Goal: Information Seeking & Learning: Learn about a topic

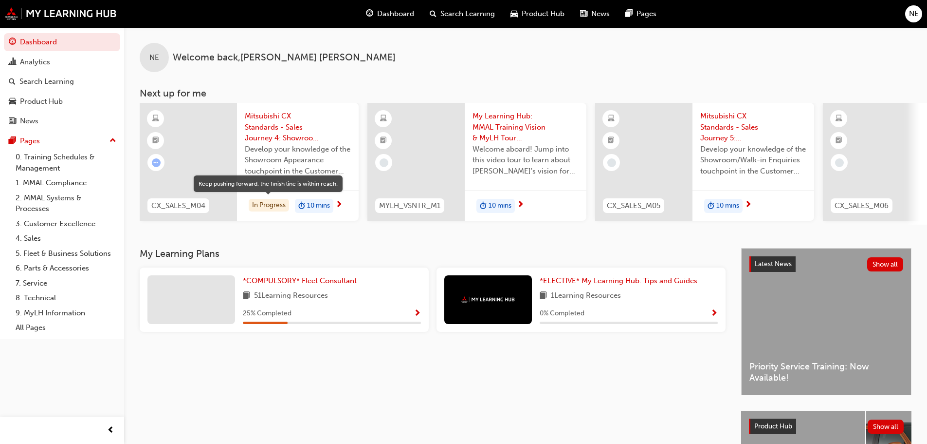
click at [265, 207] on div "In Progress" at bounding box center [269, 205] width 40 height 13
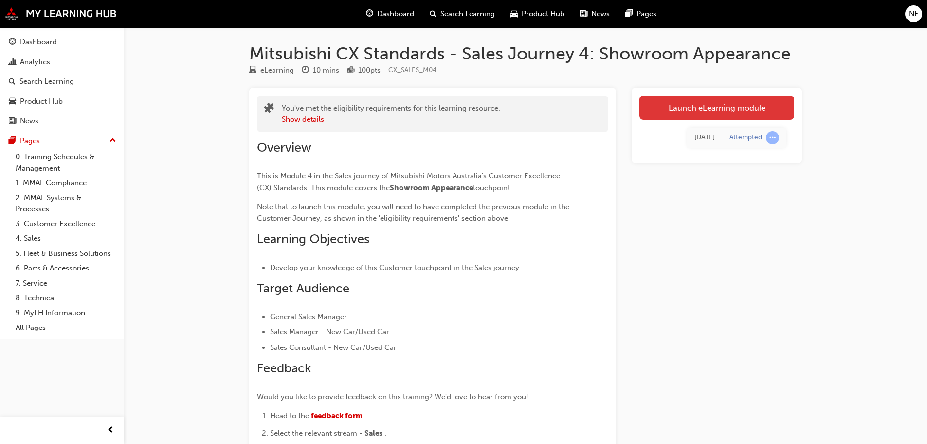
click at [715, 107] on link "Launch eLearning module" at bounding box center [717, 107] width 155 height 24
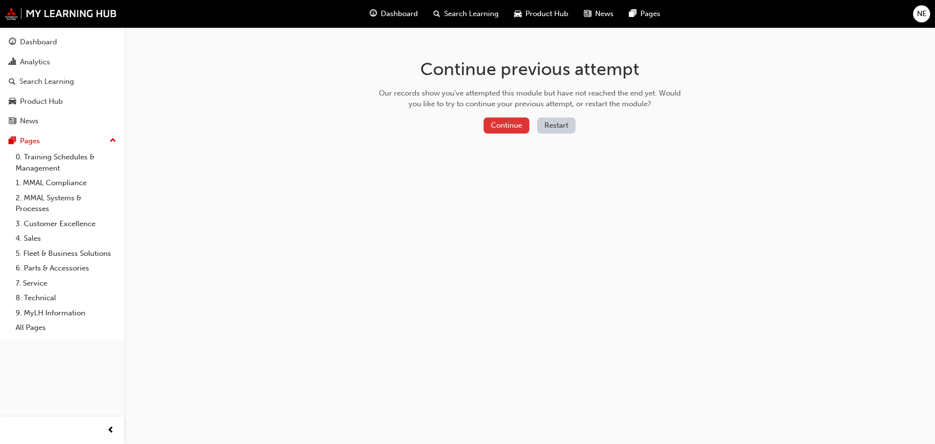
click at [511, 125] on button "Continue" at bounding box center [506, 125] width 46 height 16
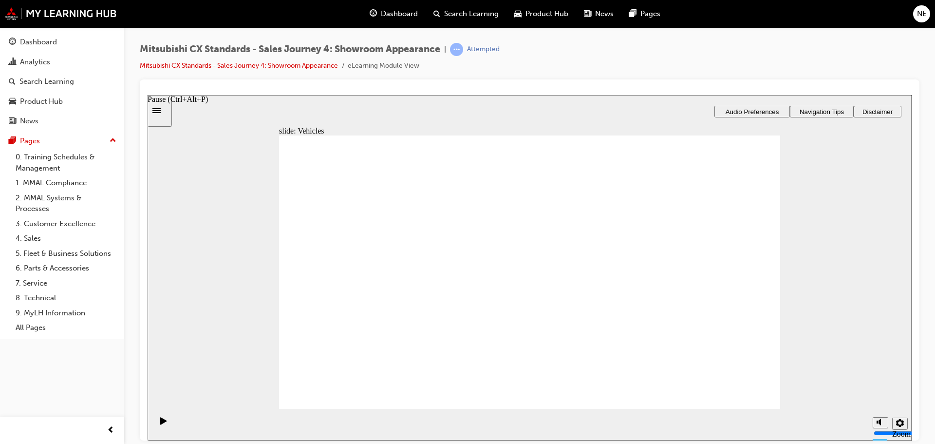
click at [161, 424] on icon "Pause (Ctrl+Alt+P)" at bounding box center [163, 419] width 6 height 7
click at [160, 419] on icon "Pause (Ctrl+Alt+P)" at bounding box center [163, 420] width 7 height 8
click at [40, 310] on link "9. MyLH Information" at bounding box center [66, 312] width 109 height 15
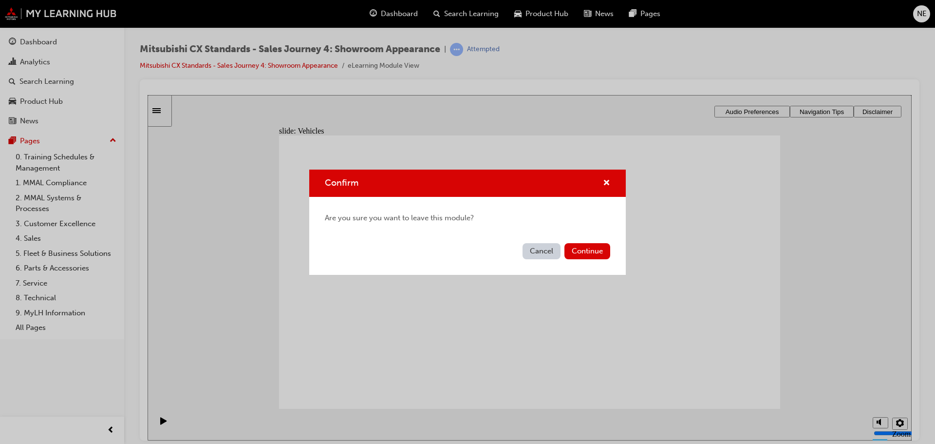
click at [544, 246] on button "Cancel" at bounding box center [541, 251] width 38 height 16
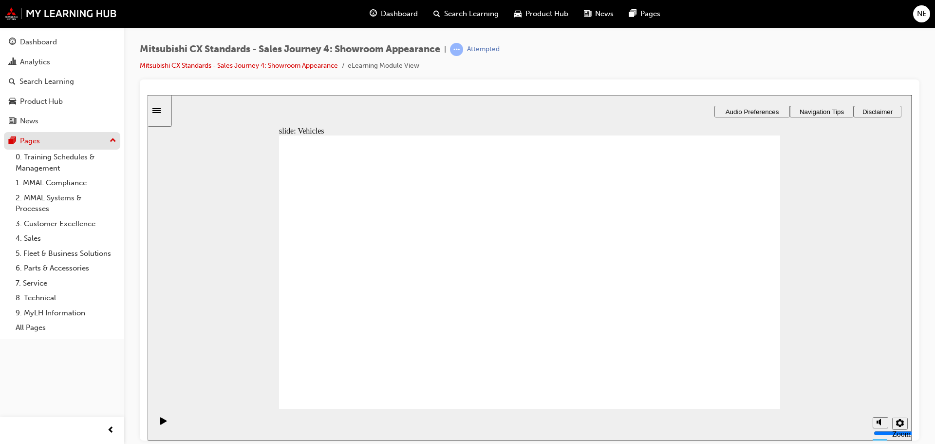
click at [43, 146] on div "Pages" at bounding box center [62, 141] width 107 height 12
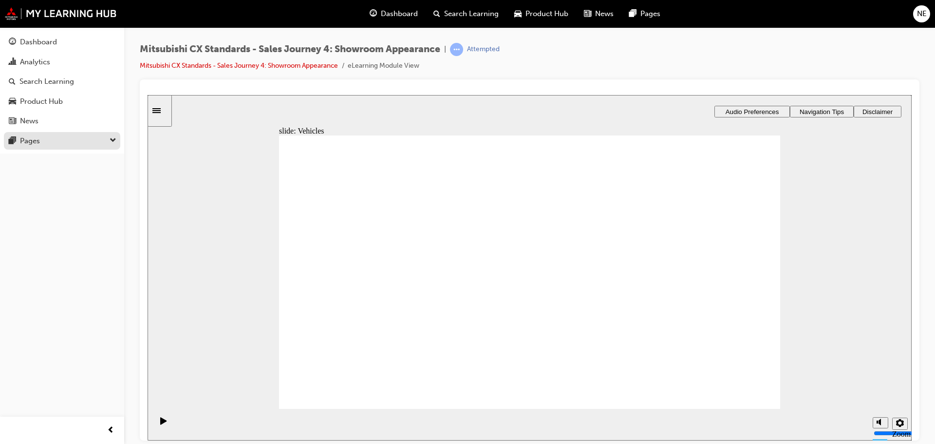
click at [41, 145] on div "Pages" at bounding box center [62, 141] width 107 height 12
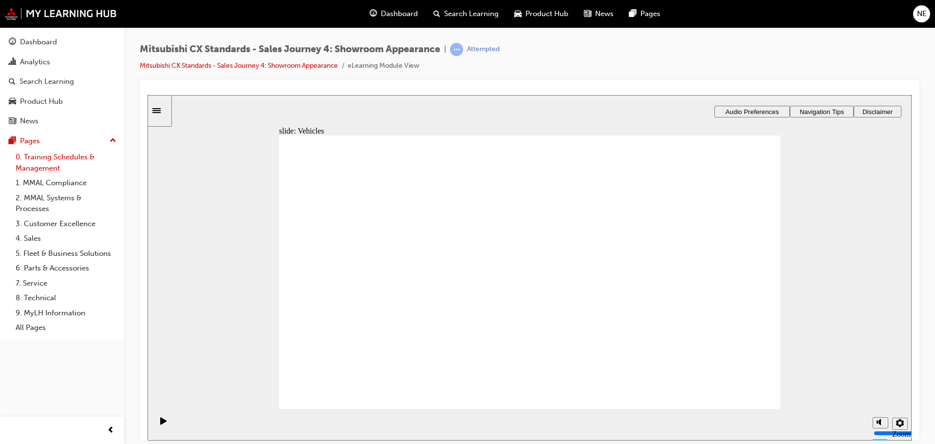
click at [42, 158] on link "0. Training Schedules & Management" at bounding box center [66, 162] width 109 height 26
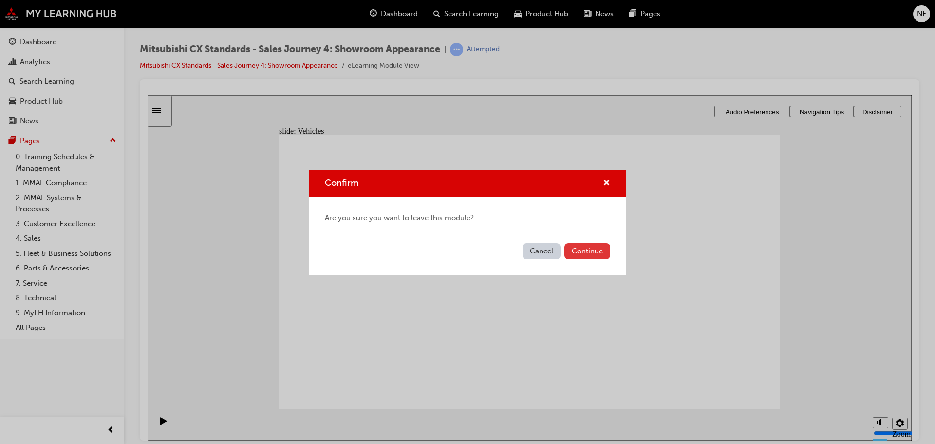
click at [586, 251] on button "Continue" at bounding box center [587, 251] width 46 height 16
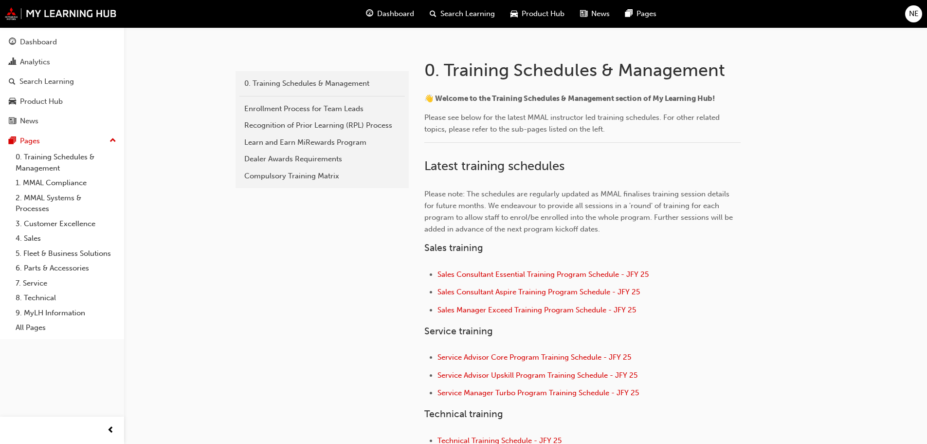
scroll to position [243, 0]
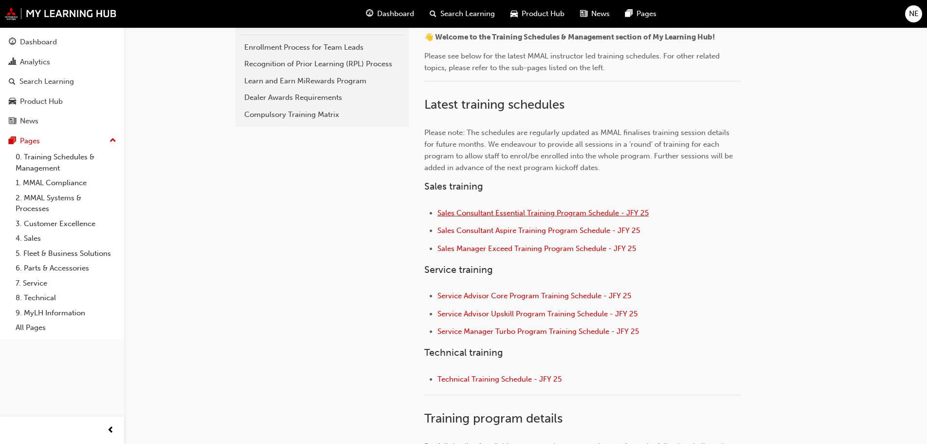
click at [559, 213] on span "Sales Consultant Essential Training Program Schedule - JFY 25" at bounding box center [543, 212] width 211 height 9
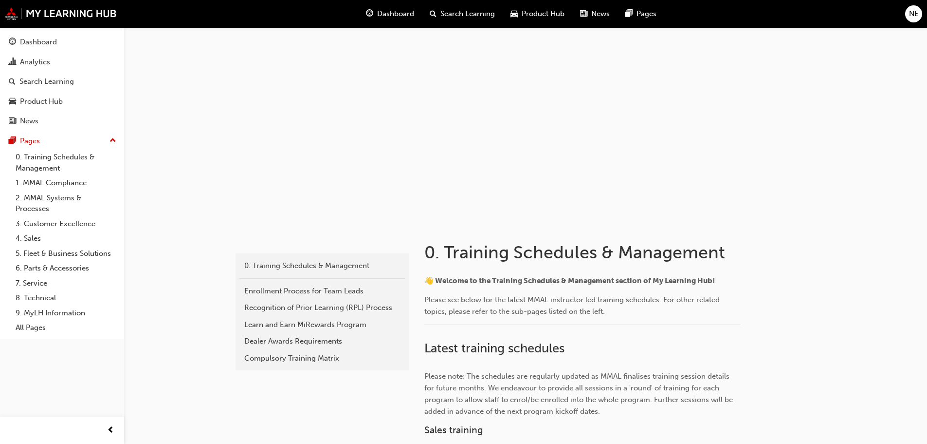
click at [380, 13] on span "Dashboard" at bounding box center [395, 13] width 37 height 11
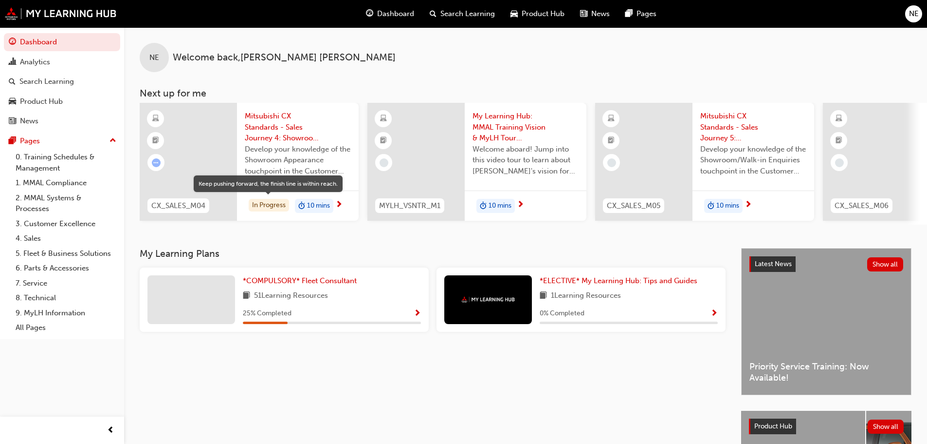
click at [266, 205] on div "In Progress" at bounding box center [269, 205] width 40 height 13
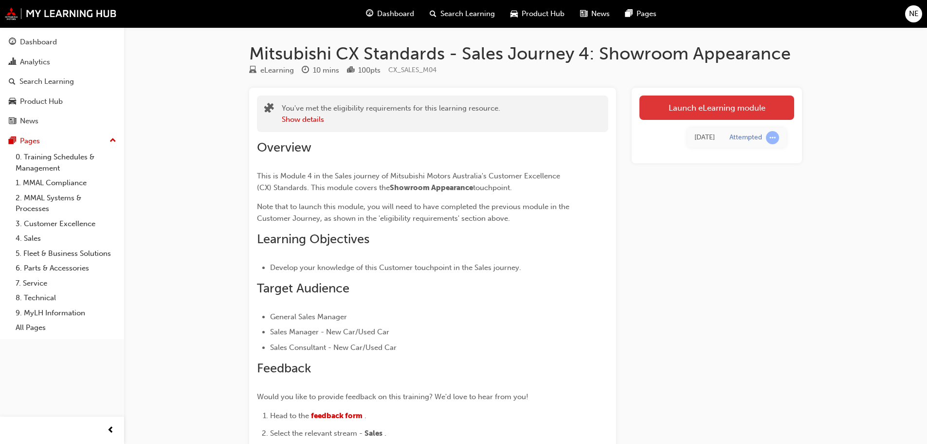
click at [715, 110] on link "Launch eLearning module" at bounding box center [717, 107] width 155 height 24
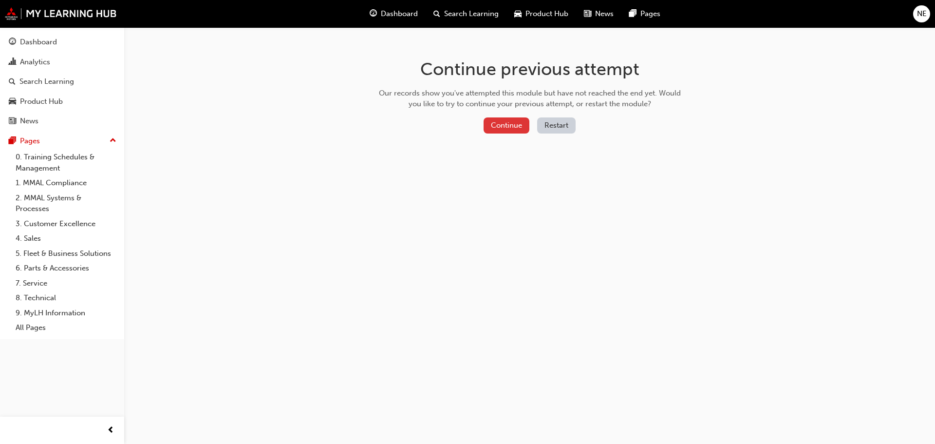
click at [502, 128] on button "Continue" at bounding box center [506, 125] width 46 height 16
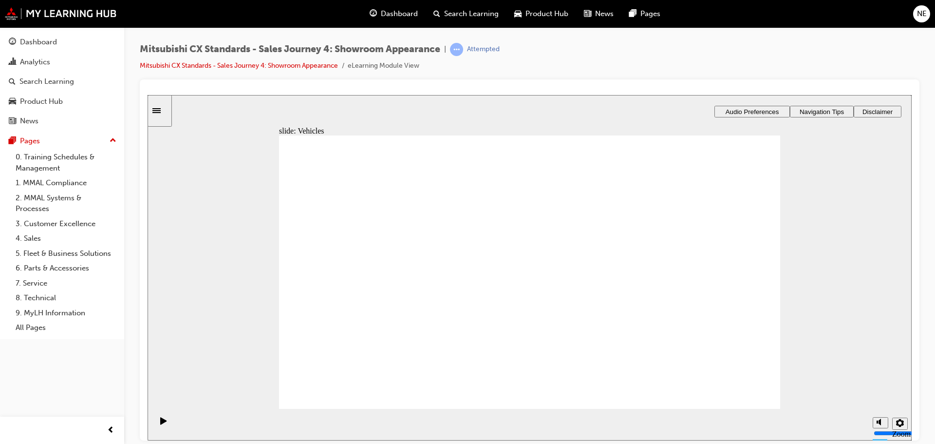
checkbox input "true"
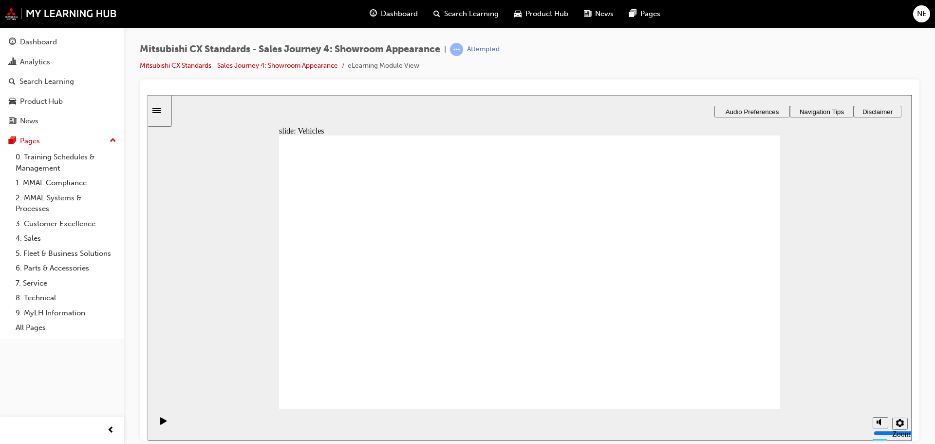
checkbox input "true"
checkbox input "false"
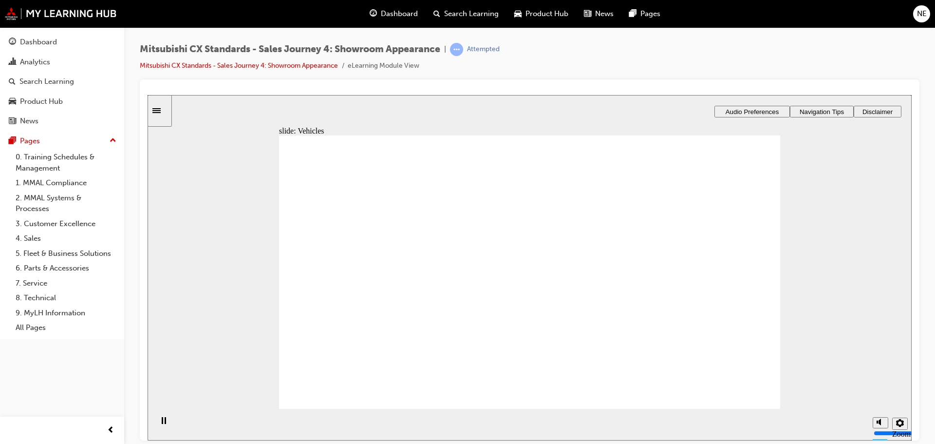
checkbox input "true"
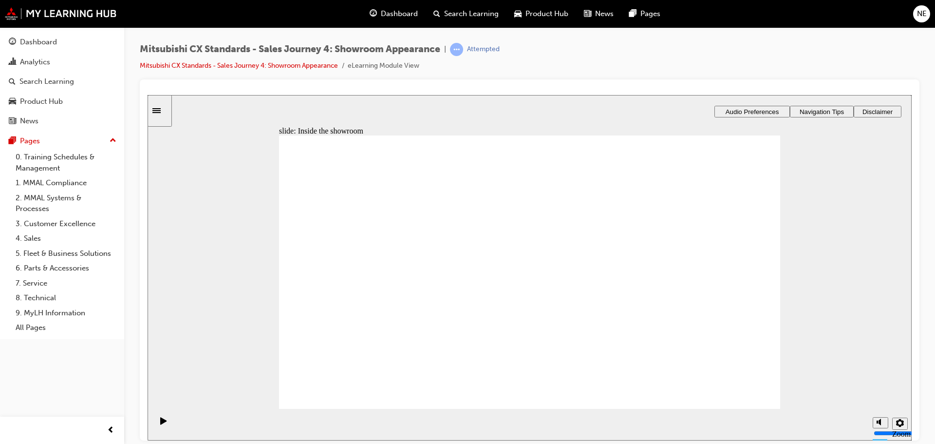
checkbox input "true"
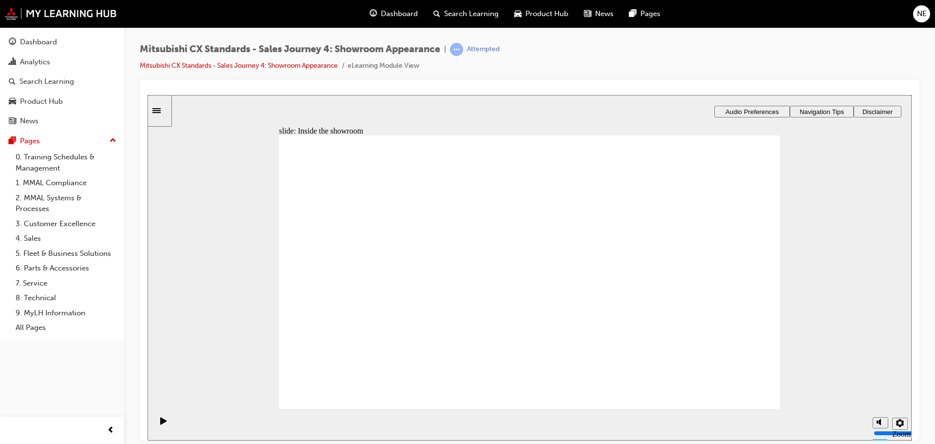
checkbox input "false"
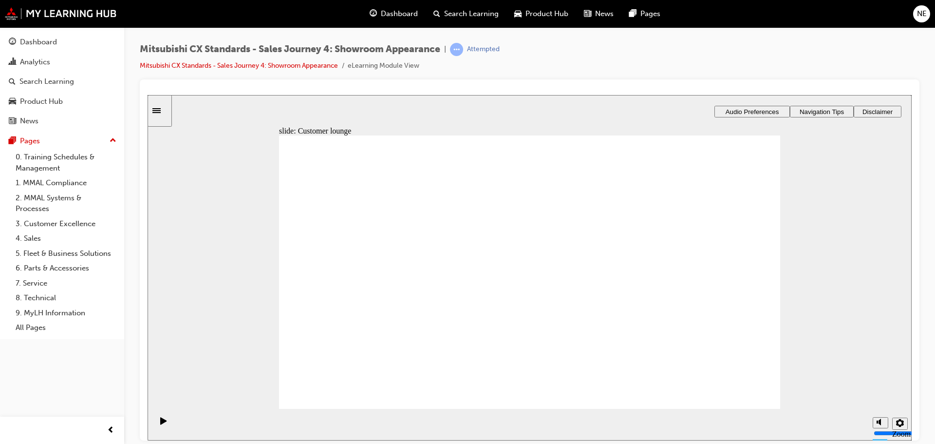
checkbox input "true"
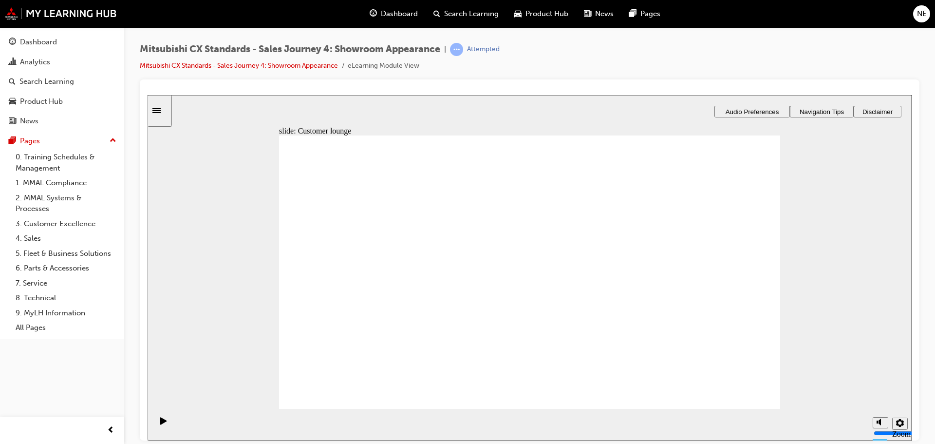
checkbox input "true"
checkbox input "false"
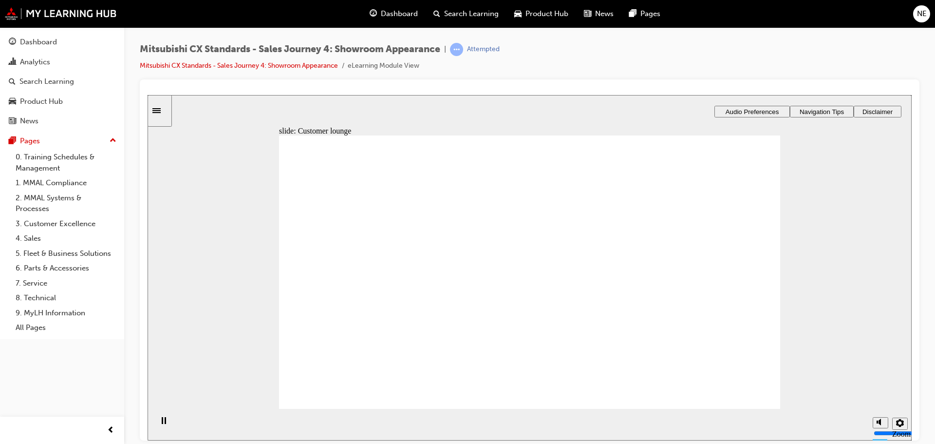
checkbox input "true"
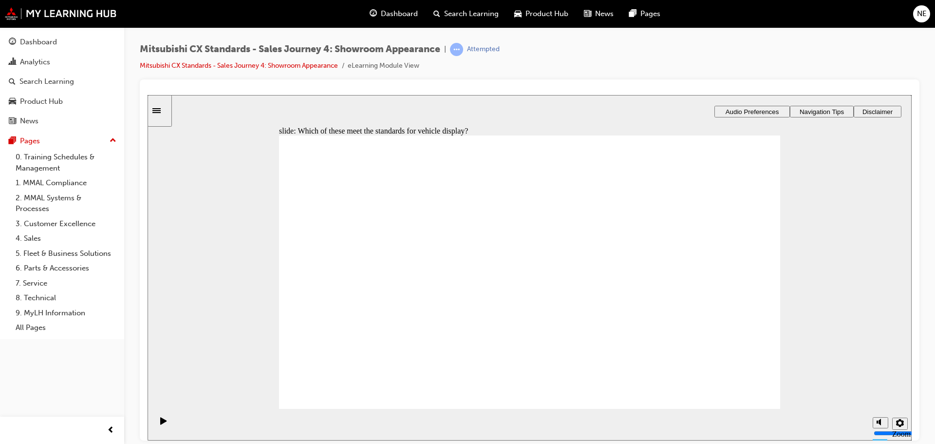
checkbox input "true"
drag, startPoint x: 357, startPoint y: 296, endPoint x: 510, endPoint y: 216, distance: 172.9
drag, startPoint x: 353, startPoint y: 303, endPoint x: 497, endPoint y: 250, distance: 153.6
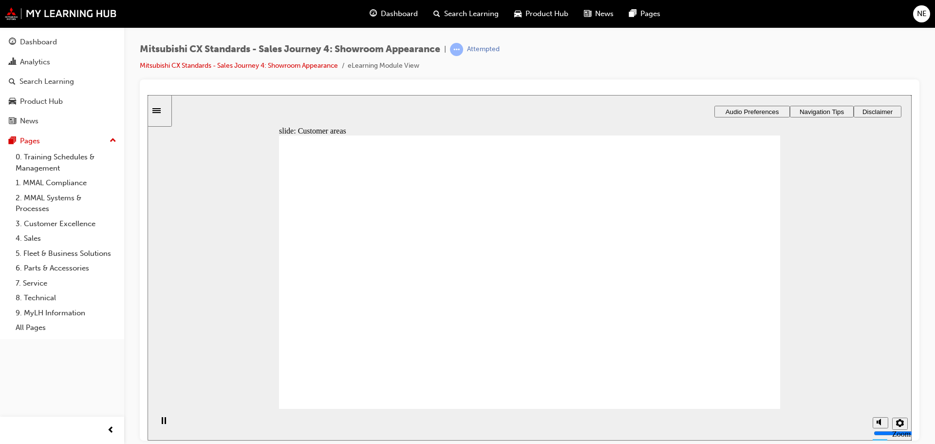
drag, startPoint x: 365, startPoint y: 309, endPoint x: 503, endPoint y: 285, distance: 139.7
drag, startPoint x: 360, startPoint y: 305, endPoint x: 513, endPoint y: 324, distance: 153.6
drag, startPoint x: 374, startPoint y: 299, endPoint x: 523, endPoint y: 352, distance: 158.0
drag, startPoint x: 348, startPoint y: 298, endPoint x: 507, endPoint y: 367, distance: 174.0
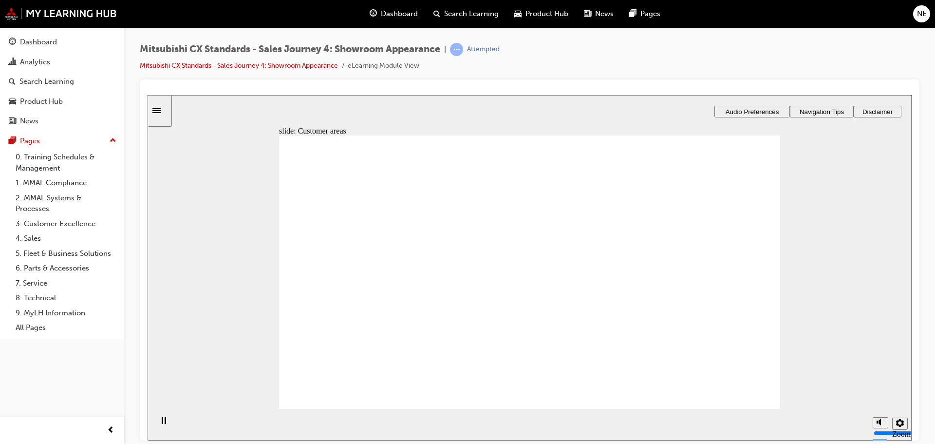
checkbox input "true"
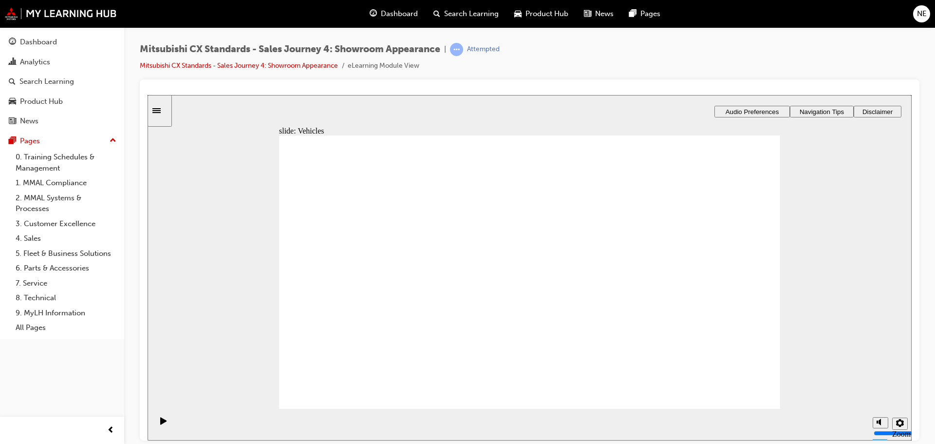
checkbox input "true"
checkbox input "false"
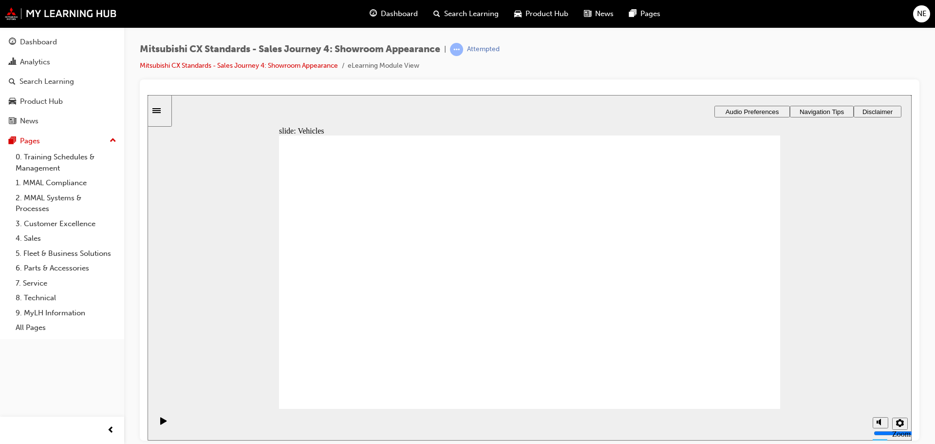
checkbox input "false"
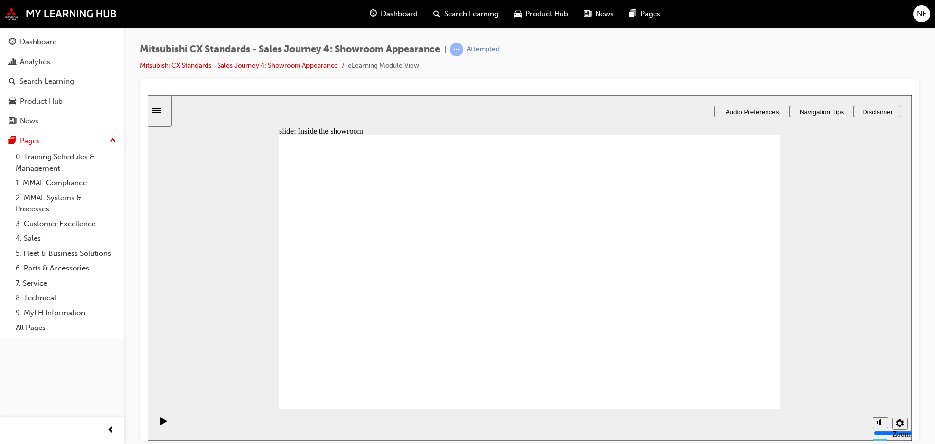
click at [160, 420] on icon "Play (Ctrl+Alt+P)" at bounding box center [163, 419] width 6 height 7
click at [157, 423] on div "Pause (Ctrl+Alt+P)" at bounding box center [163, 424] width 17 height 17
click at [160, 424] on icon "Play (Ctrl+Alt+P)" at bounding box center [163, 419] width 6 height 7
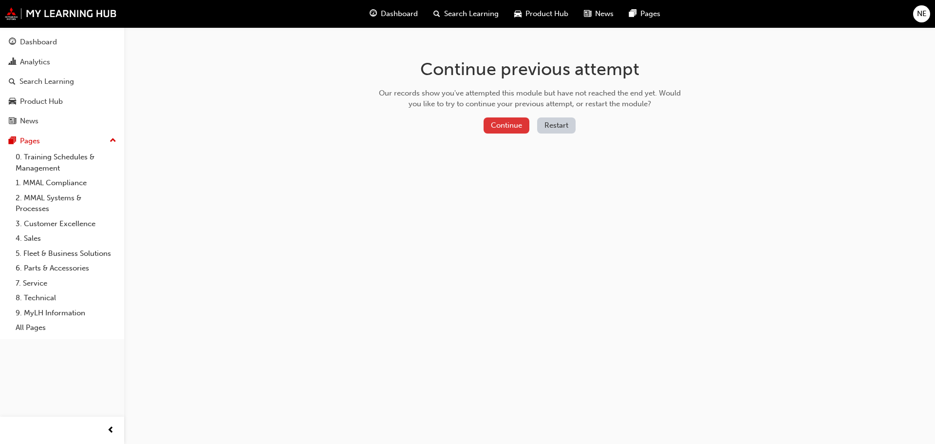
click at [511, 128] on button "Continue" at bounding box center [506, 125] width 46 height 16
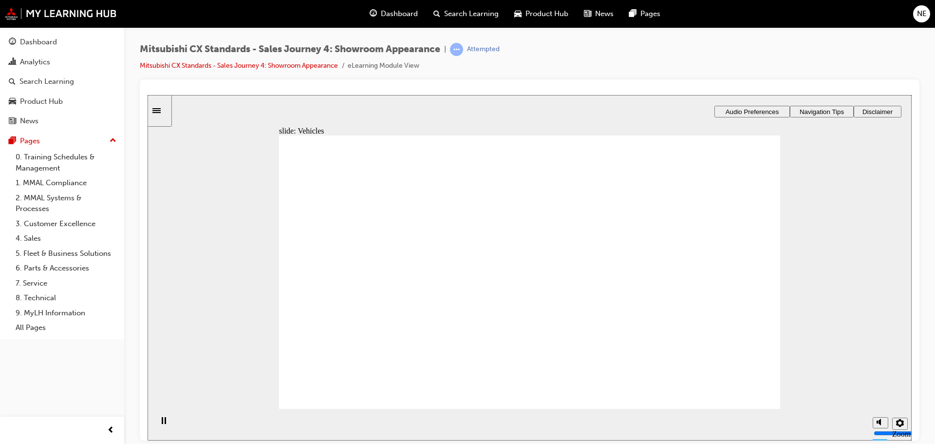
checkbox input "true"
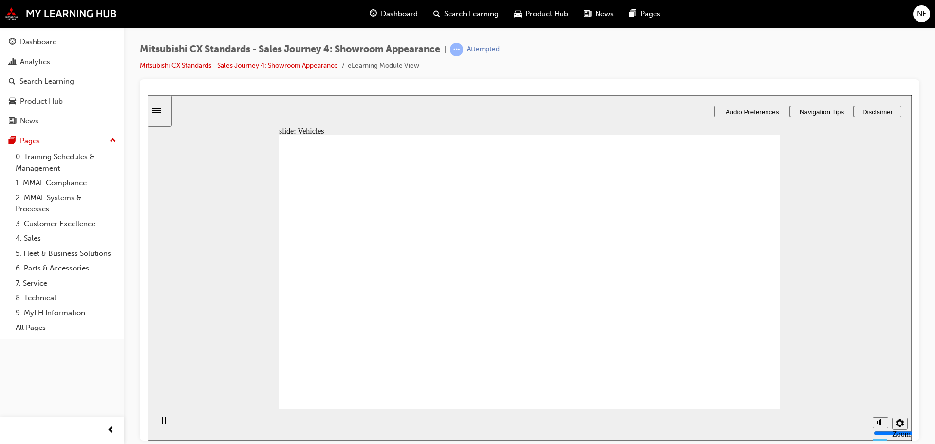
checkbox input "true"
checkbox input "false"
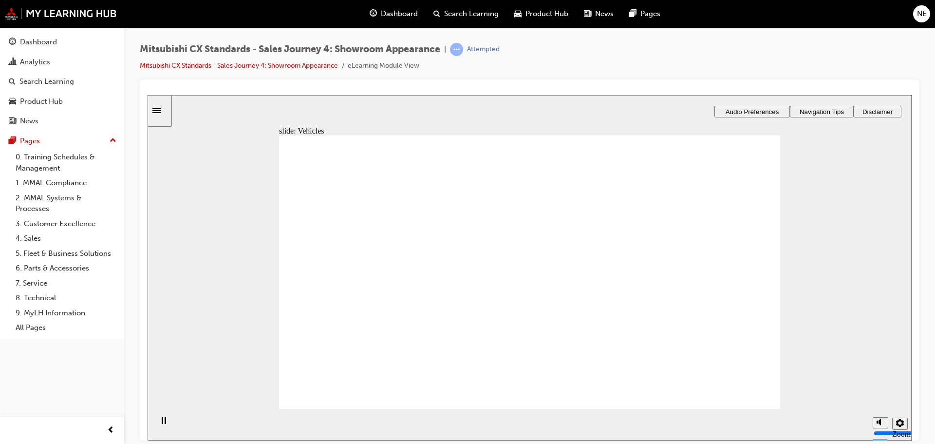
checkbox input "false"
drag, startPoint x: 536, startPoint y: 352, endPoint x: 483, endPoint y: 328, distance: 57.9
checkbox input "true"
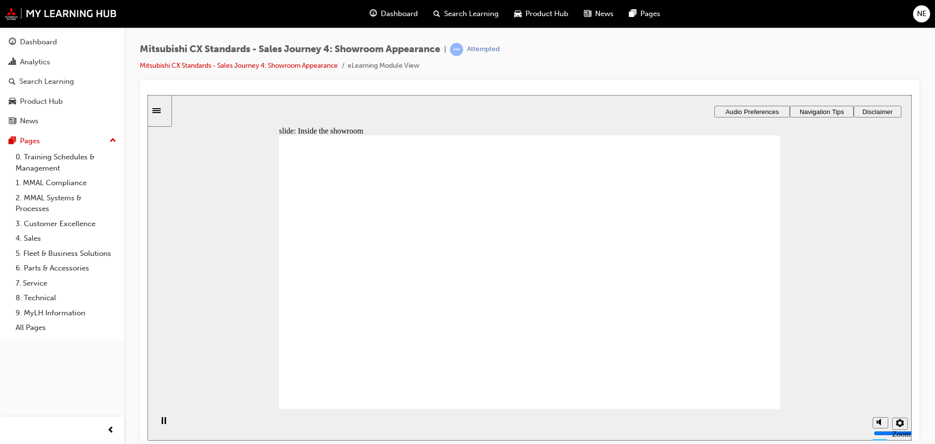
checkbox input "true"
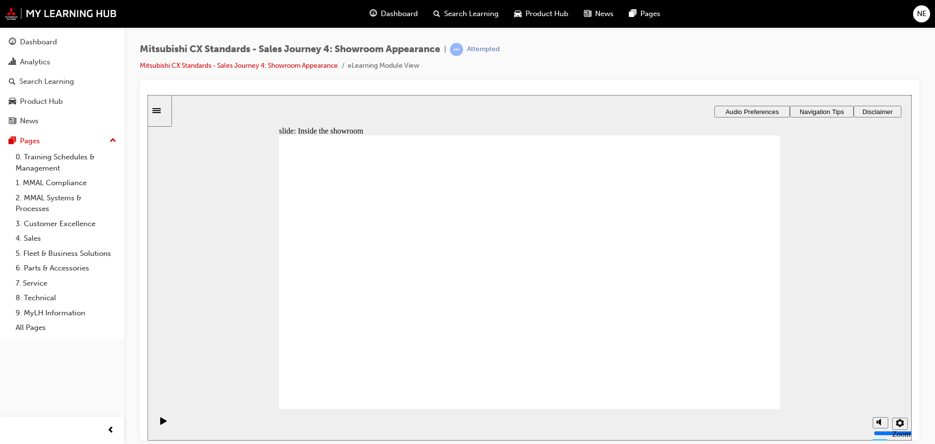
checkbox input "true"
checkbox input "false"
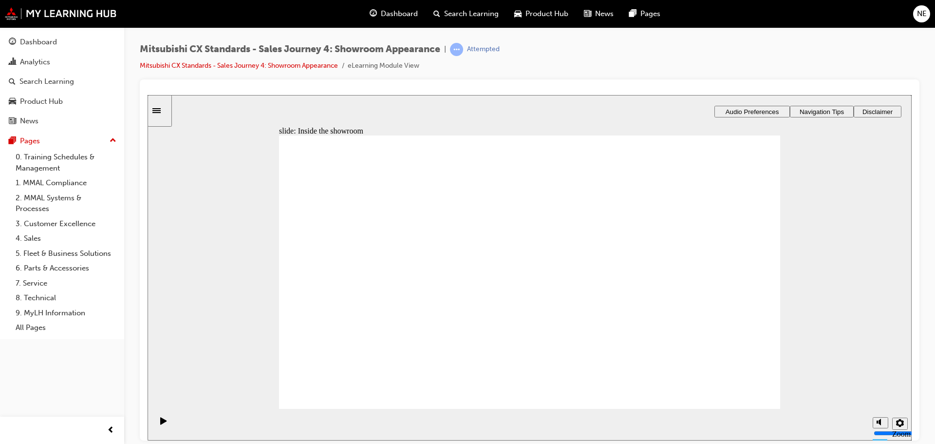
checkbox input "false"
checkbox input "true"
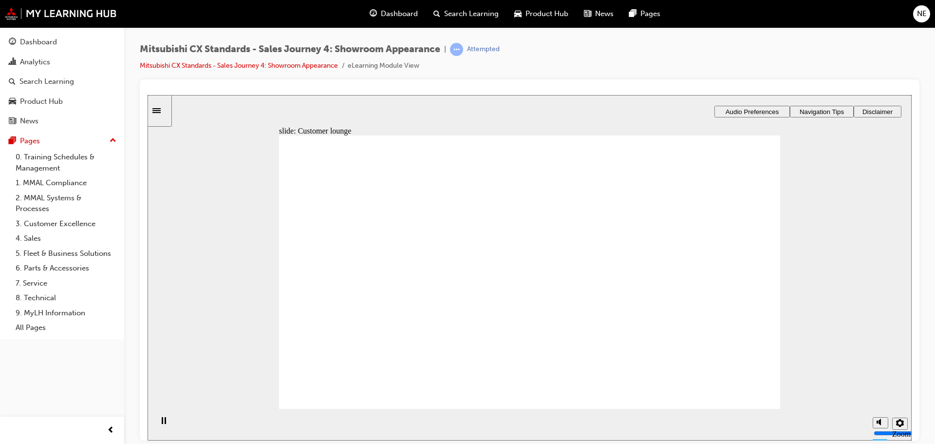
checkbox input "true"
checkbox input "false"
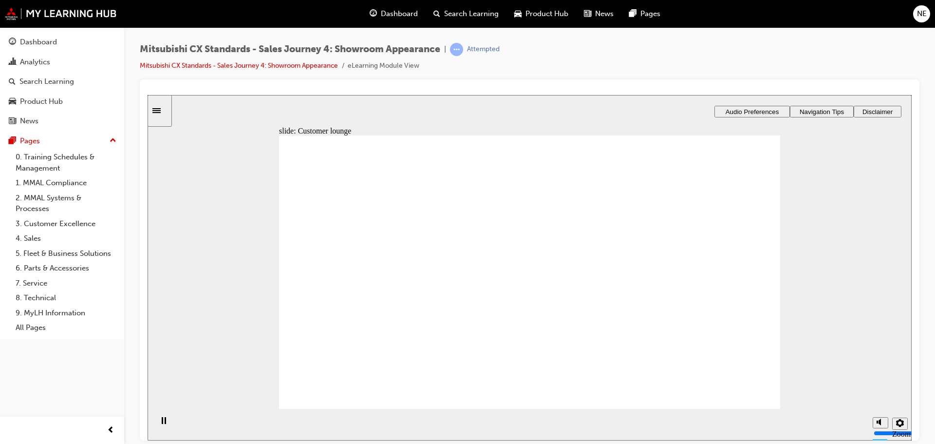
checkbox input "false"
checkbox input "true"
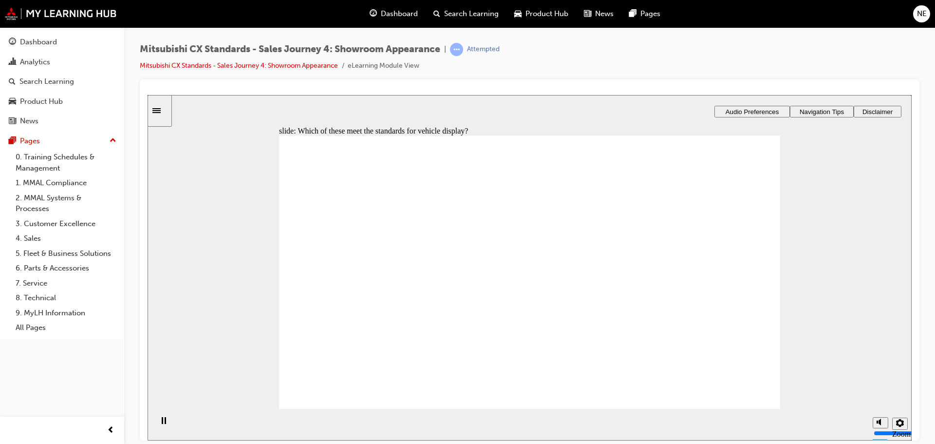
checkbox input "false"
checkbox input "true"
drag, startPoint x: 389, startPoint y: 294, endPoint x: 713, endPoint y: 215, distance: 332.9
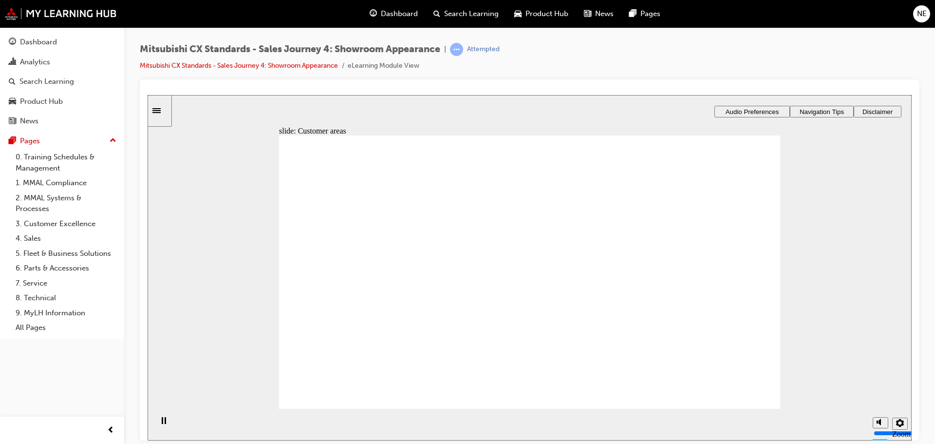
drag, startPoint x: 388, startPoint y: 290, endPoint x: 532, endPoint y: 228, distance: 156.8
drag, startPoint x: 344, startPoint y: 294, endPoint x: 484, endPoint y: 252, distance: 145.9
drag, startPoint x: 343, startPoint y: 295, endPoint x: 486, endPoint y: 273, distance: 145.3
drag, startPoint x: 338, startPoint y: 296, endPoint x: 509, endPoint y: 320, distance: 172.5
drag, startPoint x: 349, startPoint y: 295, endPoint x: 691, endPoint y: 335, distance: 344.1
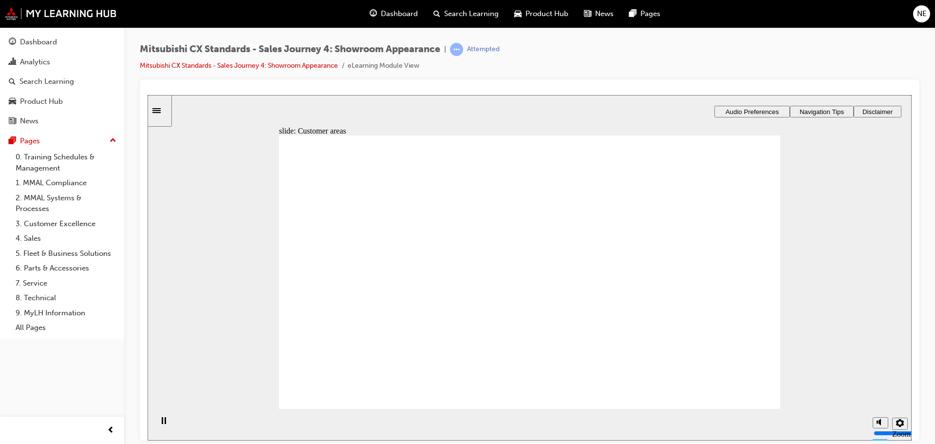
checkbox input "true"
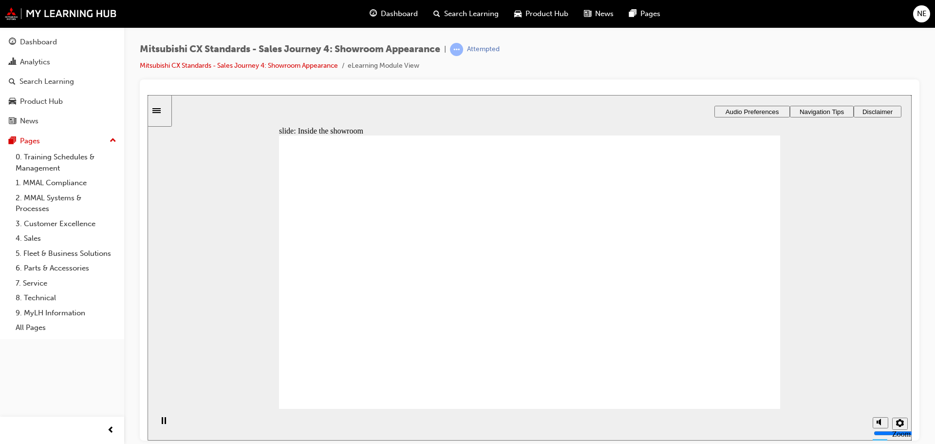
checkbox input "true"
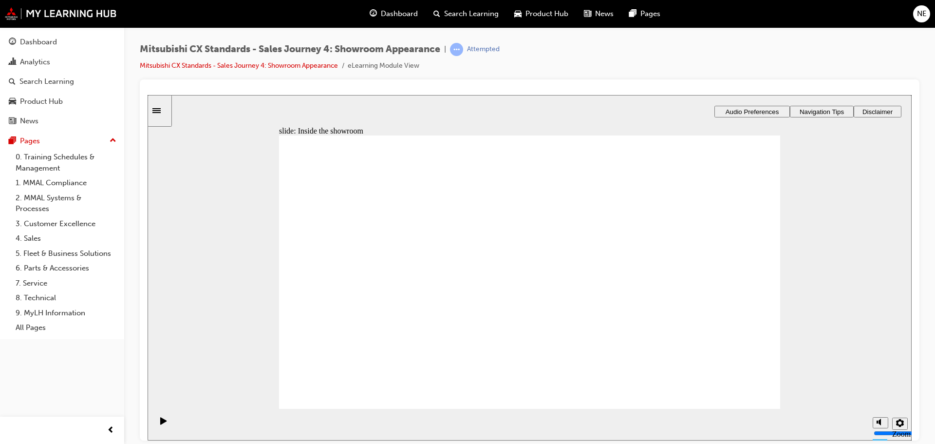
checkbox input "false"
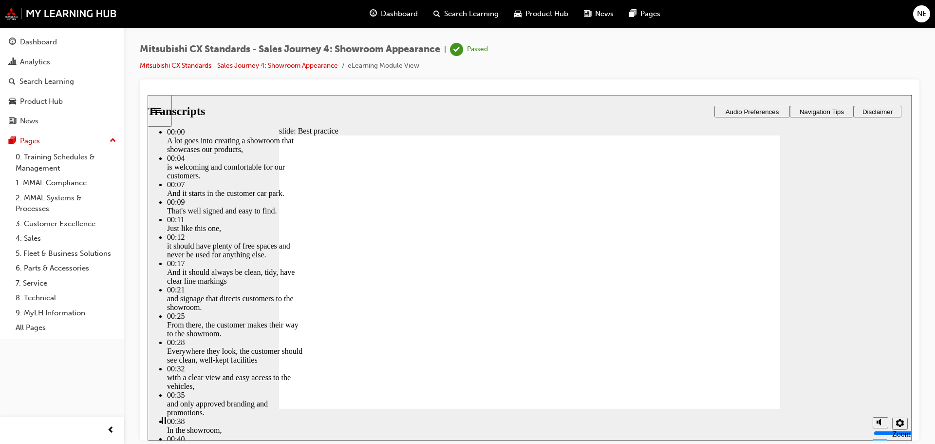
type input "4"
type input "8"
type input "4"
type input "8"
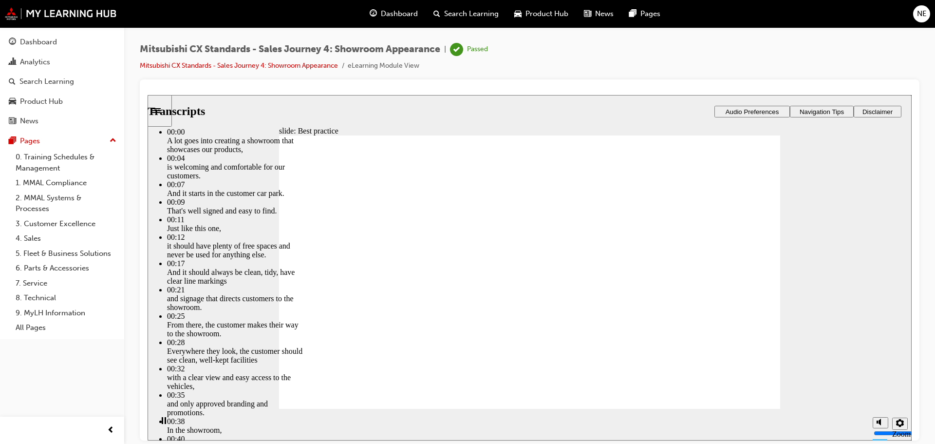
type input "4"
type input "8"
type input "4"
type input "8"
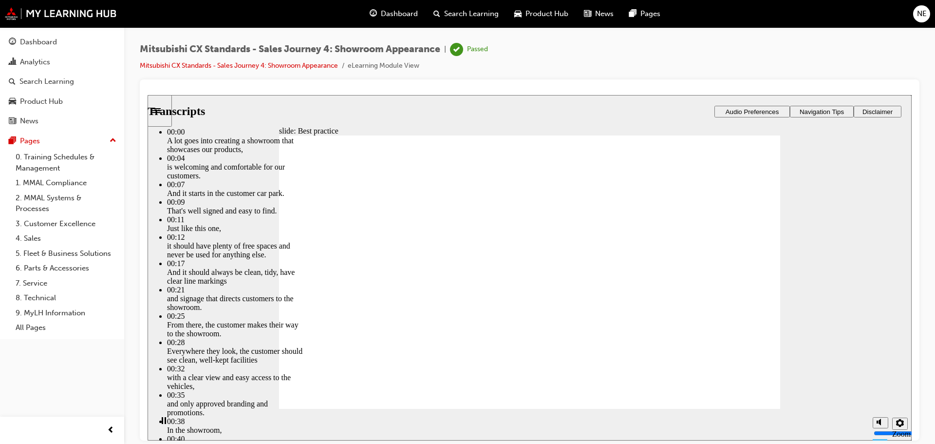
type input "7"
type input "4"
type input "7"
type input "4"
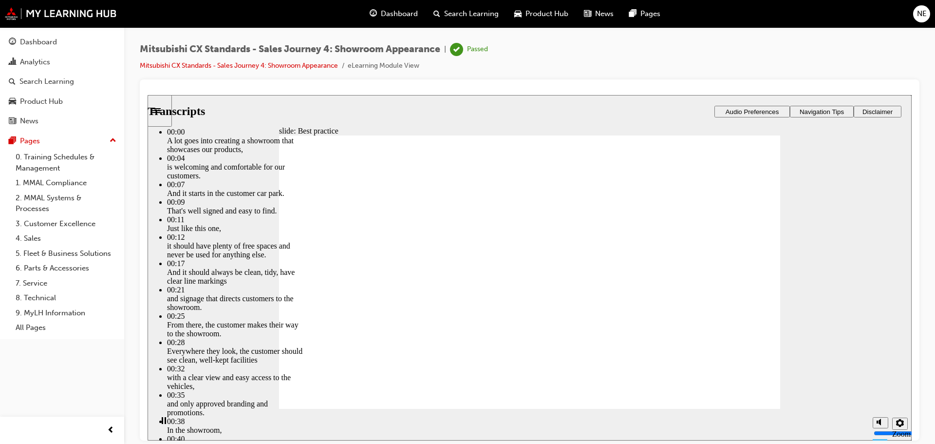
type input "7"
type input "4"
type input "7"
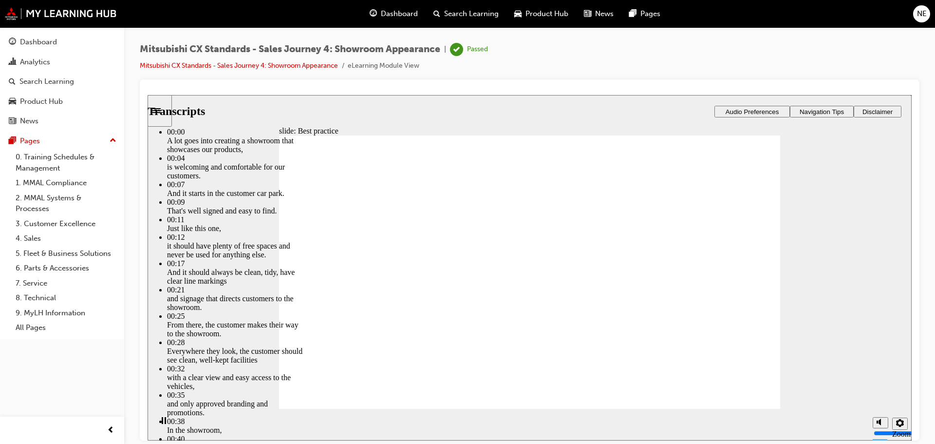
type input "4"
type input "7"
type input "4"
type input "7"
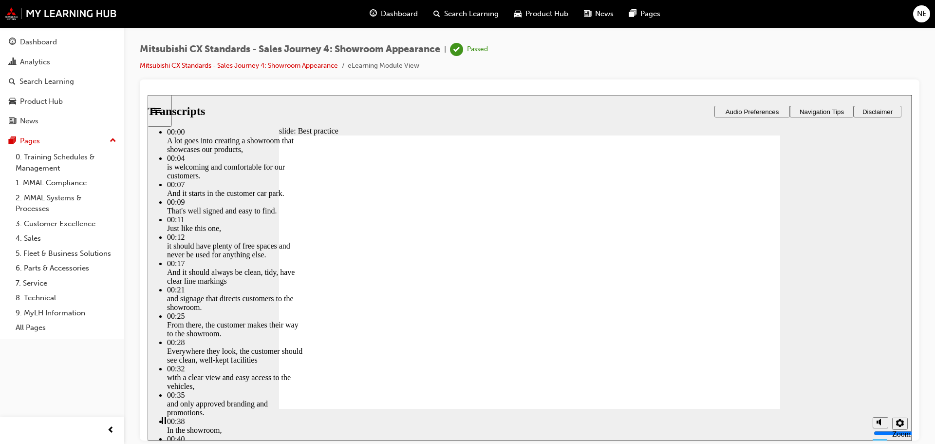
type input "6"
type input "4"
type input "6"
type input "4"
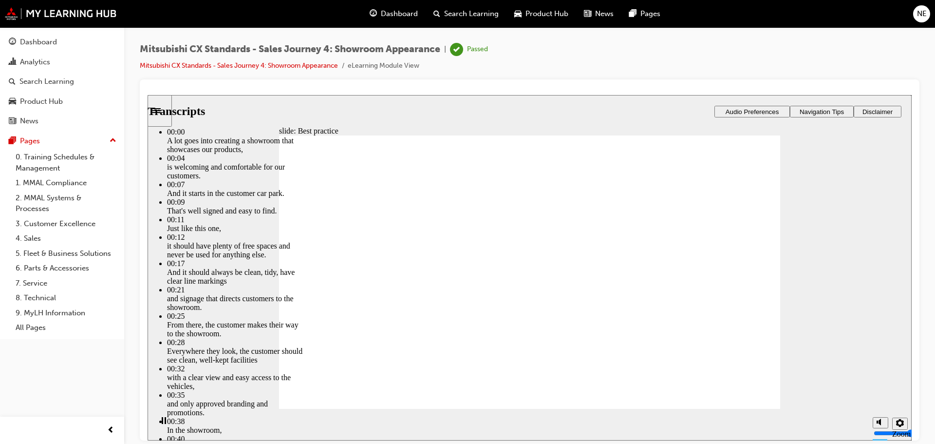
type input "6"
type input "4"
type input "6"
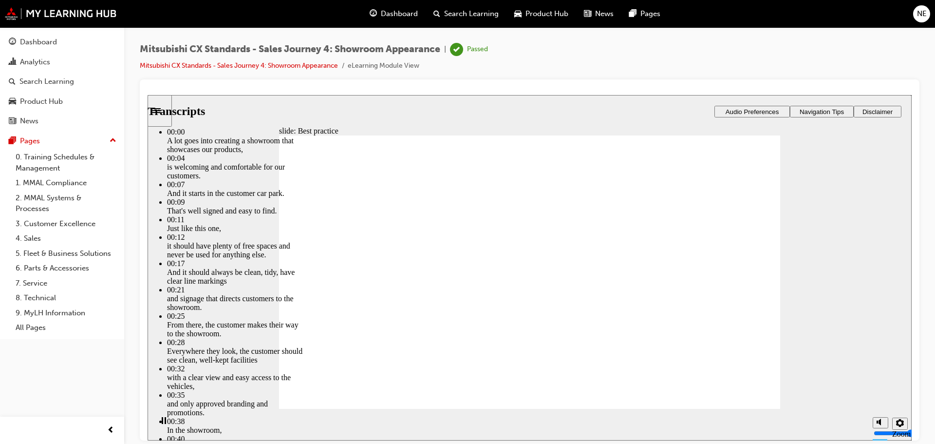
type input "4"
type input "6"
type input "4"
type input "6"
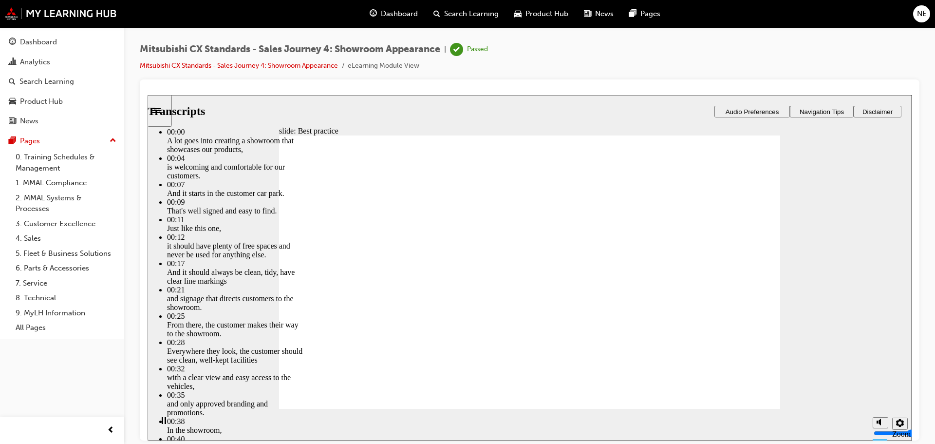
type input "5"
type input "4"
type input "5"
type input "4"
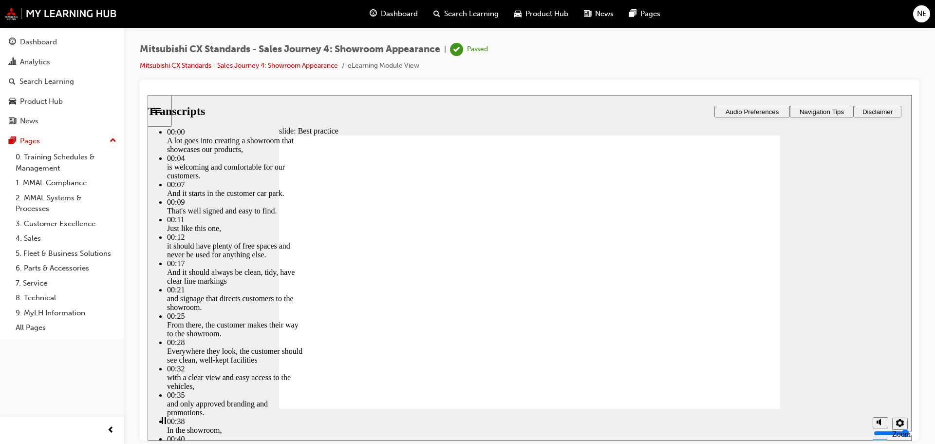
type input "5"
type input "4"
type input "5"
drag, startPoint x: 625, startPoint y: 362, endPoint x: 624, endPoint y: 370, distance: 8.3
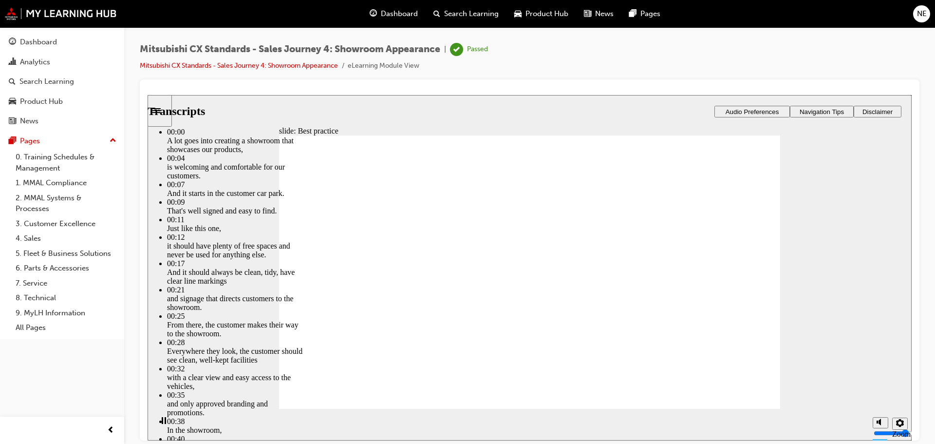
type input "5"
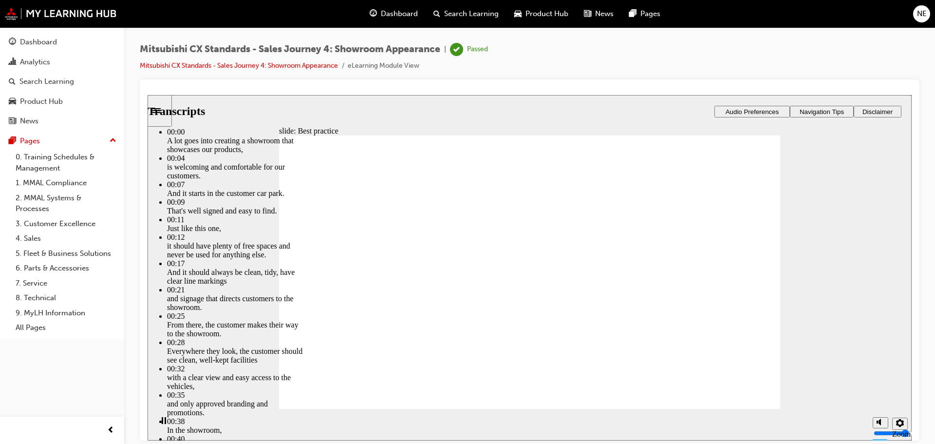
type input "5"
type input "6"
type input "5"
type input "6"
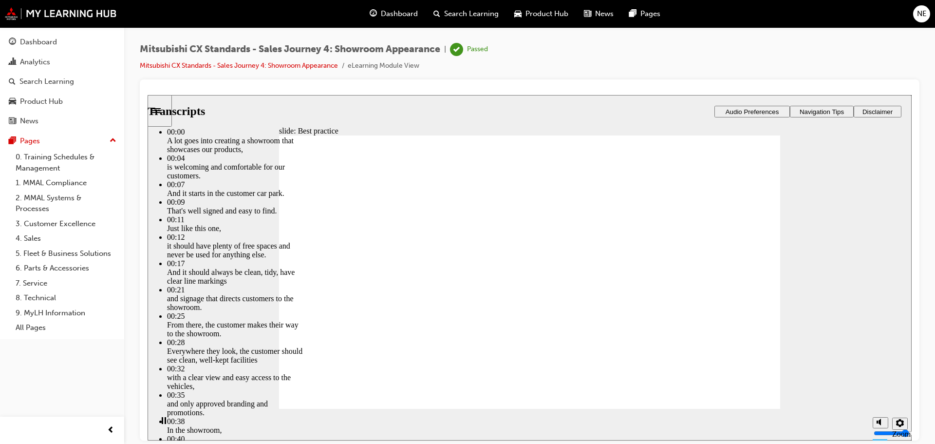
type input "5"
type input "6"
type input "5"
type input "6"
type input "5"
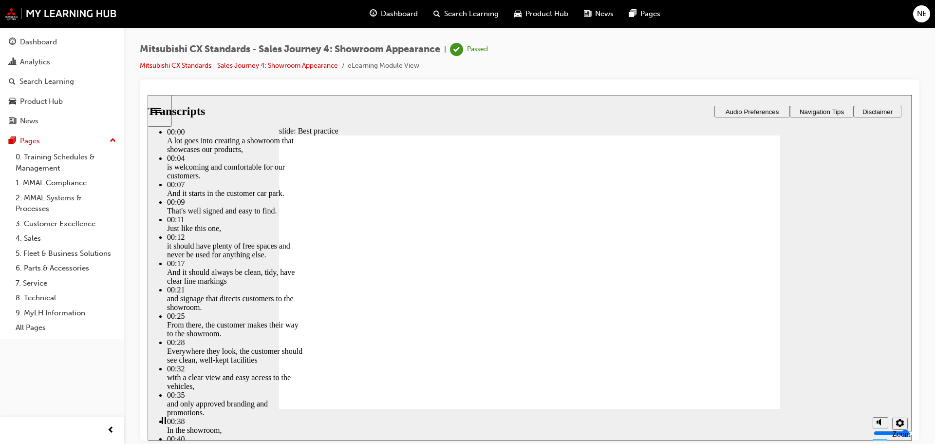
type input "7"
type input "5"
type input "7"
type input "5"
type input "7"
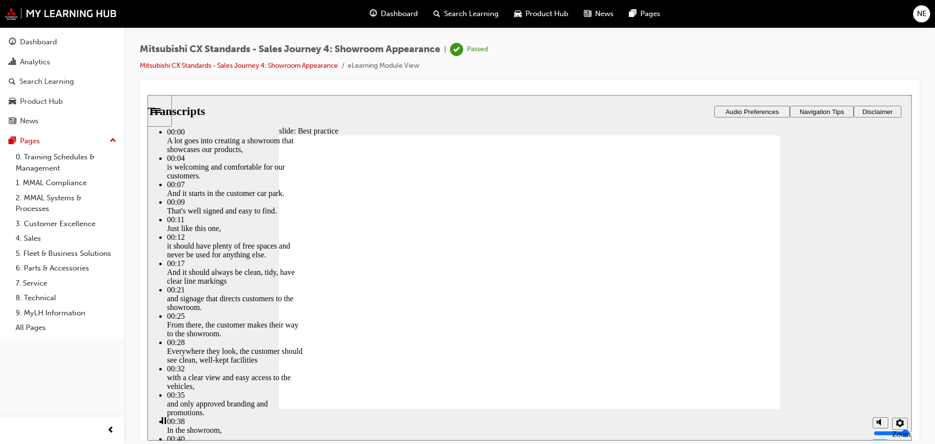
type input "5"
type input "7"
type input "5"
type input "8"
type input "5"
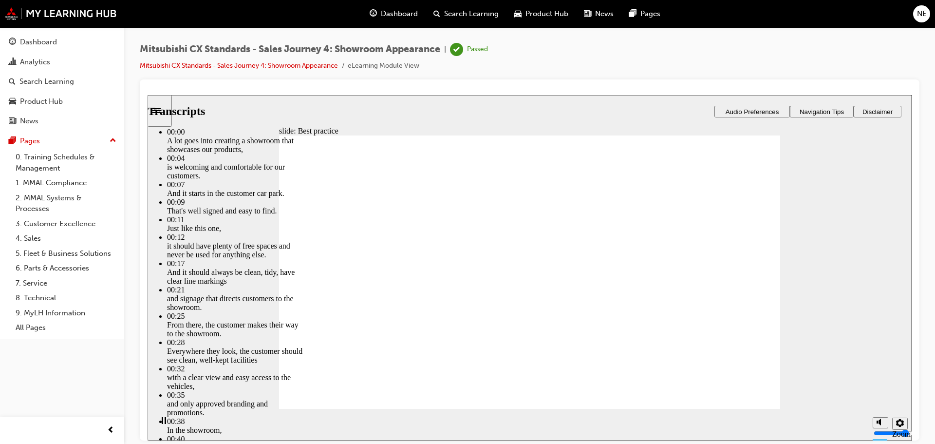
type input "8"
type input "5"
type input "8"
type input "5"
type input "8"
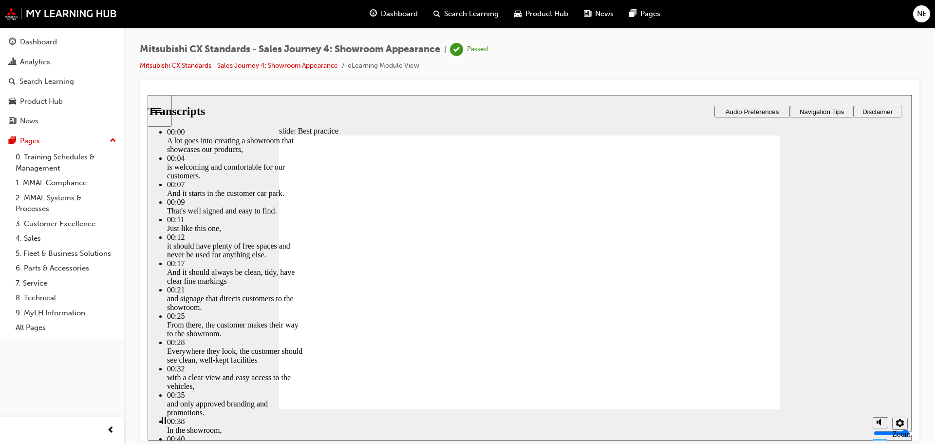
type input "5"
type input "9"
type input "5"
type input "9"
type input "5"
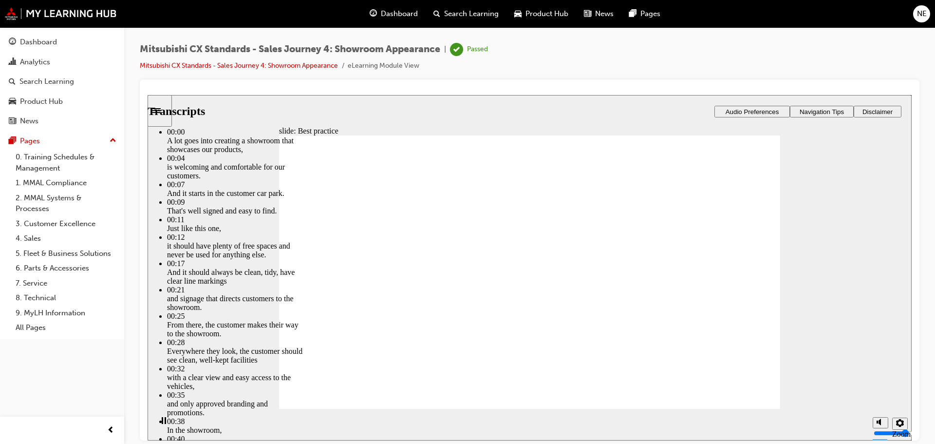
type input "9"
type input "5"
type input "10"
type input "5"
type input "10"
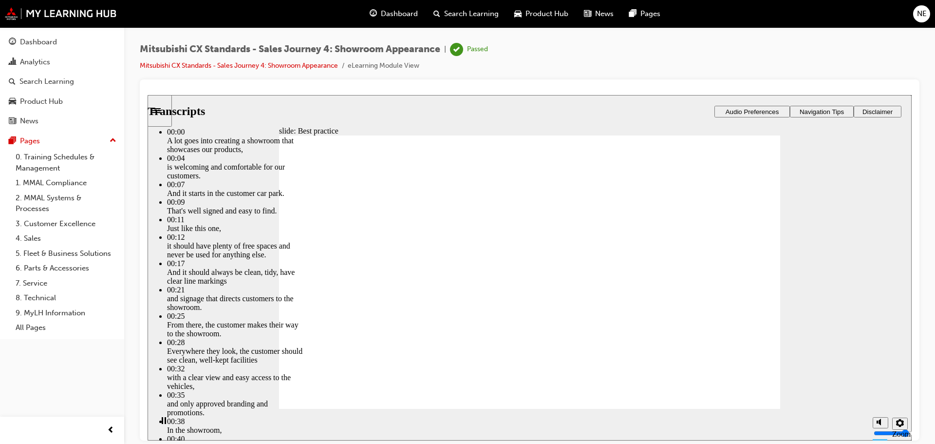
type input "5"
type input "10"
type input "5"
type input "10"
type input "5"
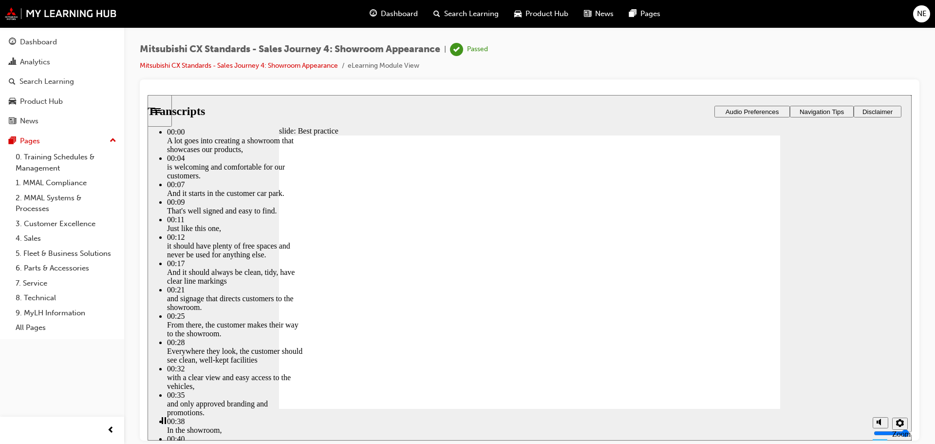
type input "11"
type input "5"
type input "11"
type input "5"
type input "11"
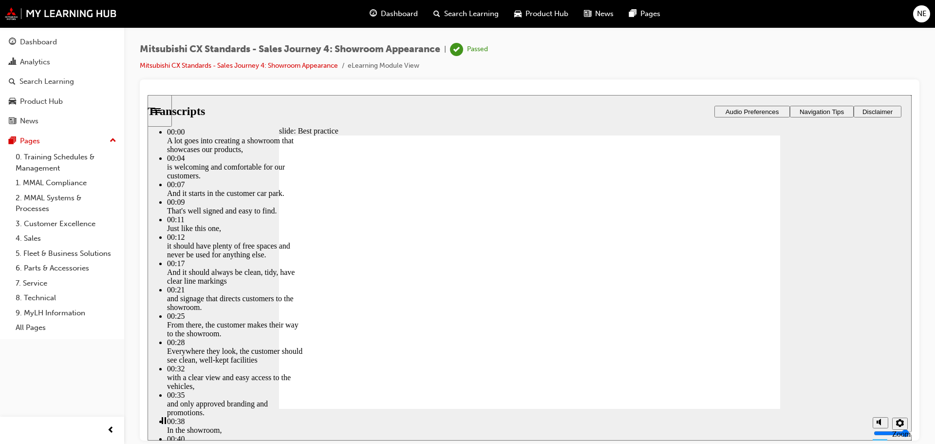
type input "5"
type input "11"
type input "5"
type input "12"
type input "5"
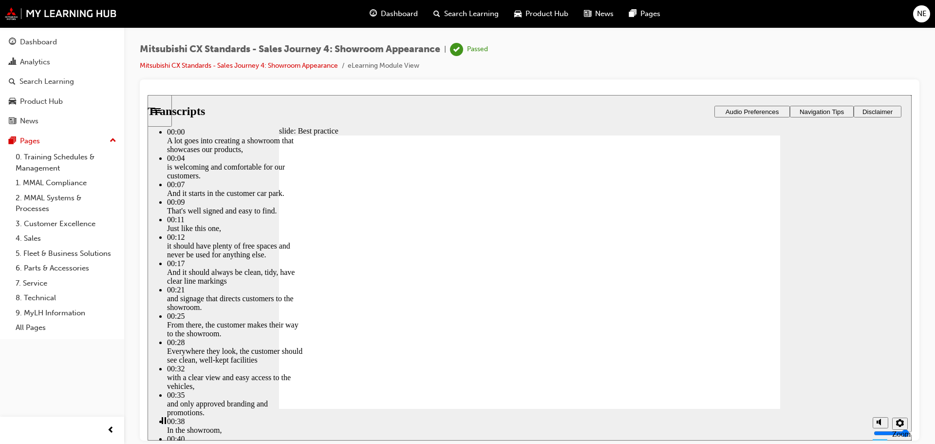
type input "12"
type input "5"
type input "12"
type input "5"
type input "12"
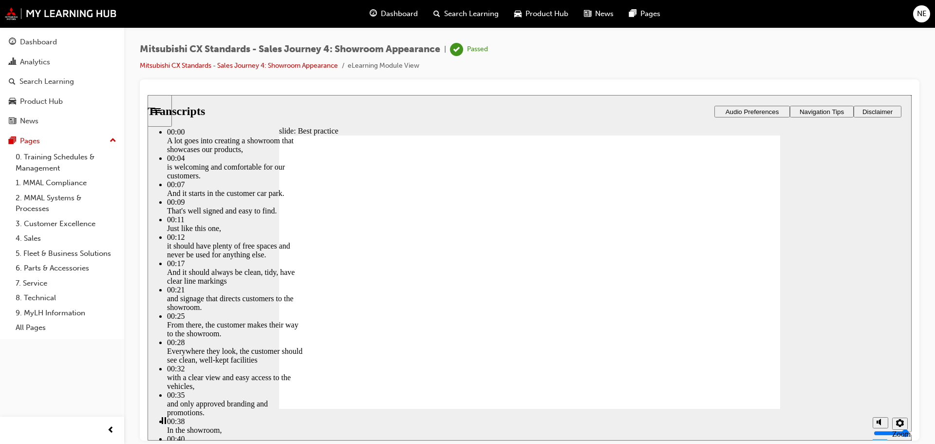
type input "5"
type input "13"
type input "5"
type input "13"
type input "5"
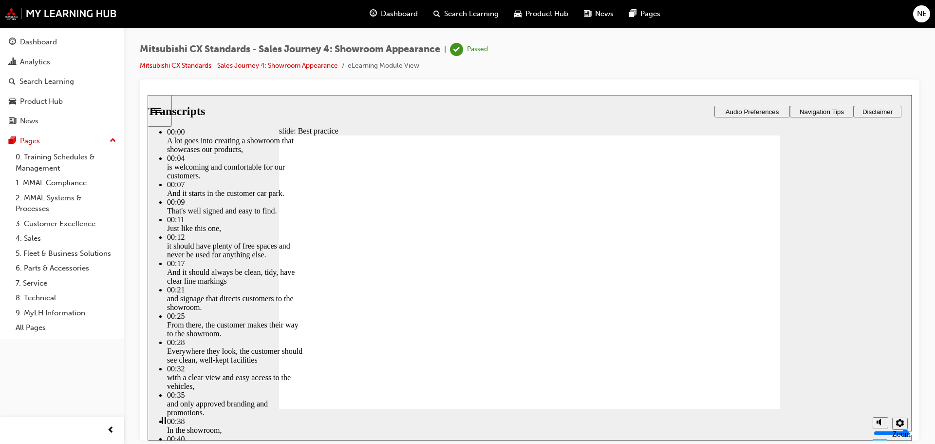
type input "13"
type input "5"
type input "13"
type input "5"
type input "14"
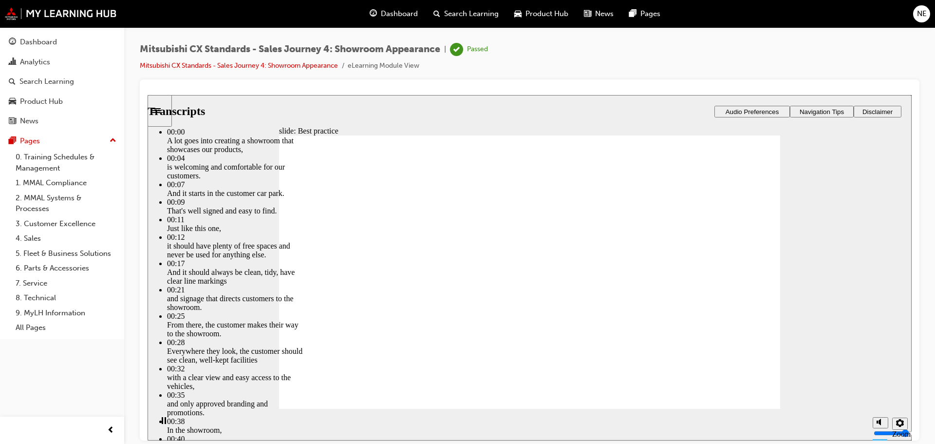
type input "5"
type input "14"
type input "5"
type input "14"
type input "5"
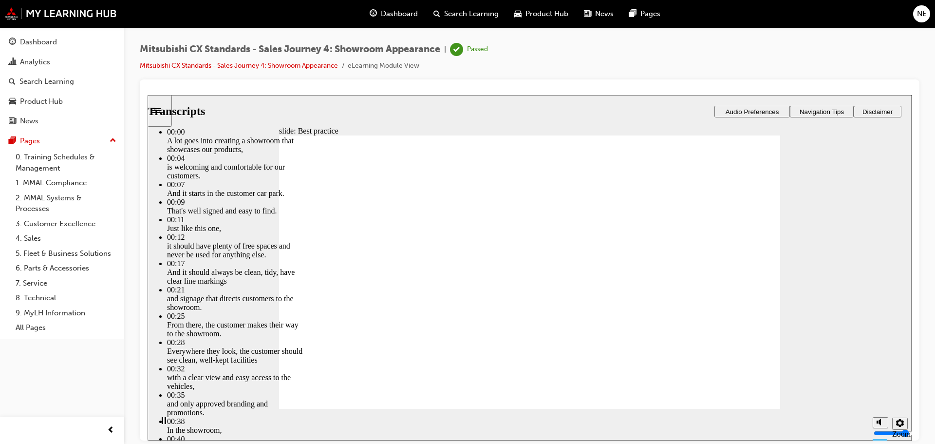
type input "15"
type input "5"
type input "15"
type input "5"
type input "15"
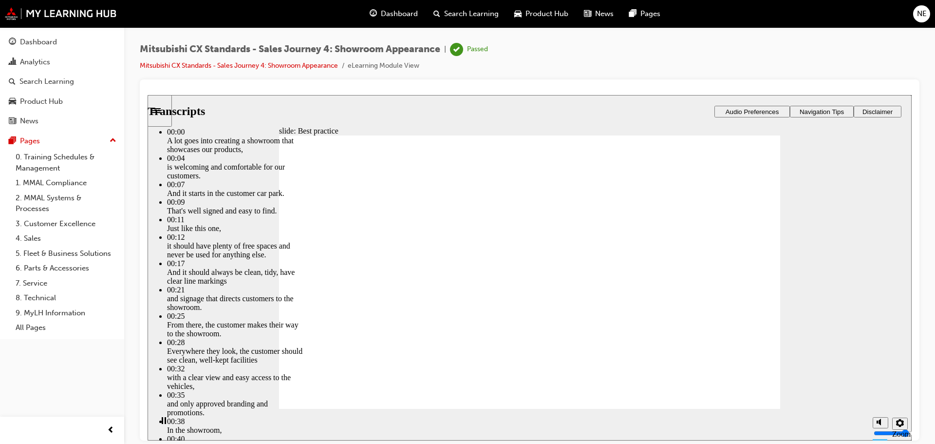
type input "5"
type input "15"
type input "5"
type input "16"
type input "5"
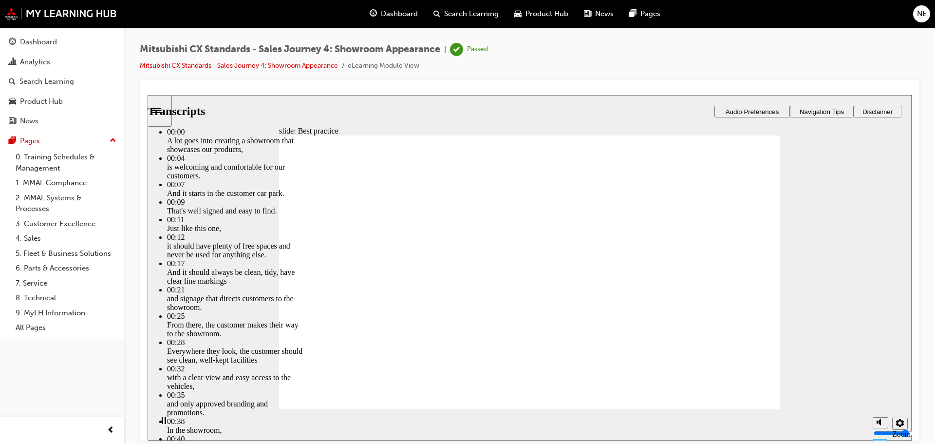
type input "16"
type input "5"
type input "16"
type input "5"
type input "16"
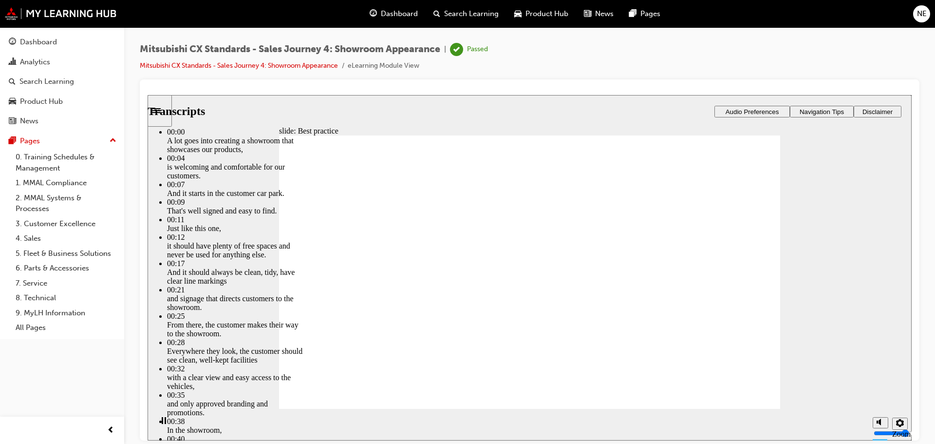
type input "5"
type input "17"
type input "5"
type input "17"
type input "5"
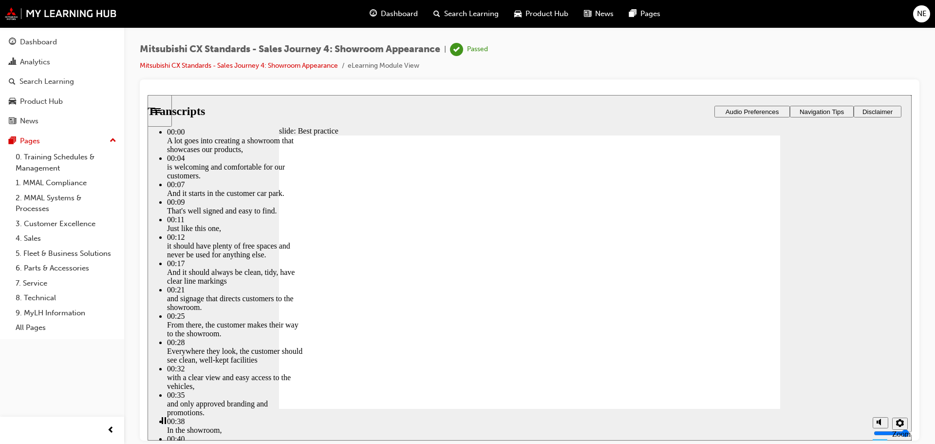
type input "17"
type input "5"
type input "17"
type input "5"
type input "18"
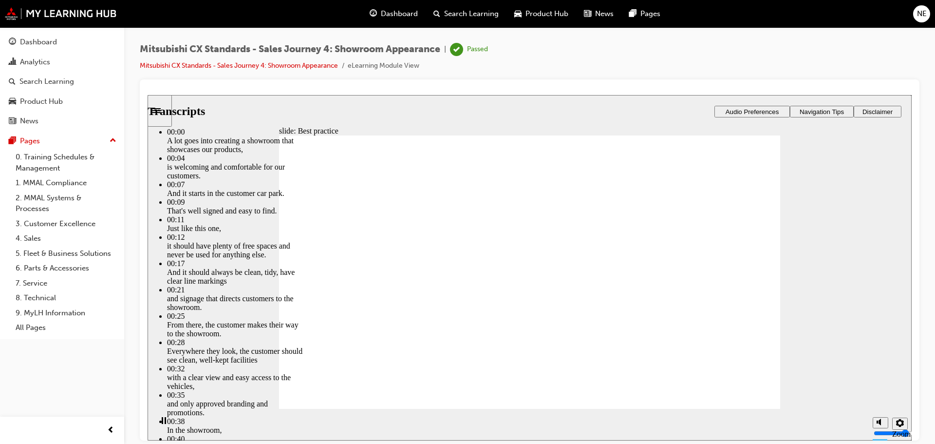
type input "5"
type input "18"
type input "5"
type input "18"
type input "5"
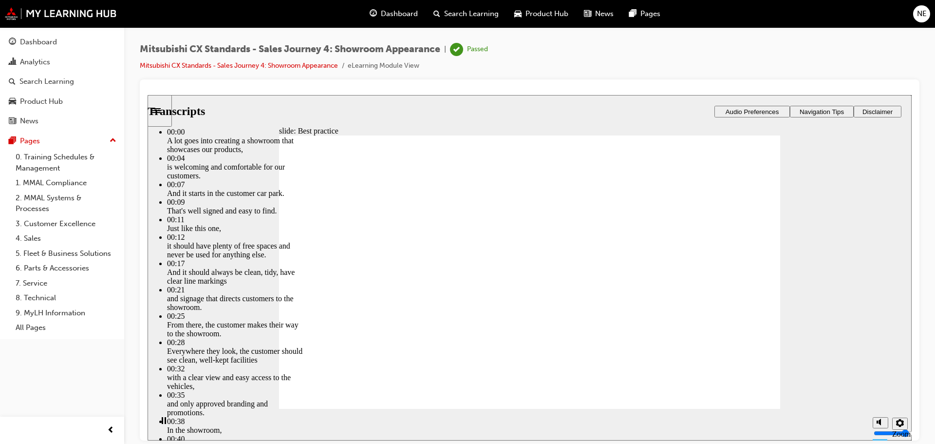
type input "19"
type input "5"
type input "19"
type input "5"
type input "19"
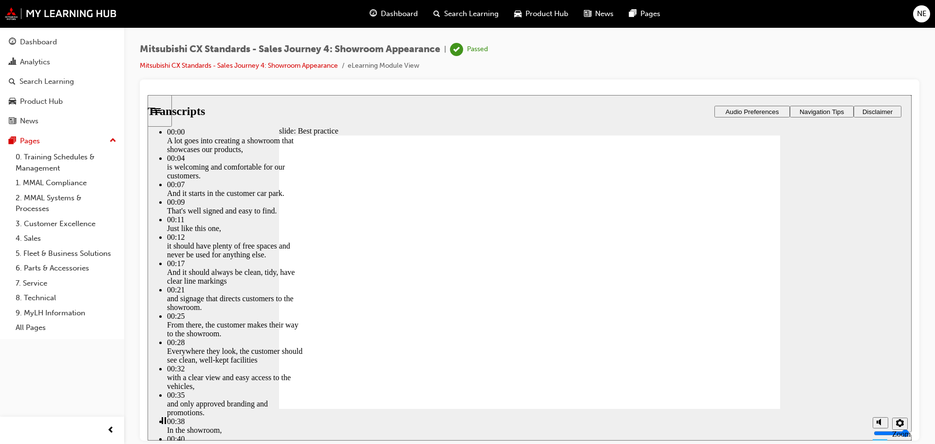
type input "5"
type input "19"
type input "5"
type input "20"
type input "5"
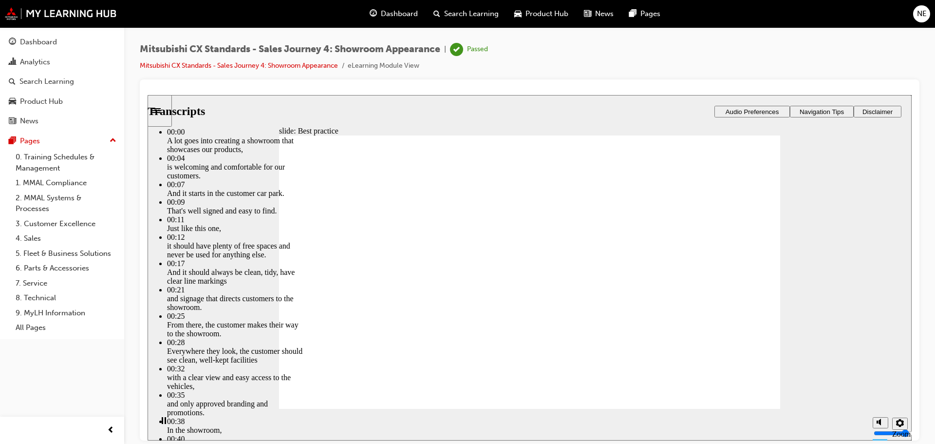
type input "20"
type input "5"
type input "20"
type input "5"
type input "20"
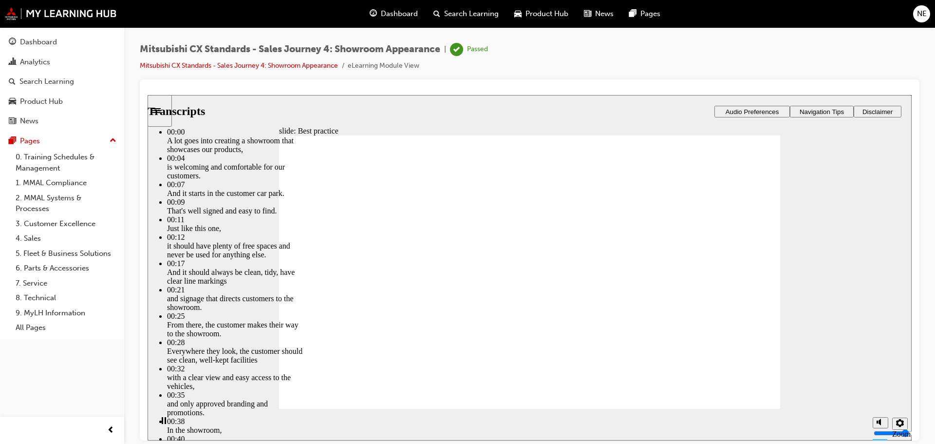
type input "5"
drag, startPoint x: 199, startPoint y: 250, endPoint x: 227, endPoint y: 276, distance: 37.6
click at [227, 276] on div "slide: Your results Best practice What does best practice look like for this to…" at bounding box center [530, 266] width 764 height 345
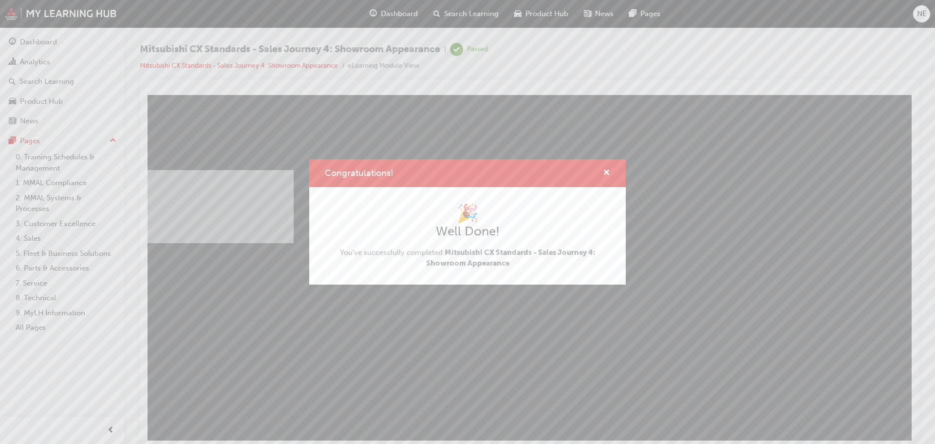
click at [608, 331] on div "Congratulations! 🎉 Well Done! You've successfully completed Mitsubishi CX Stand…" at bounding box center [467, 222] width 935 height 444
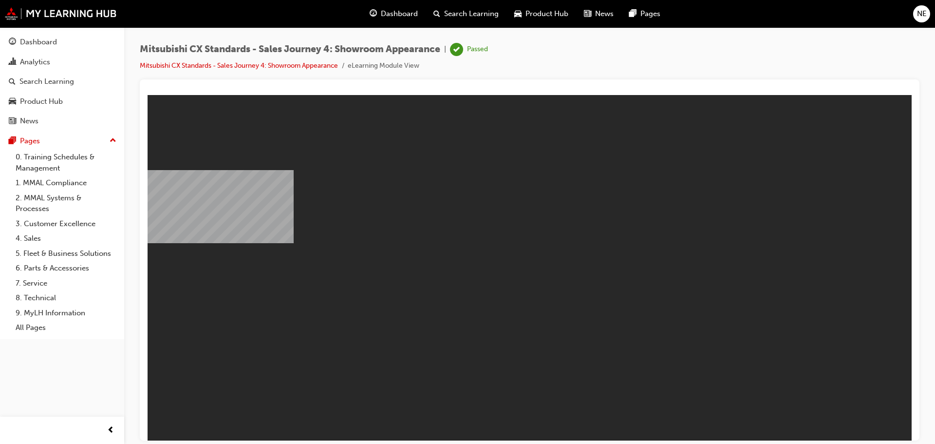
click at [392, 14] on span "Dashboard" at bounding box center [399, 13] width 37 height 11
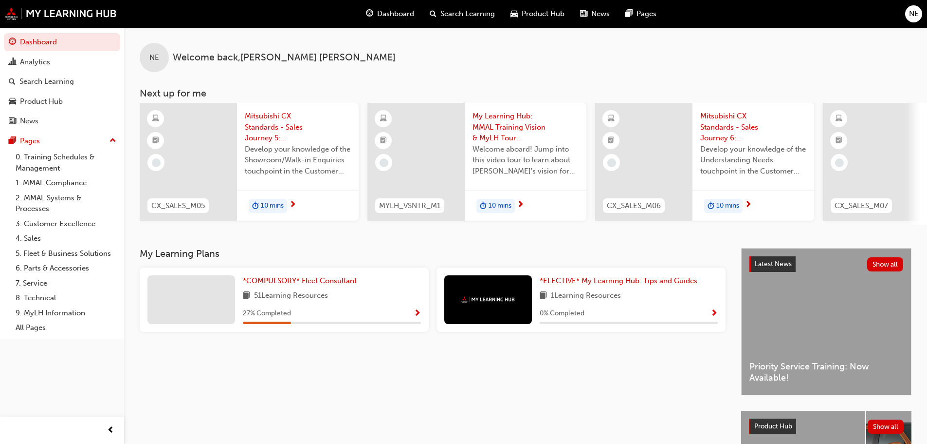
click at [268, 205] on span "10 mins" at bounding box center [272, 205] width 23 height 11
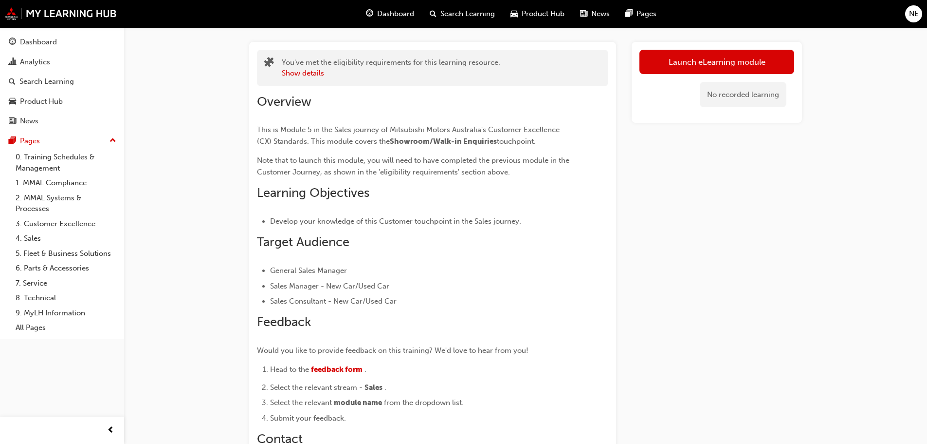
scroll to position [58, 0]
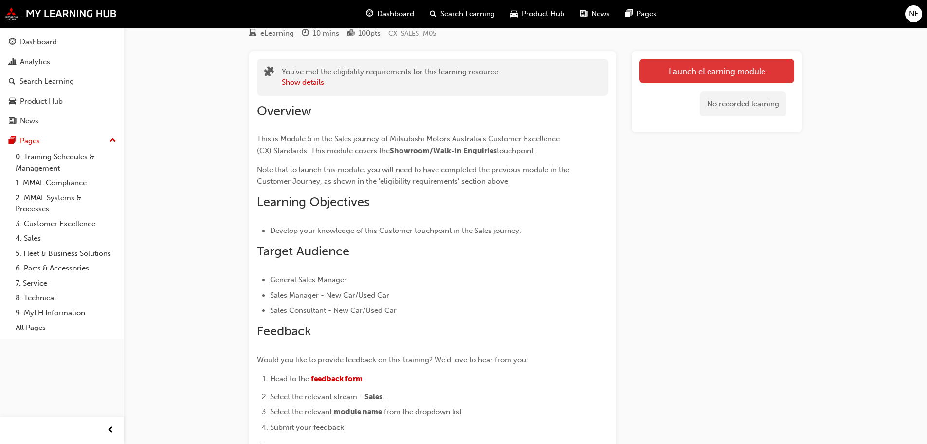
click at [682, 75] on link "Launch eLearning module" at bounding box center [717, 71] width 155 height 24
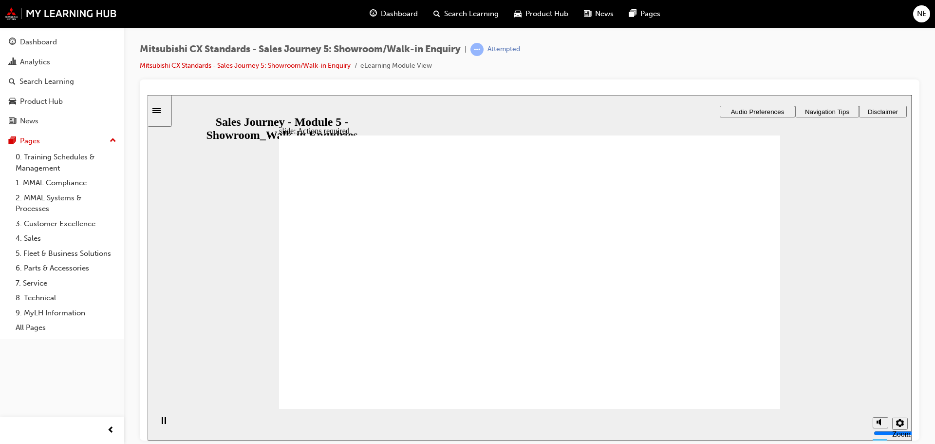
drag, startPoint x: 549, startPoint y: 310, endPoint x: 571, endPoint y: 276, distance: 40.1
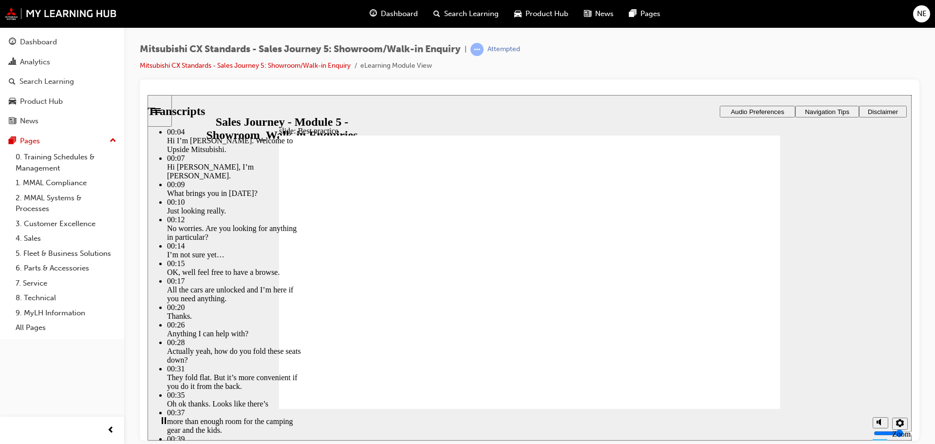
drag, startPoint x: 623, startPoint y: 364, endPoint x: 623, endPoint y: 371, distance: 7.8
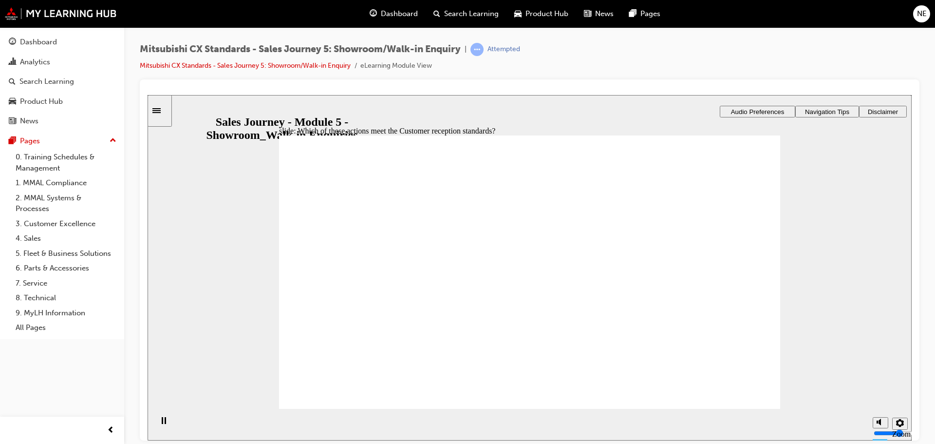
drag, startPoint x: 416, startPoint y: 291, endPoint x: 737, endPoint y: 213, distance: 330.6
drag, startPoint x: 480, startPoint y: 289, endPoint x: 542, endPoint y: 244, distance: 76.5
drag, startPoint x: 372, startPoint y: 311, endPoint x: 519, endPoint y: 271, distance: 152.3
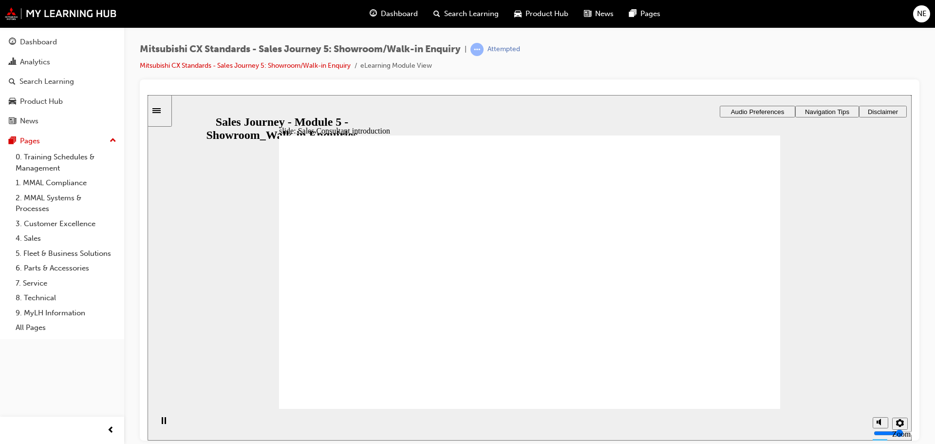
drag, startPoint x: 374, startPoint y: 309, endPoint x: 562, endPoint y: 298, distance: 188.2
drag, startPoint x: 370, startPoint y: 308, endPoint x: 695, endPoint y: 251, distance: 329.7
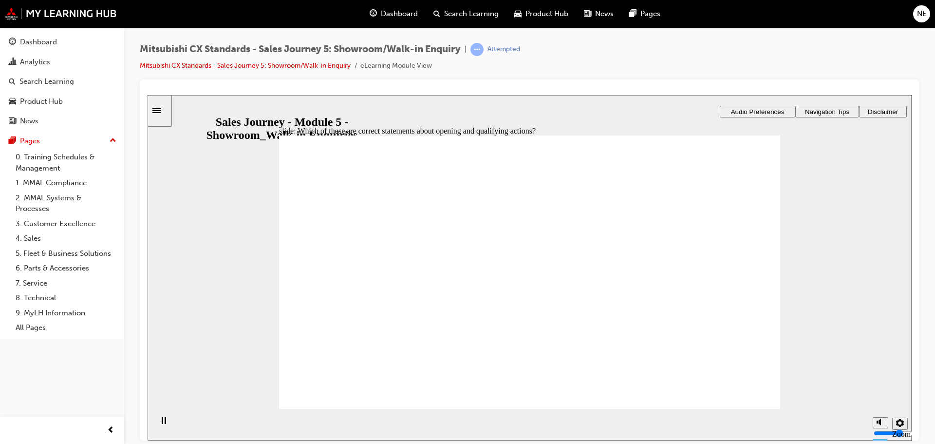
drag, startPoint x: 397, startPoint y: 301, endPoint x: 524, endPoint y: 259, distance: 134.2
drag, startPoint x: 384, startPoint y: 304, endPoint x: 544, endPoint y: 281, distance: 162.3
drag, startPoint x: 388, startPoint y: 304, endPoint x: 572, endPoint y: 319, distance: 184.2
drag, startPoint x: 374, startPoint y: 303, endPoint x: 501, endPoint y: 332, distance: 130.7
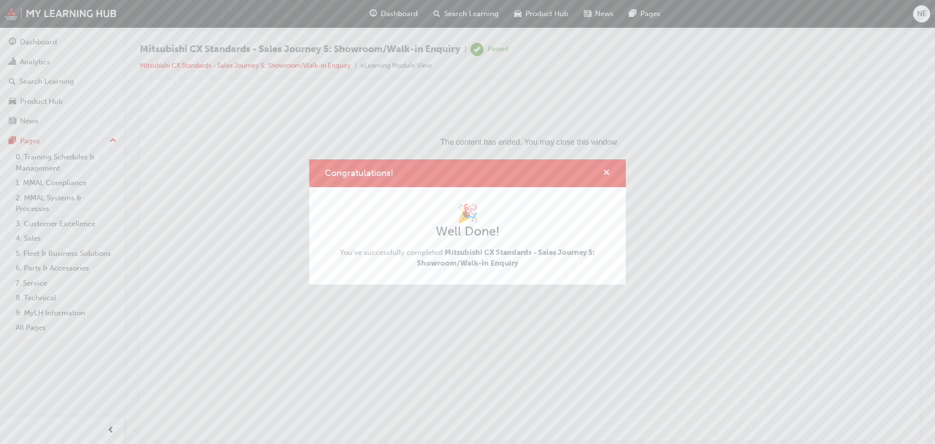
click at [608, 176] on span "cross-icon" at bounding box center [606, 173] width 7 height 9
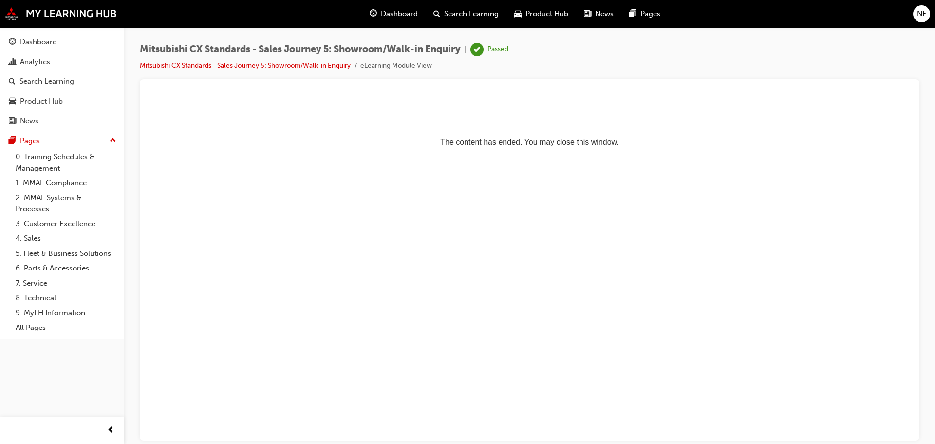
click at [403, 17] on span "Dashboard" at bounding box center [399, 13] width 37 height 11
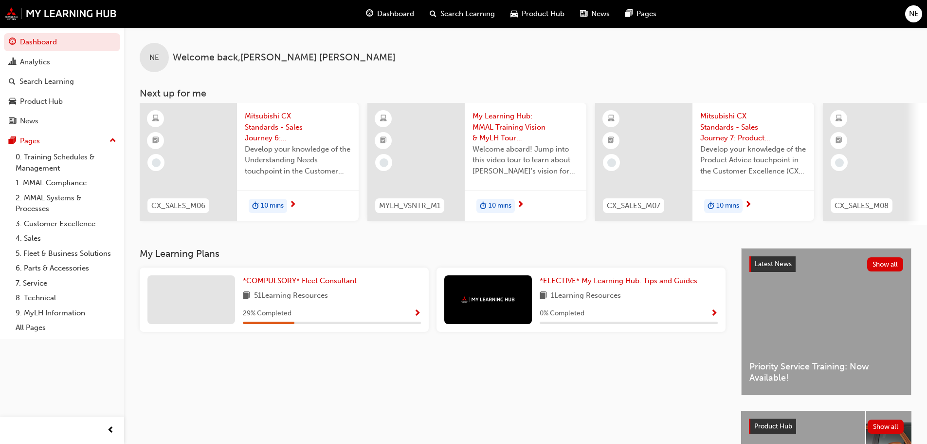
click at [282, 202] on span "10 mins" at bounding box center [272, 205] width 23 height 11
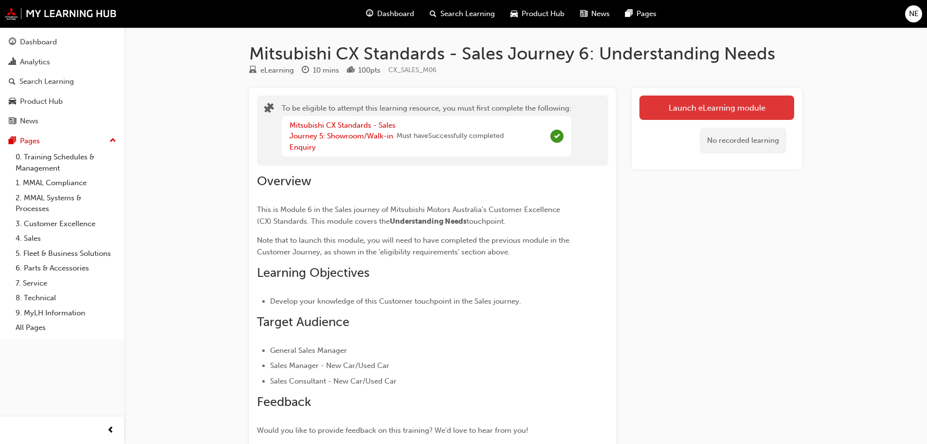
click at [675, 108] on button "Launch eLearning module" at bounding box center [717, 107] width 155 height 24
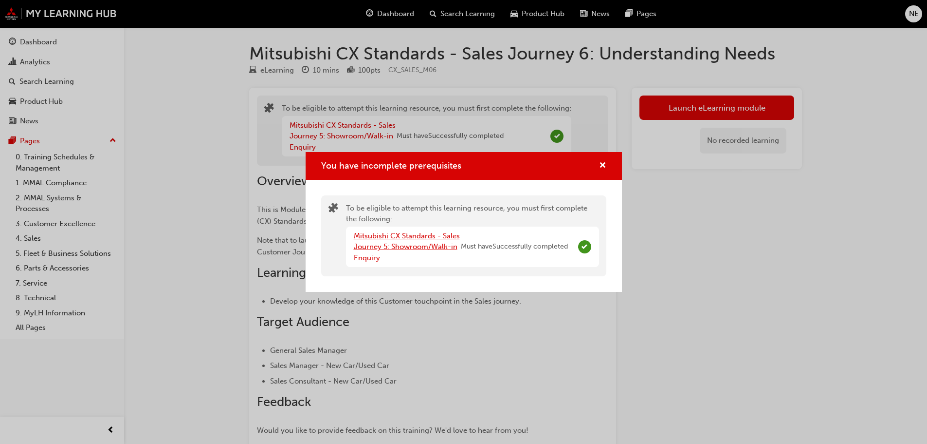
click at [403, 248] on link "Mitsubishi CX Standards - Sales Journey 5: Showroom/Walk-in Enquiry" at bounding box center [407, 246] width 106 height 31
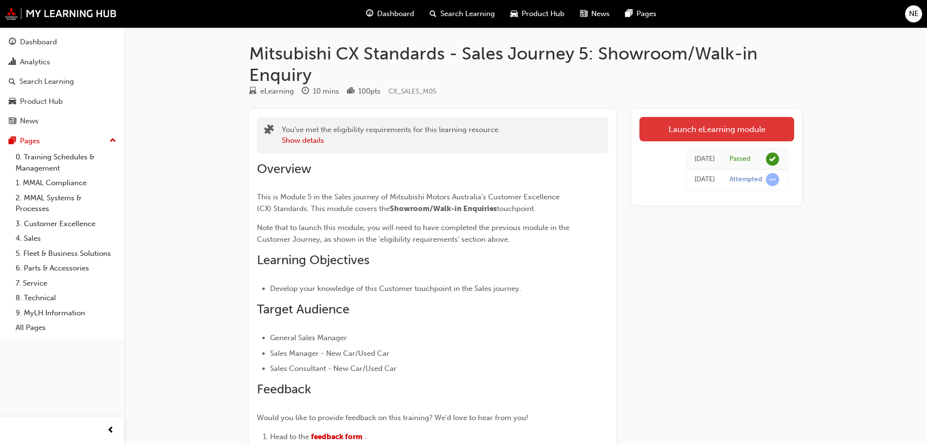
click at [713, 131] on link "Launch eLearning module" at bounding box center [717, 129] width 155 height 24
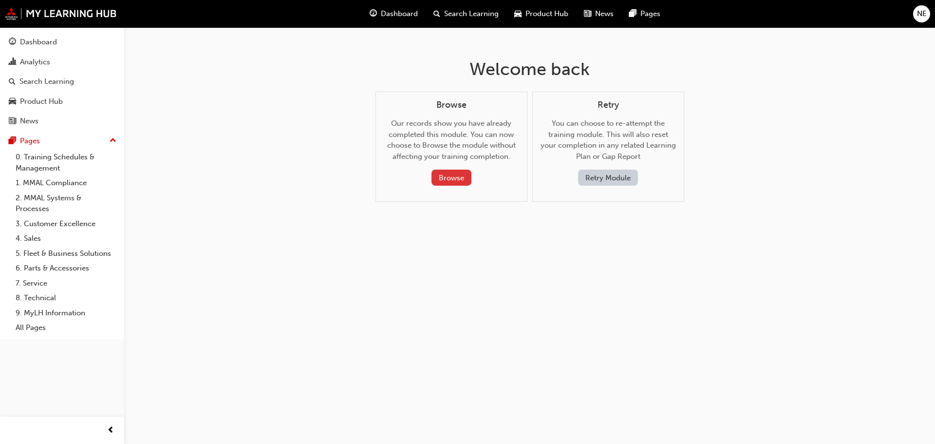
click at [448, 180] on button "Browse" at bounding box center [451, 177] width 40 height 16
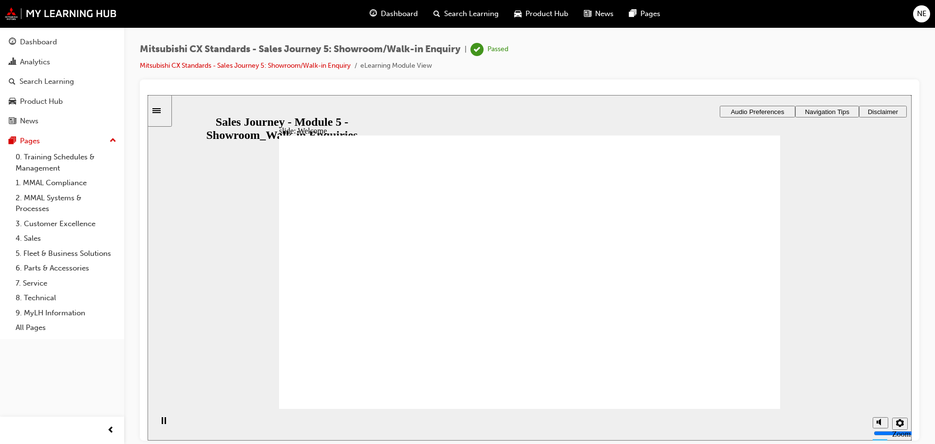
click at [381, 9] on span "Dashboard" at bounding box center [399, 13] width 37 height 11
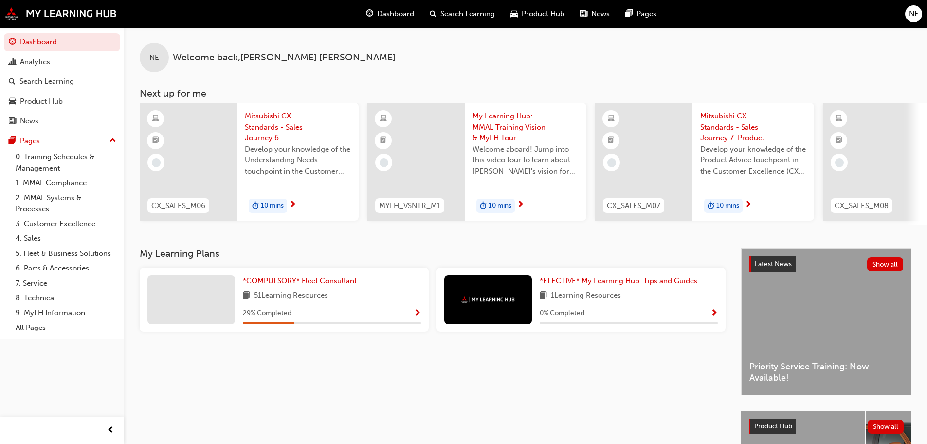
click at [265, 206] on span "10 mins" at bounding box center [272, 205] width 23 height 11
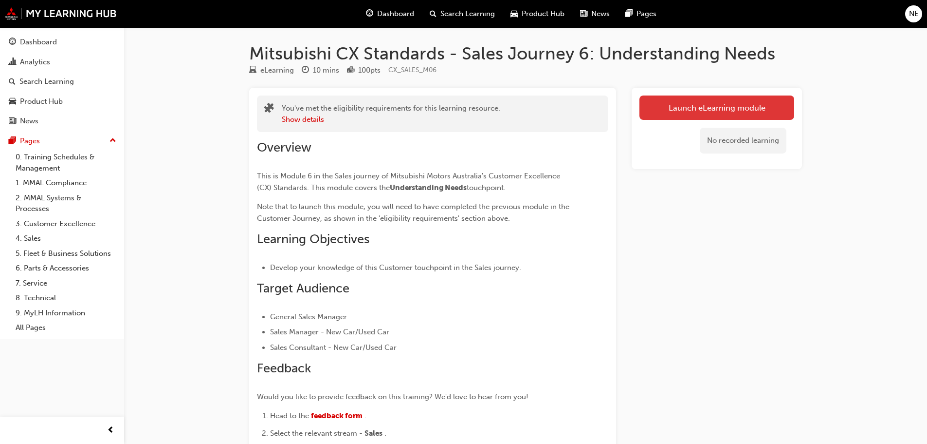
click at [676, 110] on link "Launch eLearning module" at bounding box center [717, 107] width 155 height 24
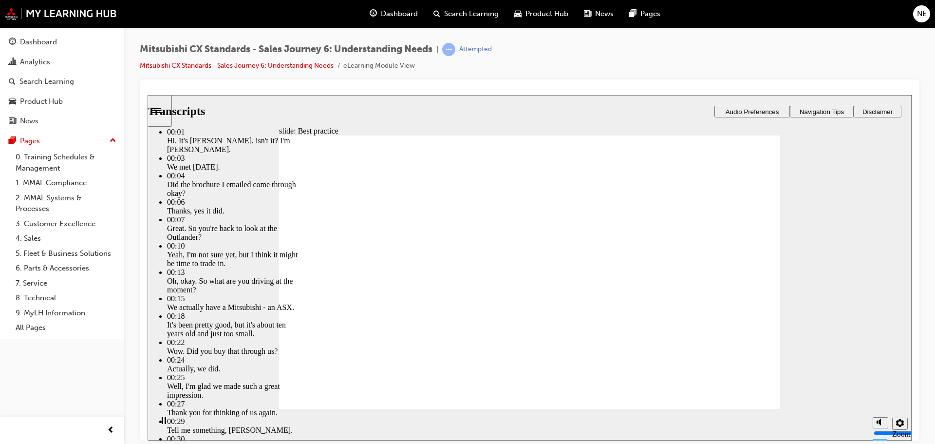
type input "5"
type input "8"
type input "5"
type input "8"
type input "6"
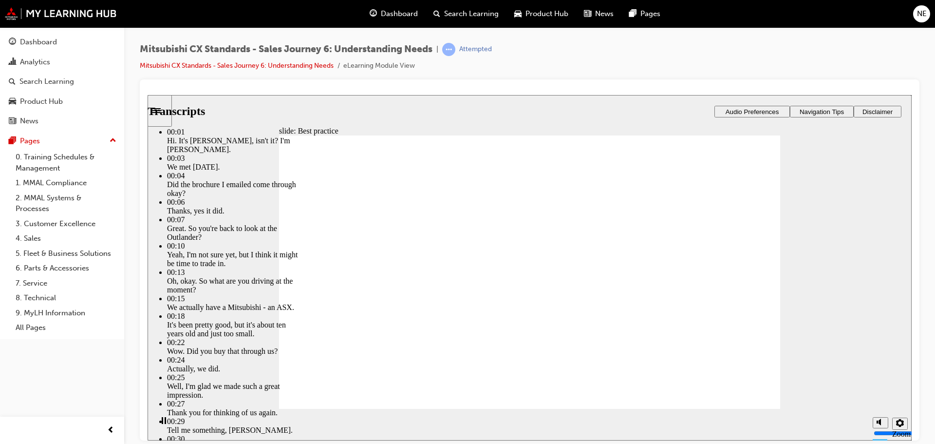
type input "8"
type input "6"
type input "8"
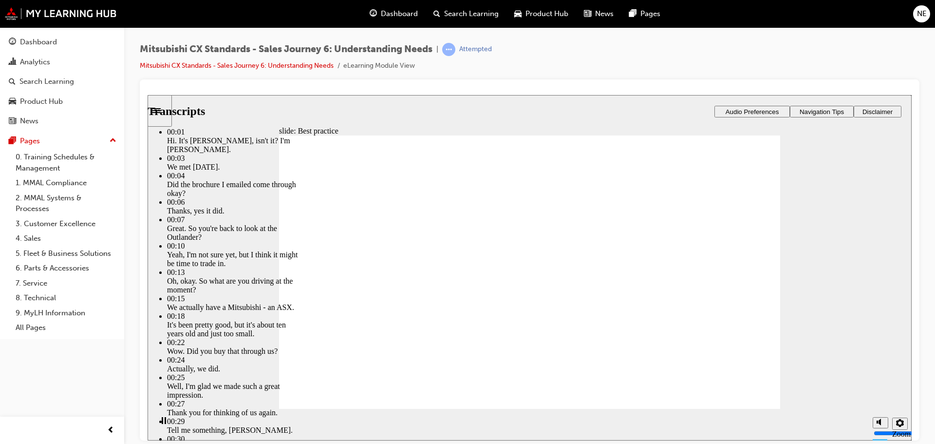
type input "6"
type input "8"
type input "7"
type input "6"
type input "7"
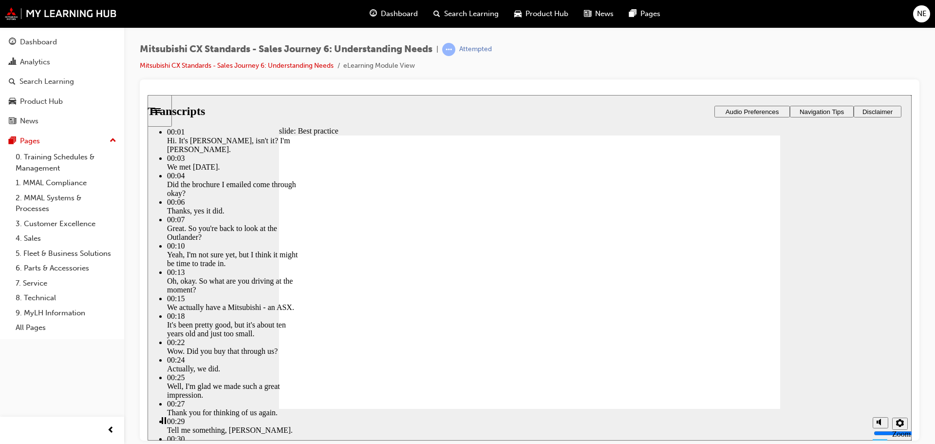
type input "7"
type input "6"
type input "7"
type input "6"
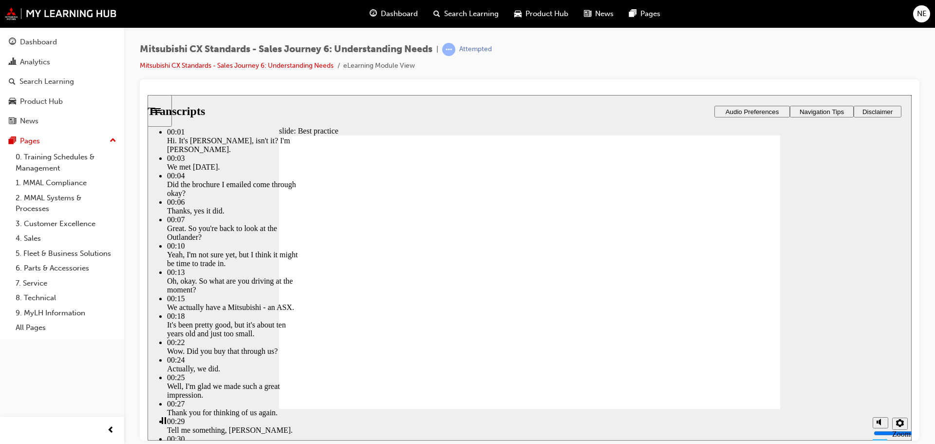
type input "7"
type input "6"
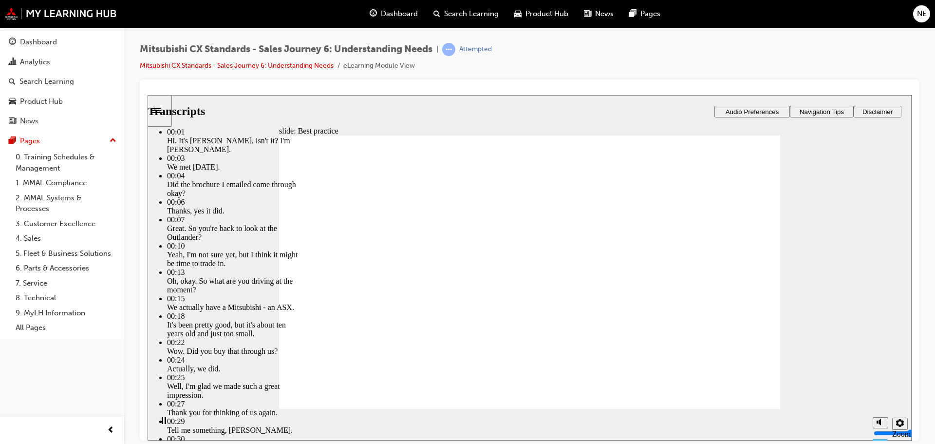
type input "6"
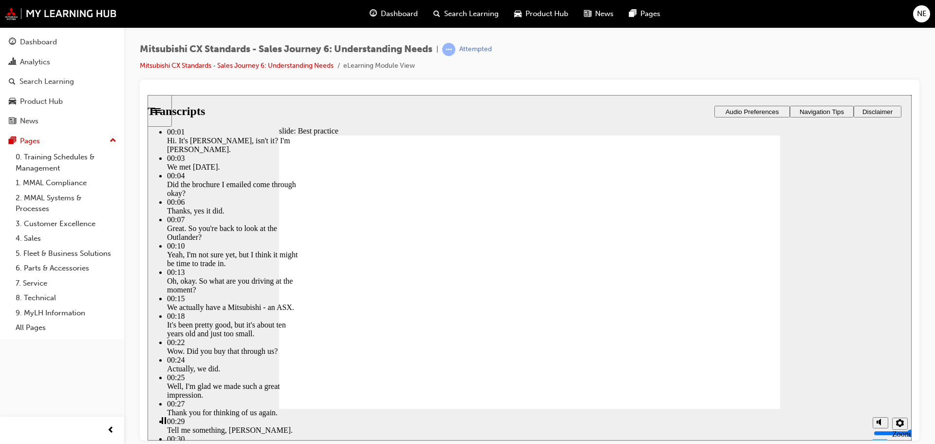
type input "6"
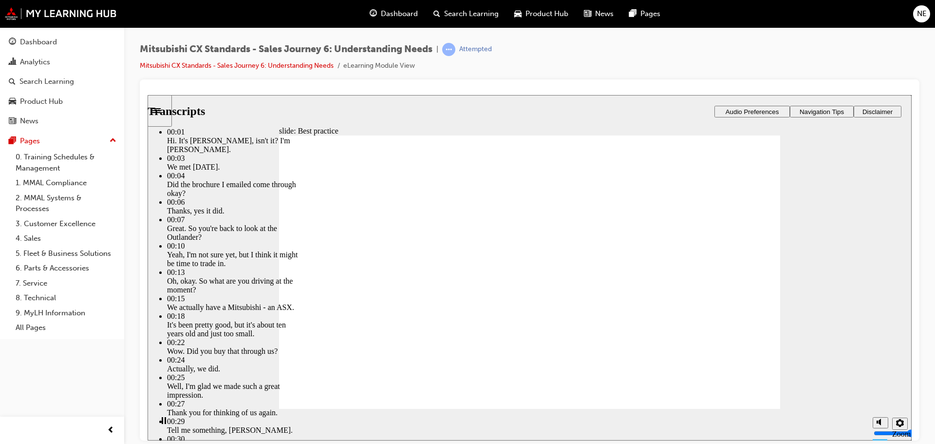
type input "6"
type input "5"
type input "6"
type input "5"
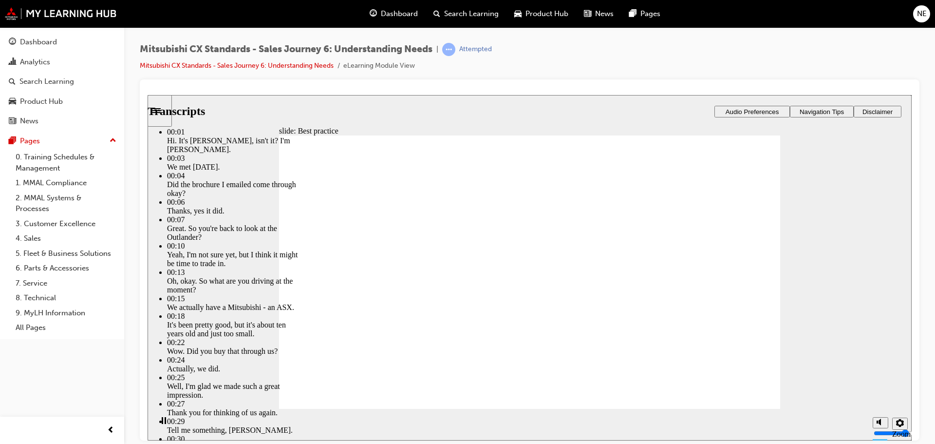
type input "6"
type input "5"
type input "6"
type input "5"
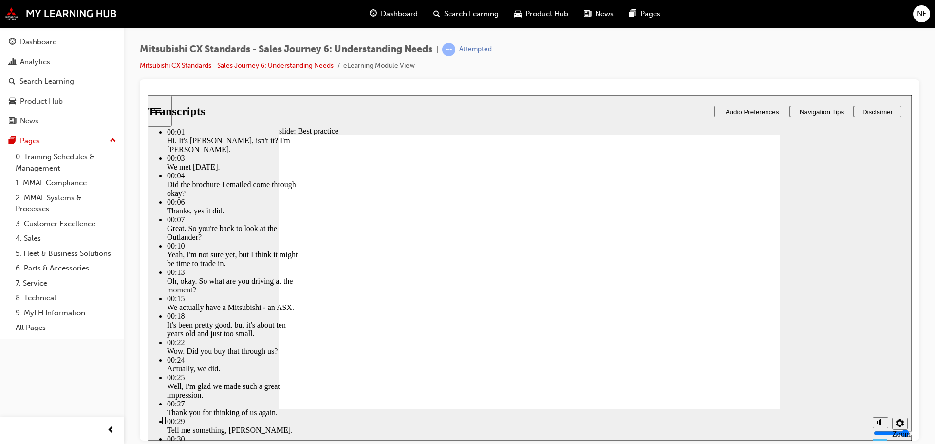
type input "4"
type input "6"
type input "4"
type input "6"
type input "4"
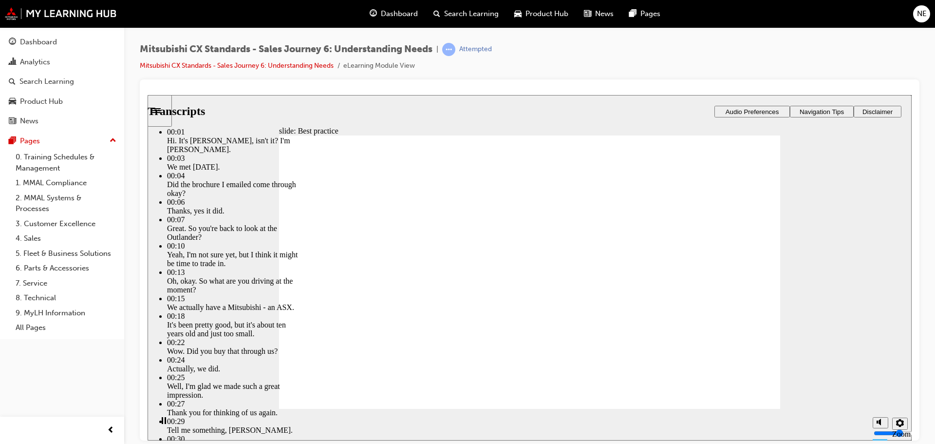
type input "6"
type input "4"
type input "5"
type input "6"
type input "5"
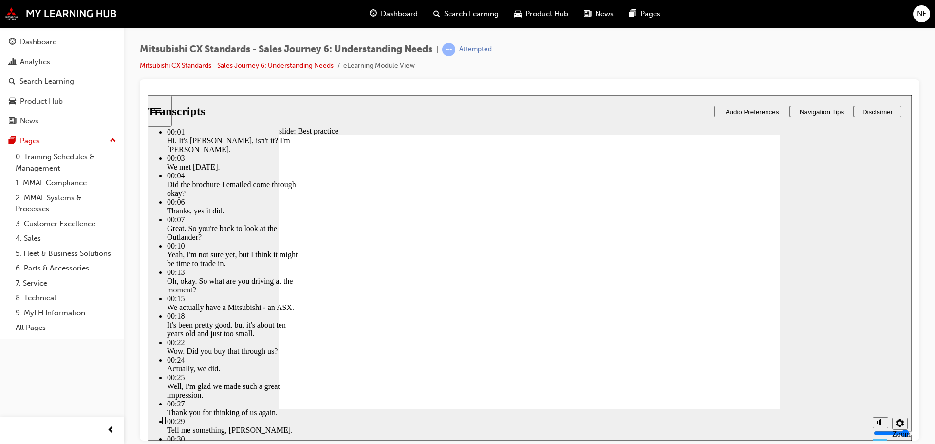
type input "5"
type input "6"
type input "5"
type input "6"
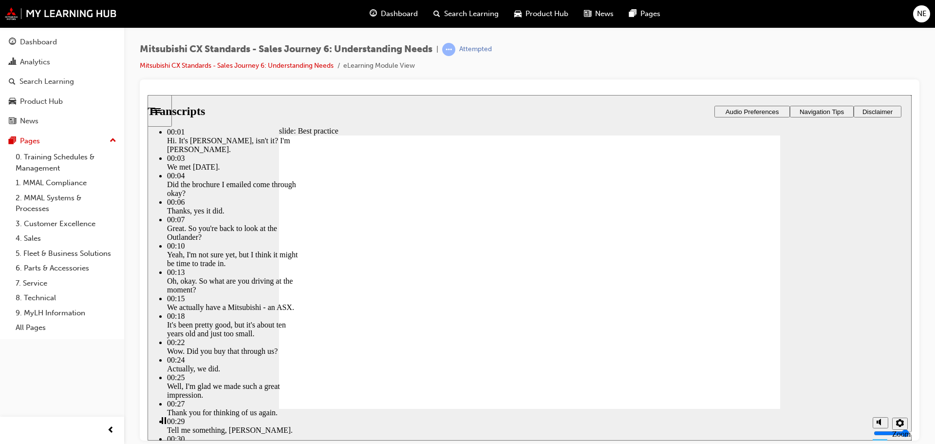
type input "5"
type input "6"
type input "5"
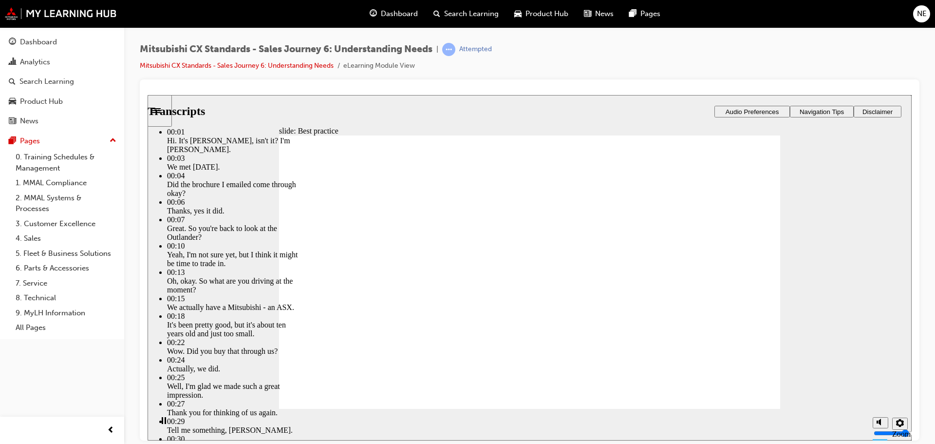
type input "6"
type input "5"
type input "6"
type input "7"
type input "6"
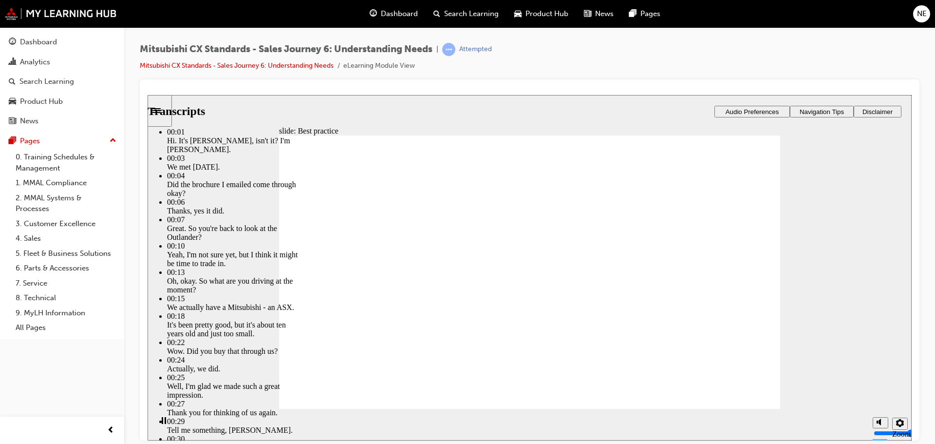
type input "6"
type input "7"
type input "6"
type input "7"
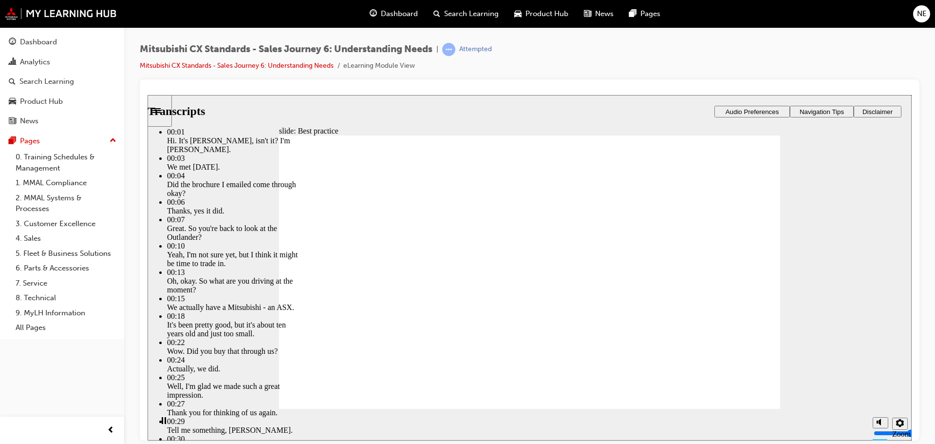
type input "6"
drag, startPoint x: 623, startPoint y: 362, endPoint x: 624, endPoint y: 368, distance: 5.4
type input "7"
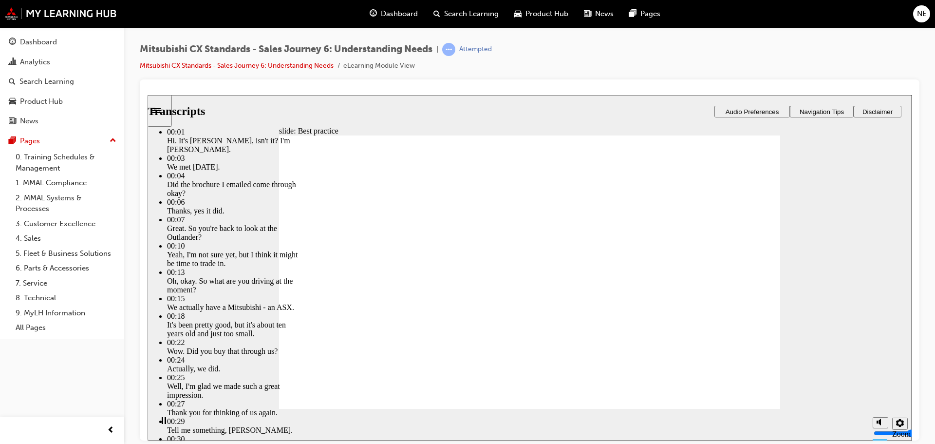
type input "6"
type input "7"
type input "6"
type input "7"
type input "6"
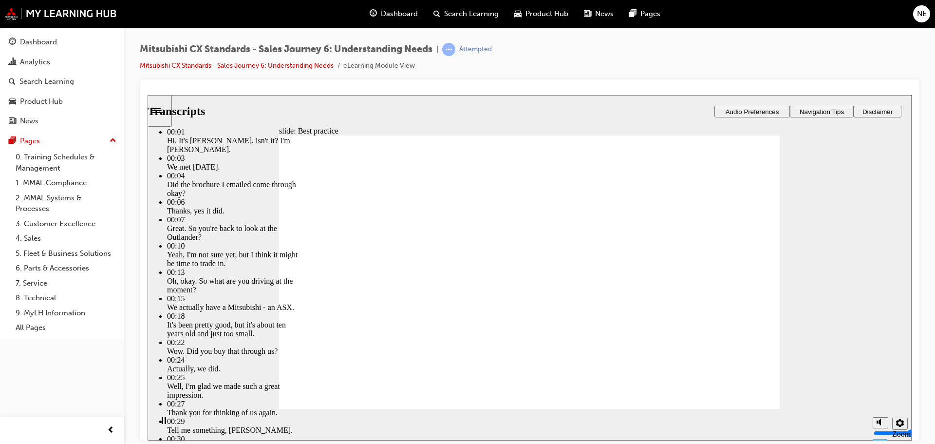
type input "8"
type input "6"
type input "8"
type input "6"
type input "8"
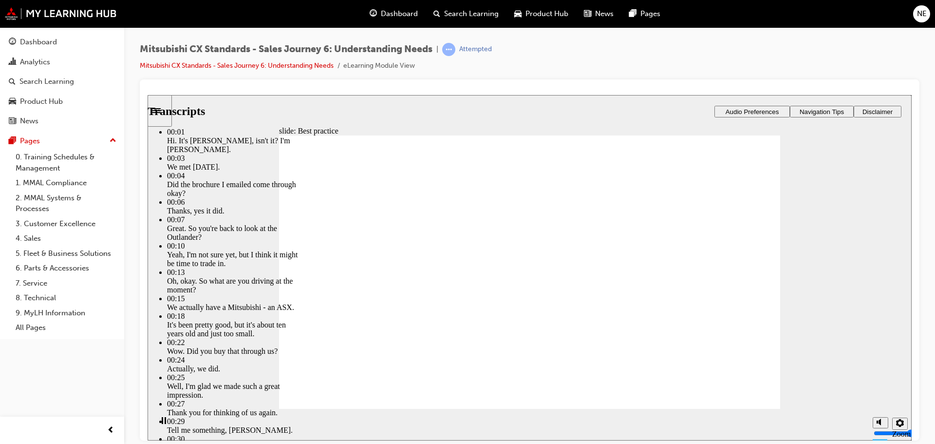
type input "6"
type input "9"
type input "6"
type input "9"
type input "6"
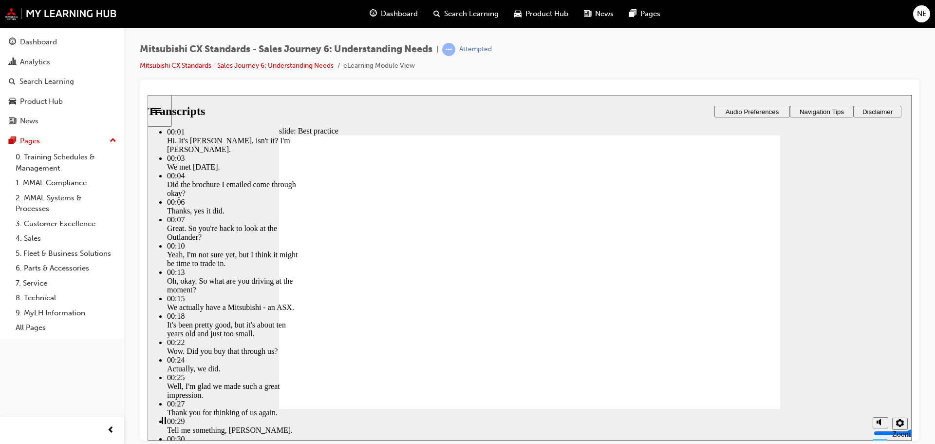
type input "9"
type input "6"
type input "9"
type input "6"
type input "10"
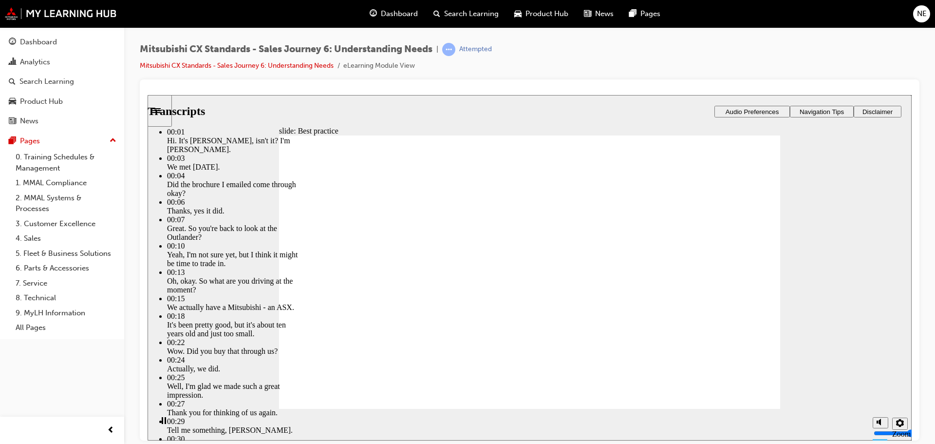
type input "6"
type input "10"
type input "6"
type input "10"
type input "6"
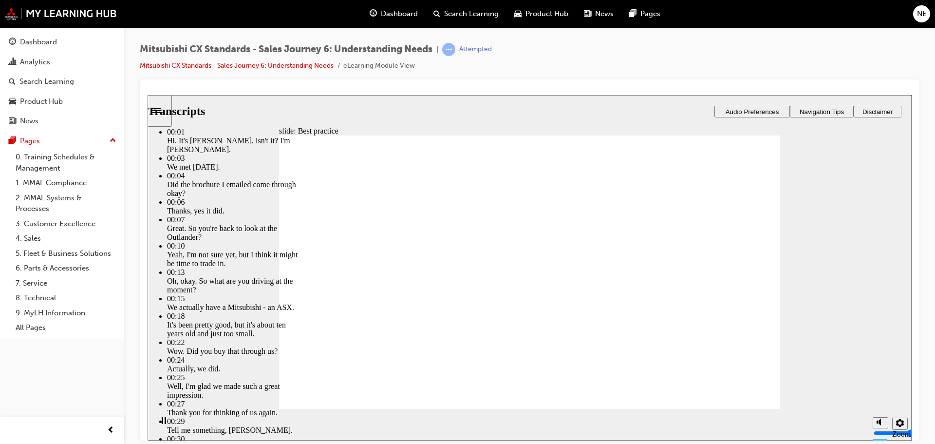
type input "10"
type input "6"
type input "10"
type input "6"
type input "11"
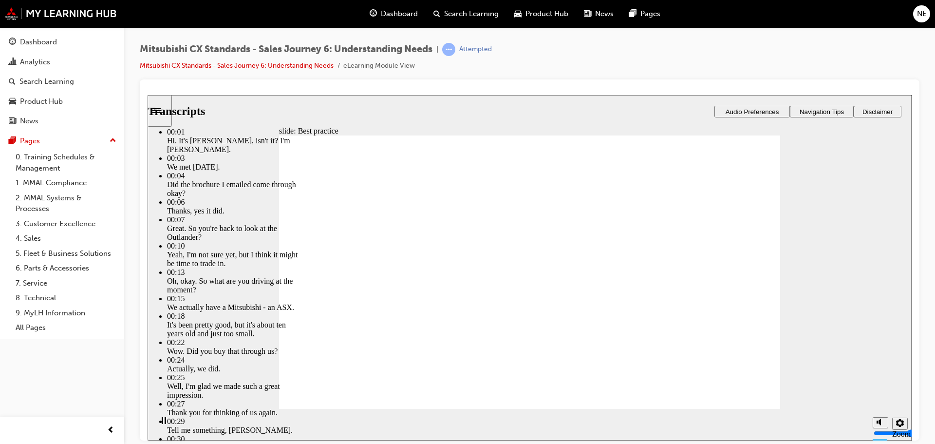
type input "6"
type input "11"
type input "6"
type input "11"
type input "6"
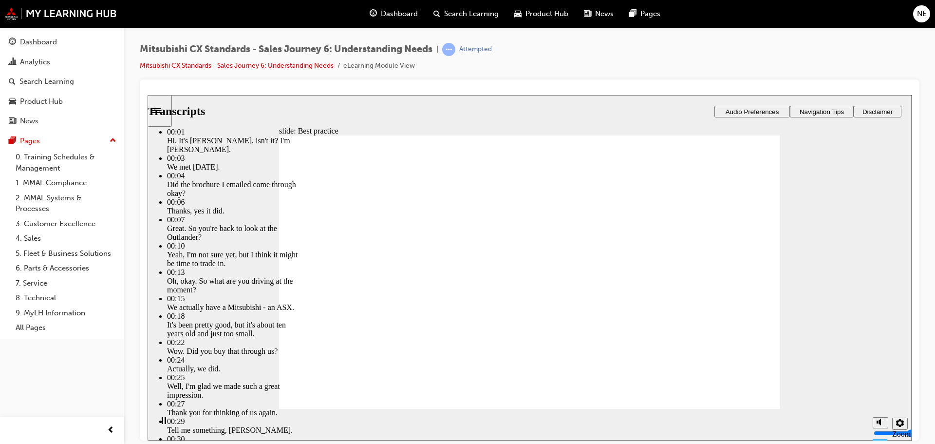
type input "11"
type input "6"
type input "12"
type input "6"
type input "12"
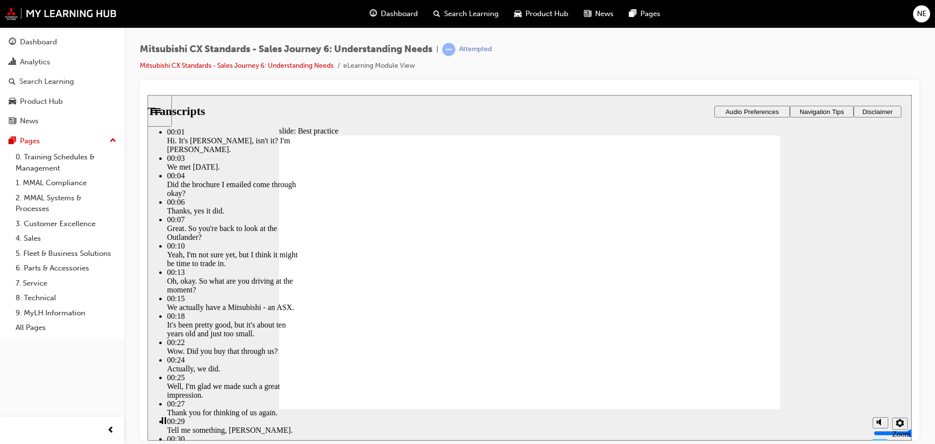
type input "6"
type input "12"
type input "6"
type input "12"
type input "6"
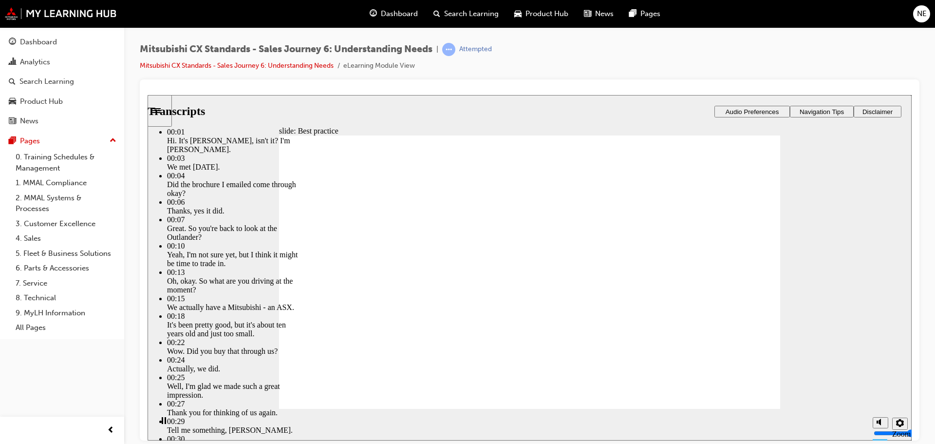
type input "13"
type input "6"
type input "13"
type input "6"
type input "13"
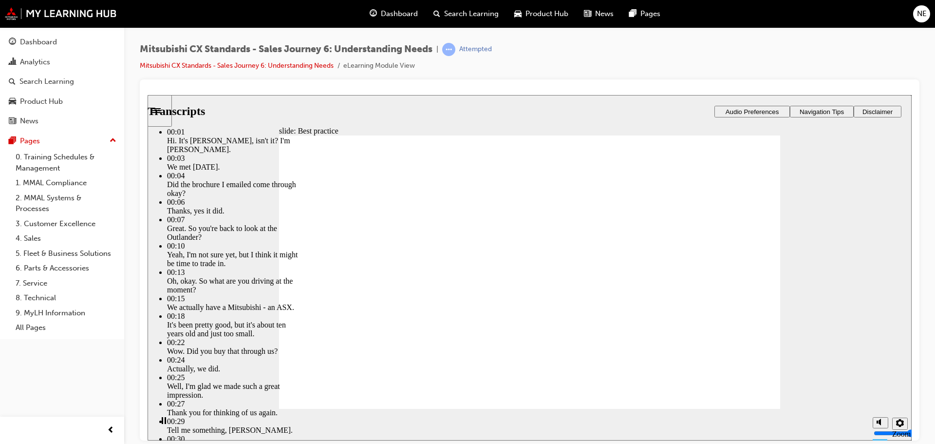
type input "6"
type input "14"
type input "6"
type input "14"
type input "6"
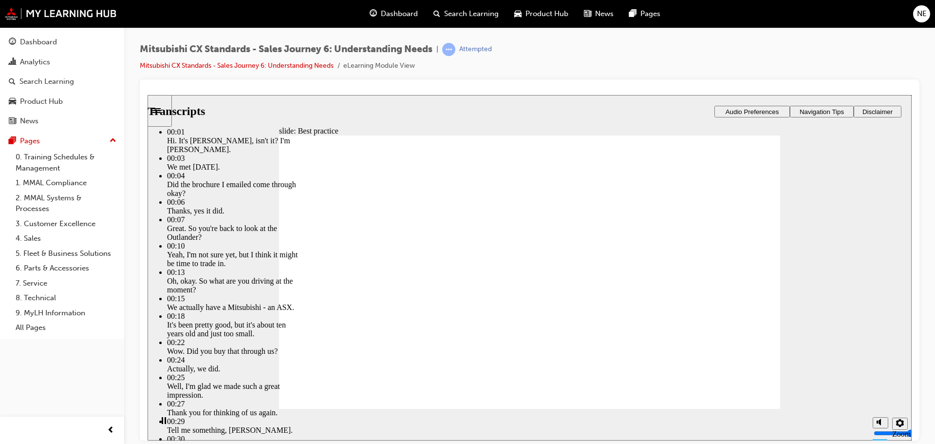
type input "14"
type input "6"
type input "14"
type input "6"
type input "15"
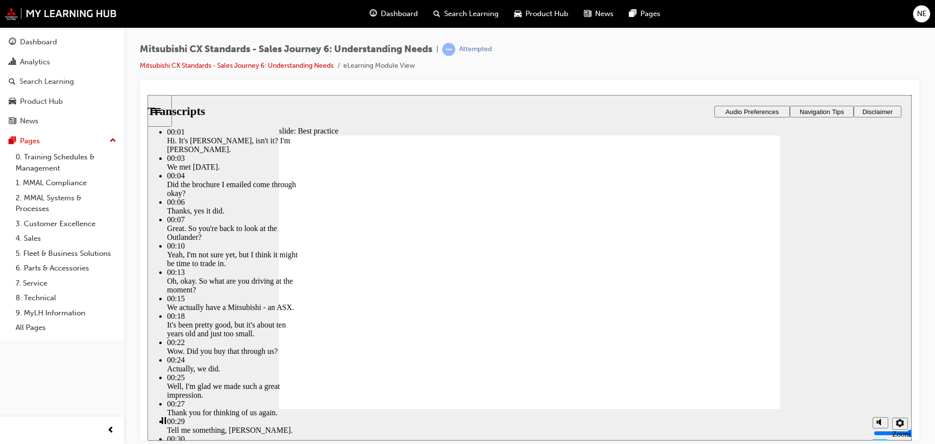
type input "6"
type input "15"
type input "6"
type input "15"
type input "6"
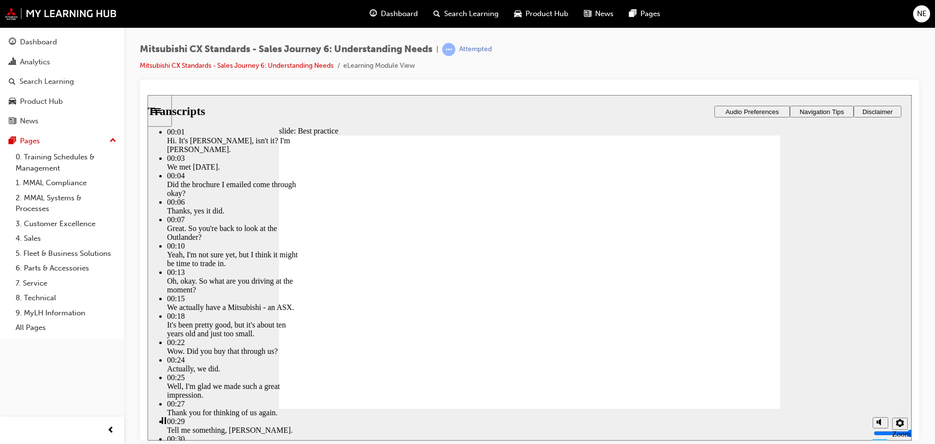
type input "15"
type input "6"
type input "16"
type input "6"
type input "16"
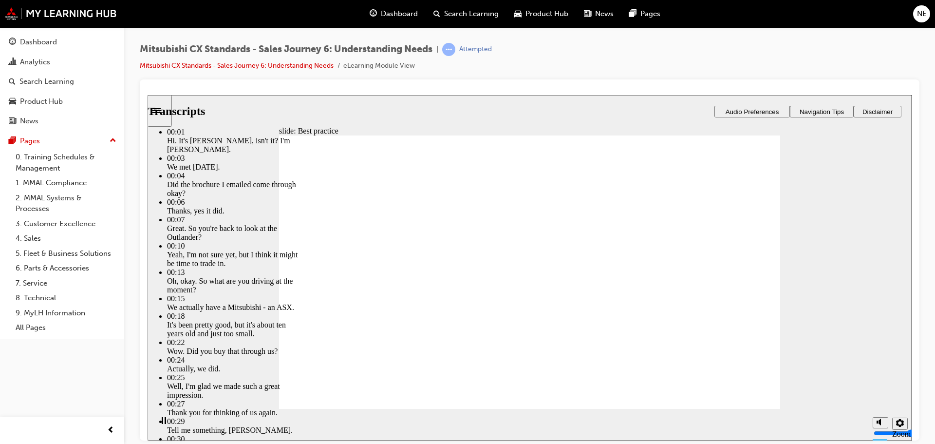
type input "6"
type input "16"
type input "6"
type input "16"
type input "6"
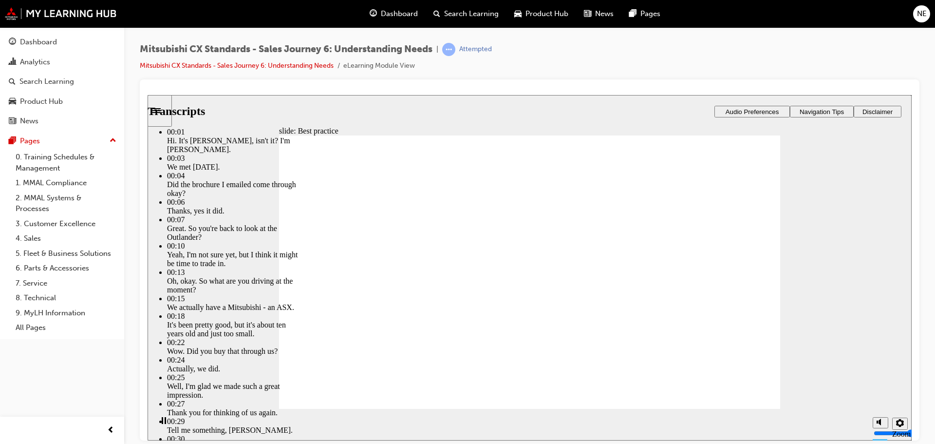
type input "16"
type input "6"
type input "16"
type input "6"
type input "16"
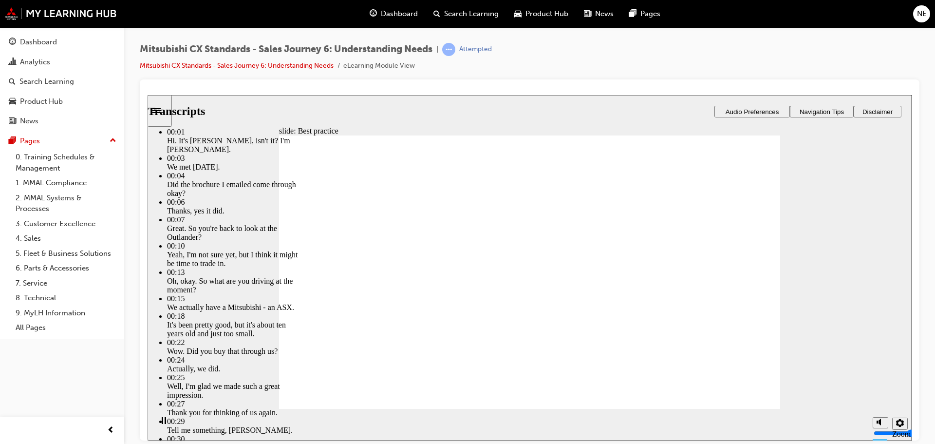
type input "6"
type input "17"
type input "6"
type input "17"
type input "6"
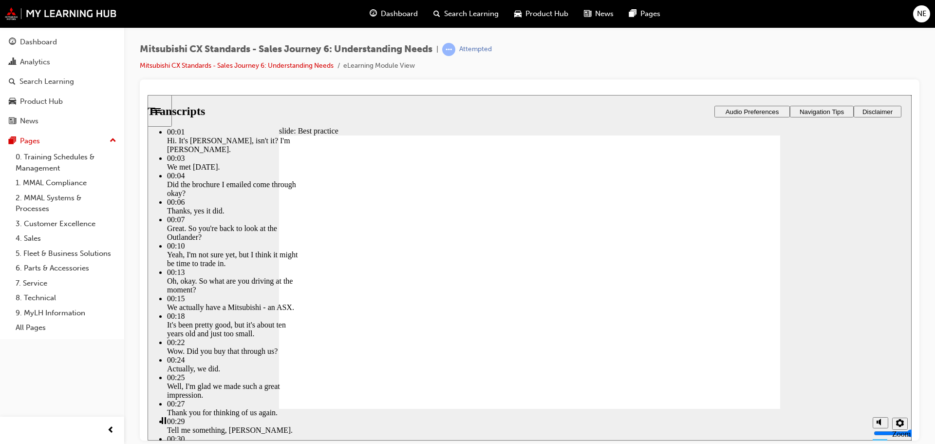
type input "17"
type input "6"
type input "17"
type input "6"
type input "18"
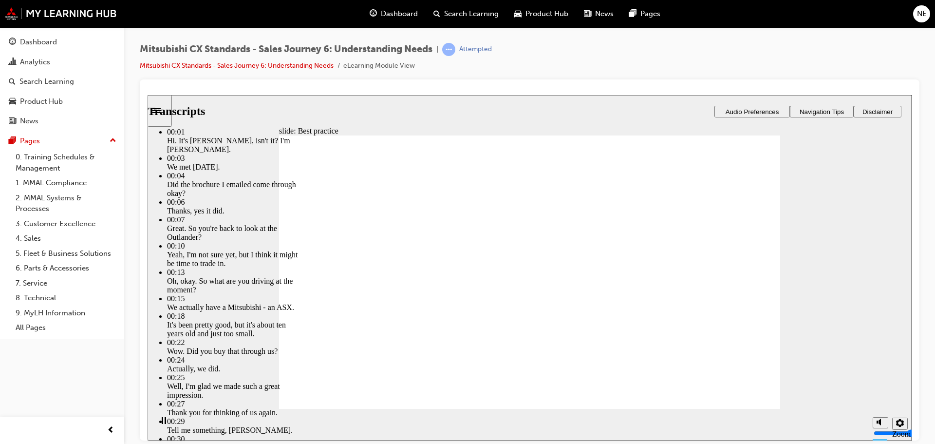
type input "6"
type input "18"
type input "6"
type input "18"
type input "6"
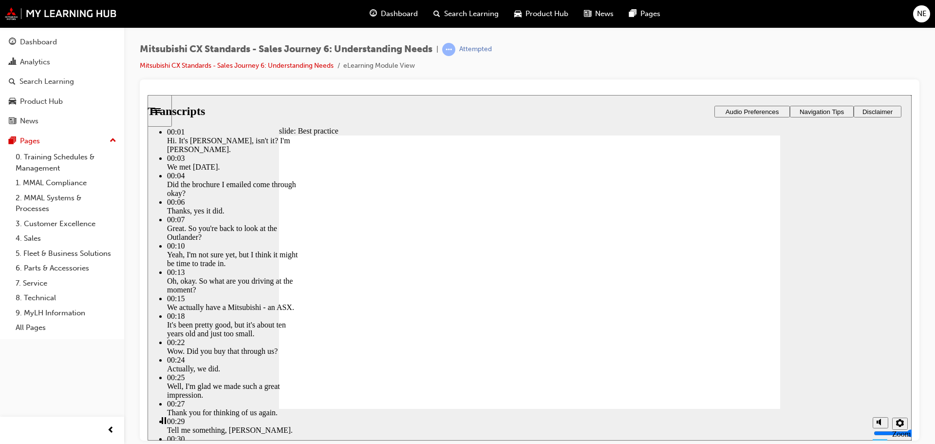
type input "18"
type input "6"
type input "19"
type input "6"
type input "19"
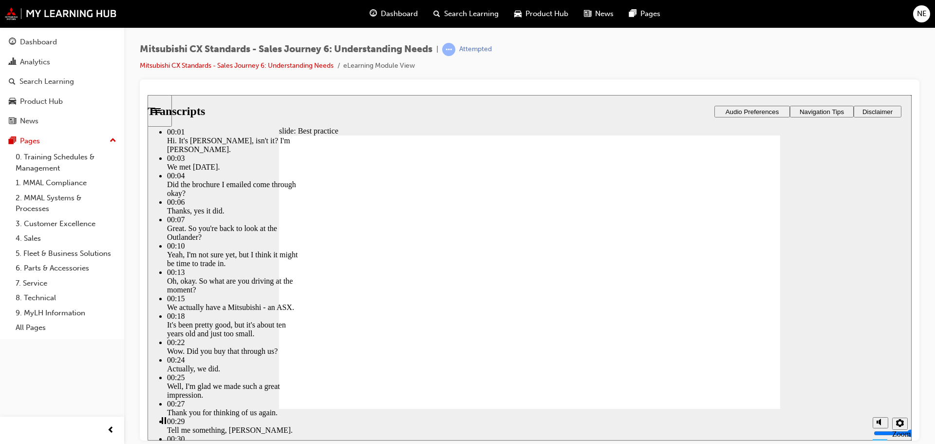
type input "6"
type input "19"
type input "6"
type input "19"
type input "6"
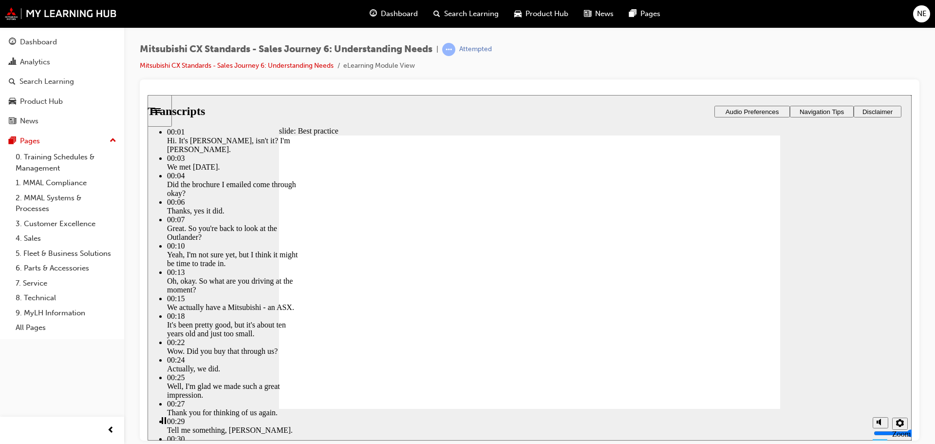
type input "20"
type input "6"
type input "20"
type input "6"
type input "20"
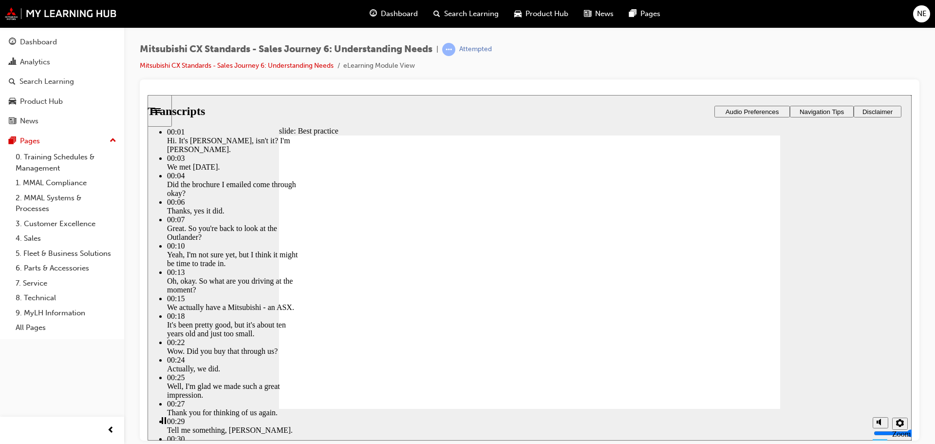
type input "6"
type input "20"
type input "6"
type input "21"
type input "6"
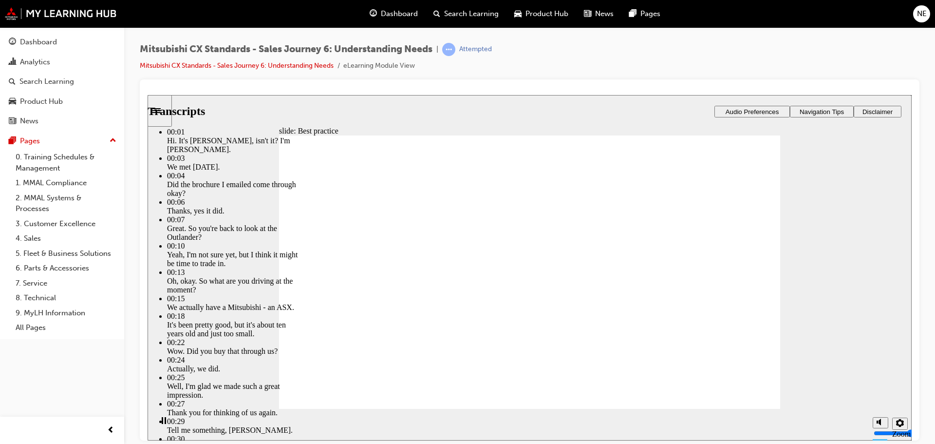
type input "21"
type input "6"
type input "21"
type input "6"
type input "22"
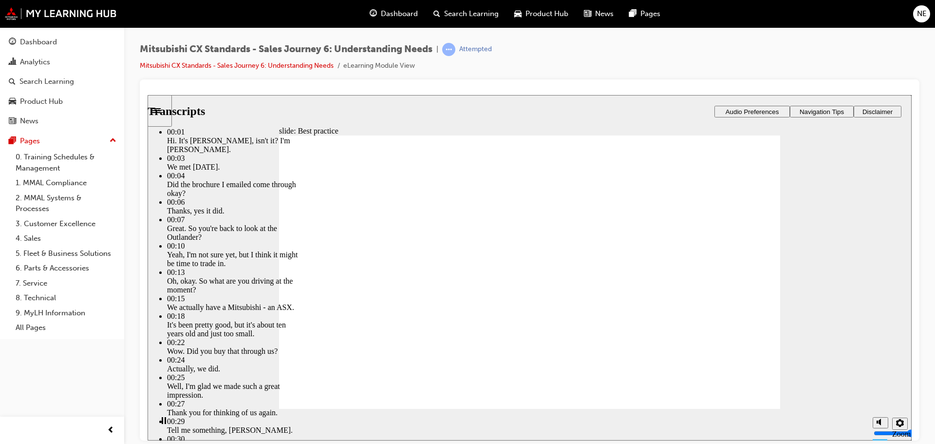
type input "6"
type input "22"
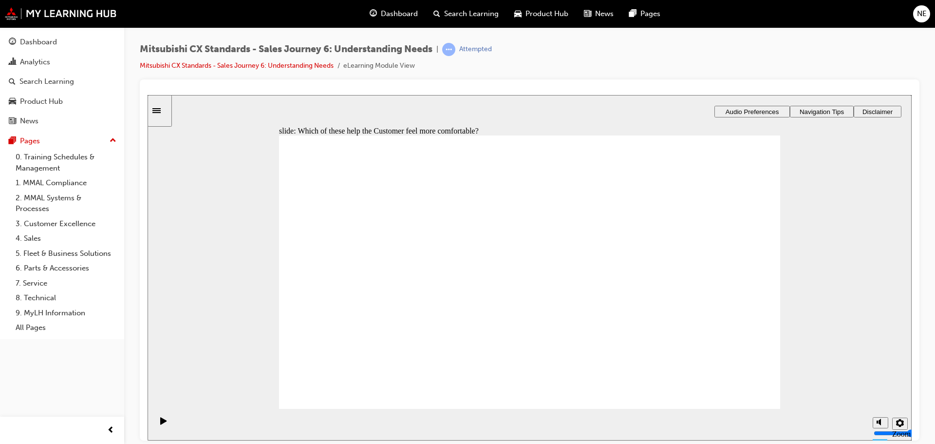
drag, startPoint x: 367, startPoint y: 302, endPoint x: 518, endPoint y: 217, distance: 173.3
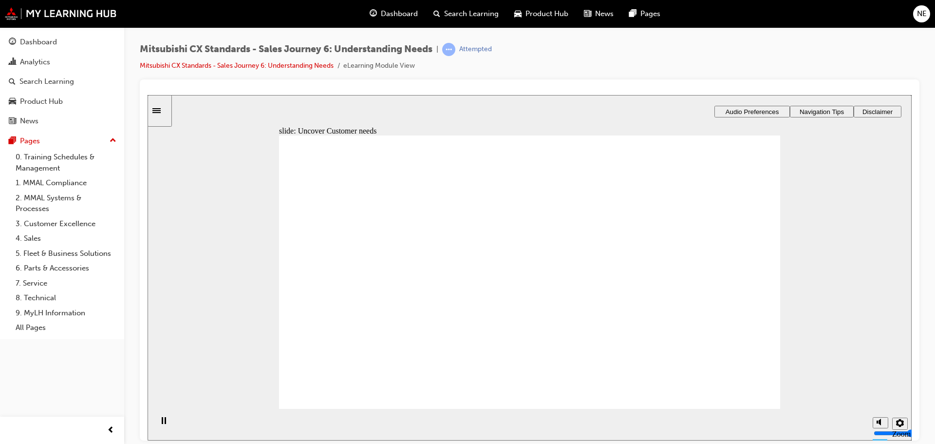
drag, startPoint x: 370, startPoint y: 295, endPoint x: 517, endPoint y: 253, distance: 151.8
drag, startPoint x: 377, startPoint y: 294, endPoint x: 542, endPoint y: 275, distance: 166.6
drag, startPoint x: 385, startPoint y: 291, endPoint x: 537, endPoint y: 295, distance: 152.4
drag, startPoint x: 369, startPoint y: 292, endPoint x: 520, endPoint y: 315, distance: 153.5
drag, startPoint x: 365, startPoint y: 294, endPoint x: 520, endPoint y: 359, distance: 168.3
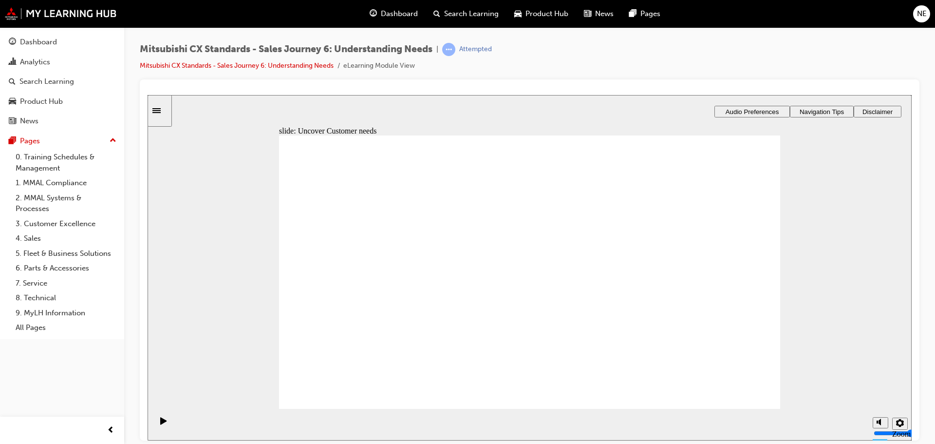
drag, startPoint x: 364, startPoint y: 296, endPoint x: 508, endPoint y: 370, distance: 162.0
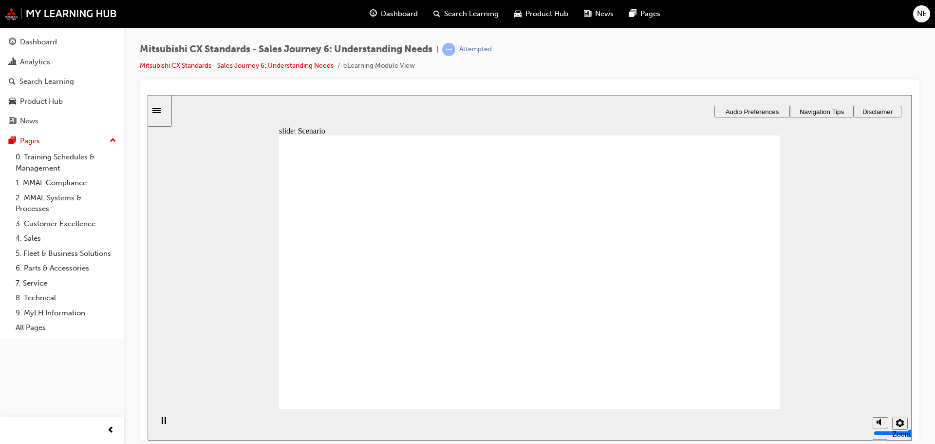
drag, startPoint x: 367, startPoint y: 284, endPoint x: 510, endPoint y: 204, distance: 164.1
drag, startPoint x: 374, startPoint y: 291, endPoint x: 531, endPoint y: 247, distance: 162.3
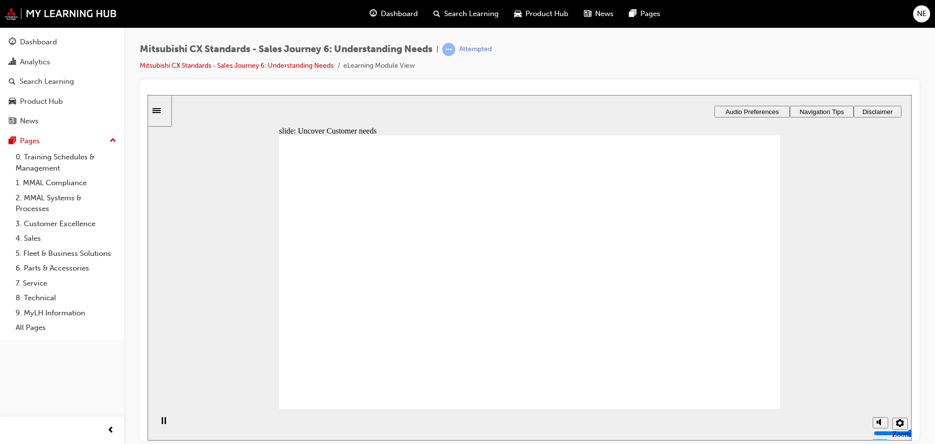
drag, startPoint x: 371, startPoint y: 291, endPoint x: 499, endPoint y: 269, distance: 129.8
drag, startPoint x: 391, startPoint y: 289, endPoint x: 709, endPoint y: 214, distance: 326.7
drag, startPoint x: 384, startPoint y: 290, endPoint x: 528, endPoint y: 309, distance: 145.8
drag, startPoint x: 351, startPoint y: 293, endPoint x: 500, endPoint y: 329, distance: 153.4
drag, startPoint x: 323, startPoint y: 290, endPoint x: 668, endPoint y: 254, distance: 346.6
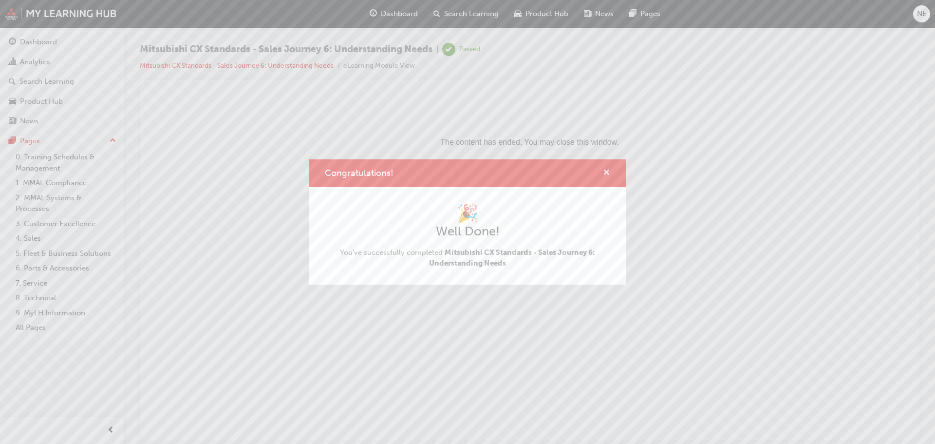
click at [608, 170] on span "cross-icon" at bounding box center [606, 173] width 7 height 9
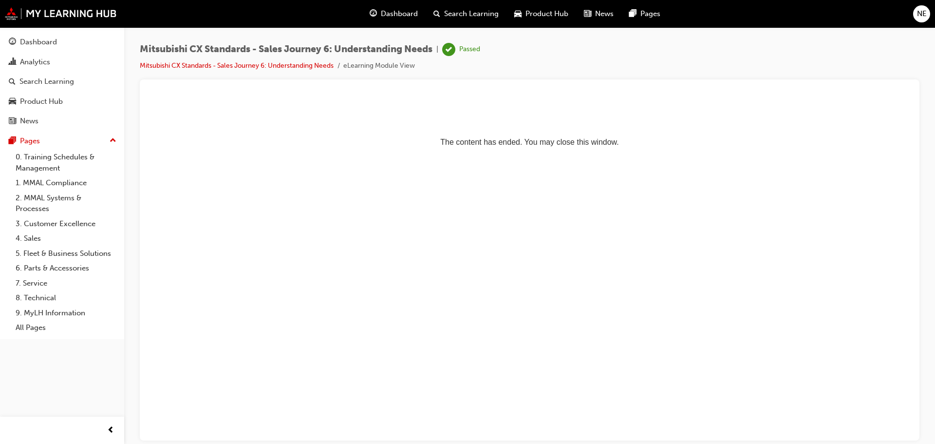
click at [390, 12] on span "Dashboard" at bounding box center [399, 13] width 37 height 11
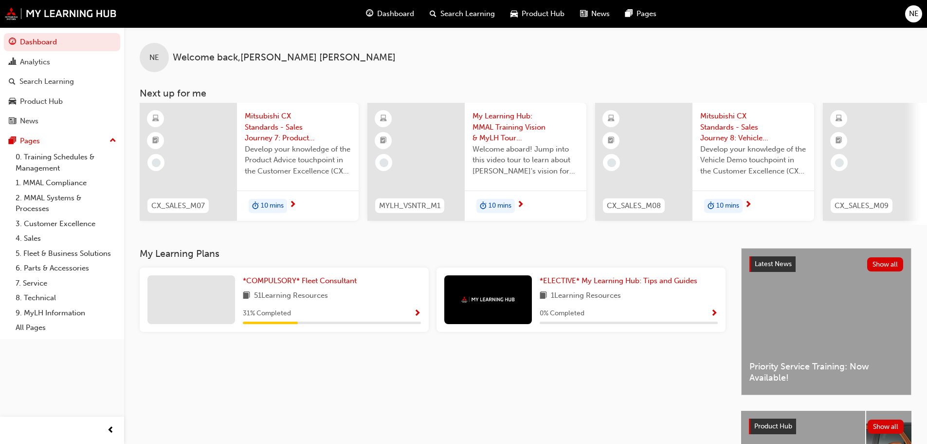
click at [278, 171] on span "Develop your knowledge of the Product Advice touchpoint in the Customer Excelle…" at bounding box center [298, 160] width 106 height 33
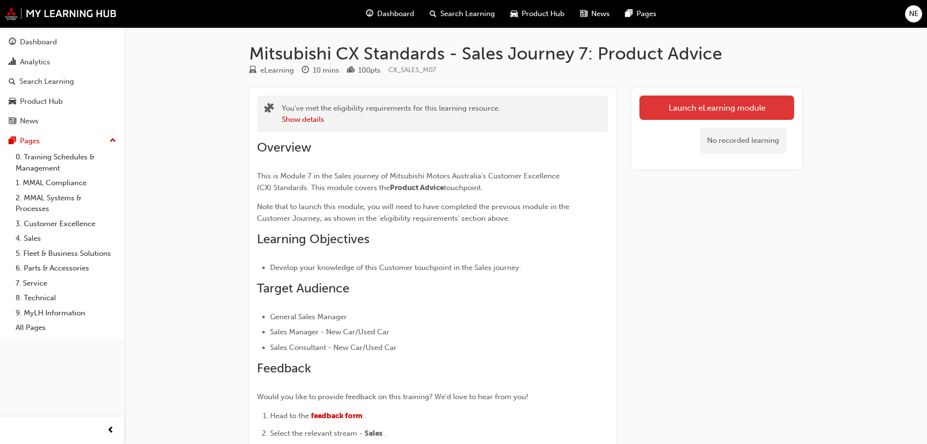
click at [679, 107] on link "Launch eLearning module" at bounding box center [717, 107] width 155 height 24
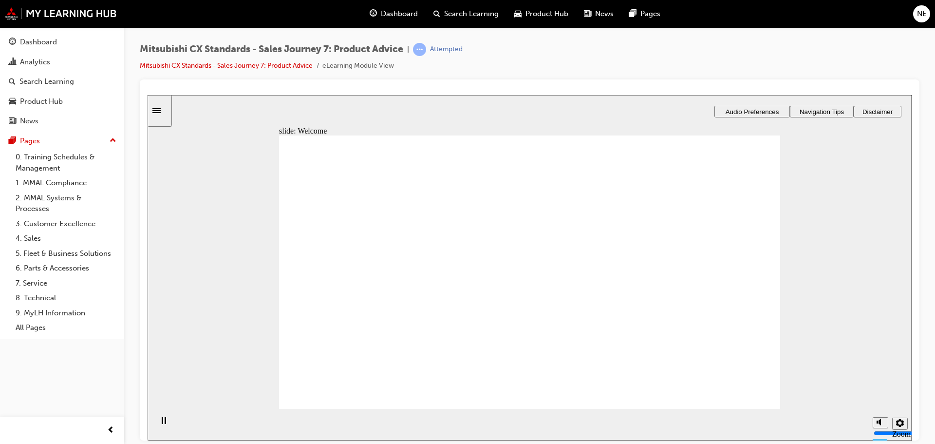
drag, startPoint x: 667, startPoint y: 290, endPoint x: 707, endPoint y: 292, distance: 39.5
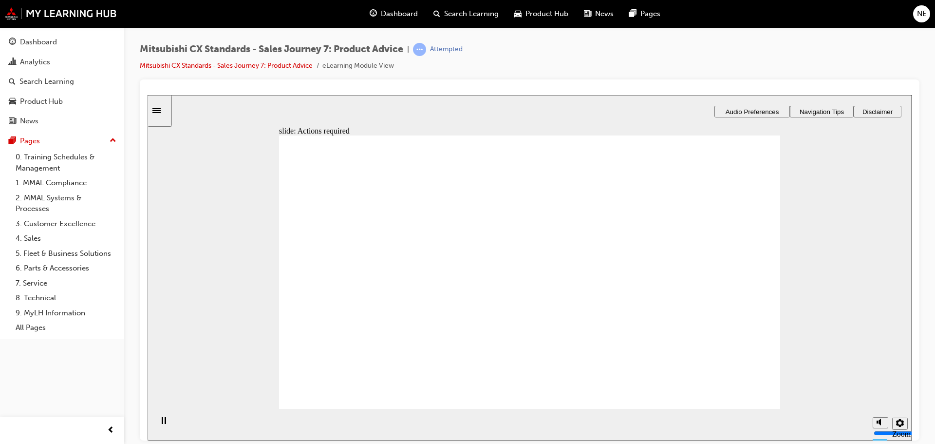
drag, startPoint x: 534, startPoint y: 322, endPoint x: 522, endPoint y: 318, distance: 12.3
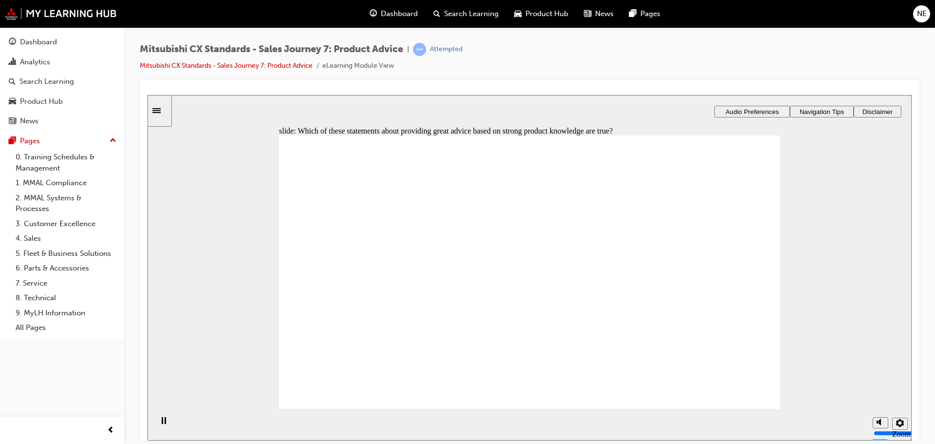
drag, startPoint x: 373, startPoint y: 306, endPoint x: 526, endPoint y: 222, distance: 174.3
drag, startPoint x: 382, startPoint y: 308, endPoint x: 696, endPoint y: 226, distance: 325.1
drag, startPoint x: 365, startPoint y: 309, endPoint x: 527, endPoint y: 261, distance: 168.9
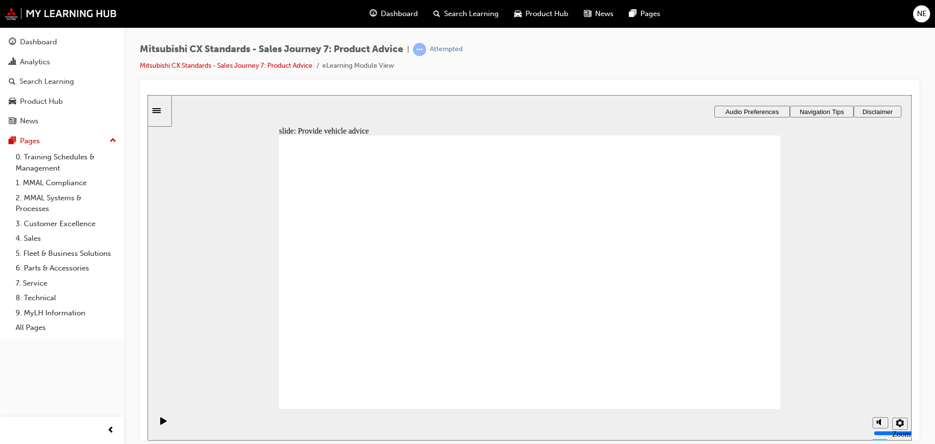
drag, startPoint x: 417, startPoint y: 314, endPoint x: 499, endPoint y: 305, distance: 82.7
drag, startPoint x: 378, startPoint y: 312, endPoint x: 536, endPoint y: 333, distance: 159.2
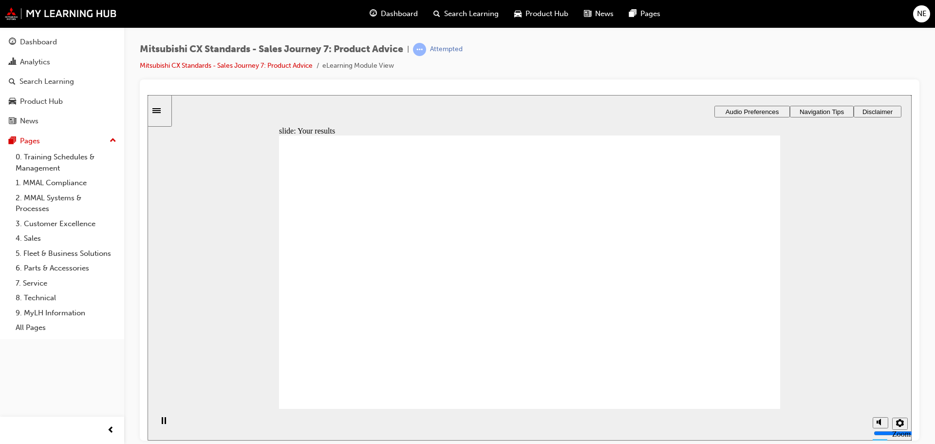
drag, startPoint x: 373, startPoint y: 306, endPoint x: 512, endPoint y: 231, distance: 158.1
drag, startPoint x: 378, startPoint y: 306, endPoint x: 685, endPoint y: 219, distance: 319.3
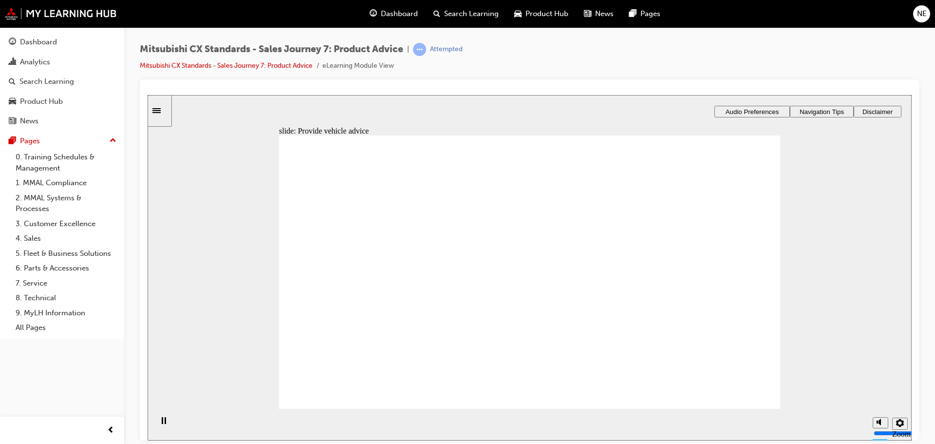
drag, startPoint x: 342, startPoint y: 307, endPoint x: 497, endPoint y: 271, distance: 159.0
drag, startPoint x: 470, startPoint y: 305, endPoint x: 502, endPoint y: 298, distance: 32.8
drag, startPoint x: 382, startPoint y: 312, endPoint x: 711, endPoint y: 267, distance: 332.6
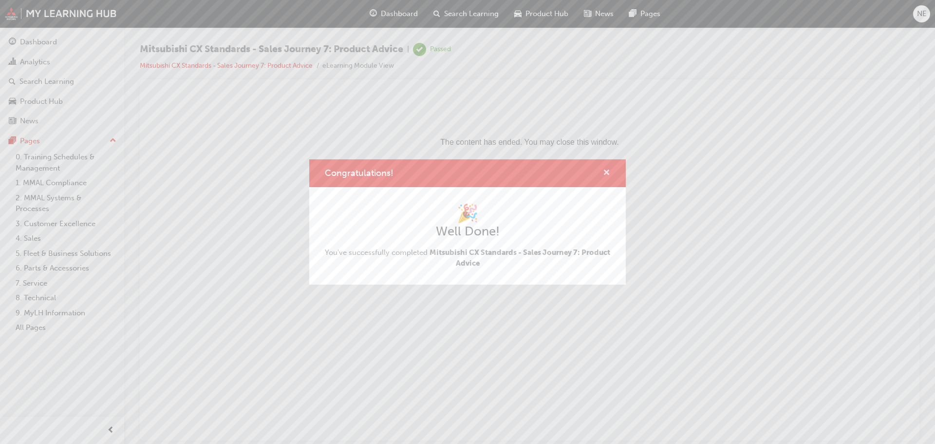
click at [607, 173] on span "cross-icon" at bounding box center [606, 173] width 7 height 9
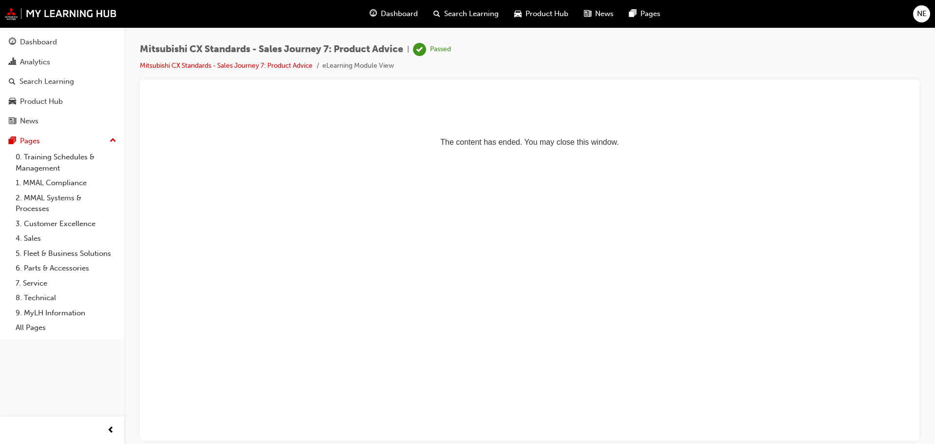
click at [389, 12] on span "Dashboard" at bounding box center [399, 13] width 37 height 11
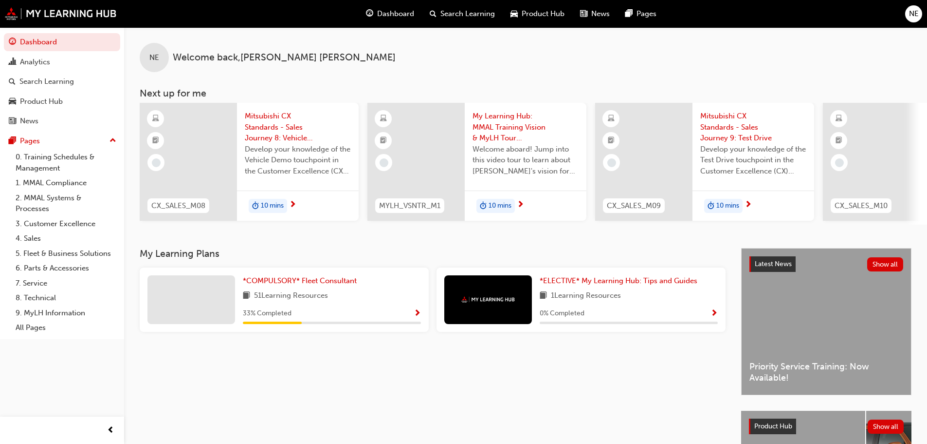
click at [280, 183] on div "Mitsubishi CX Standards - Sales Journey 8: Vehicle Demo Develop your knowledge …" at bounding box center [298, 147] width 122 height 88
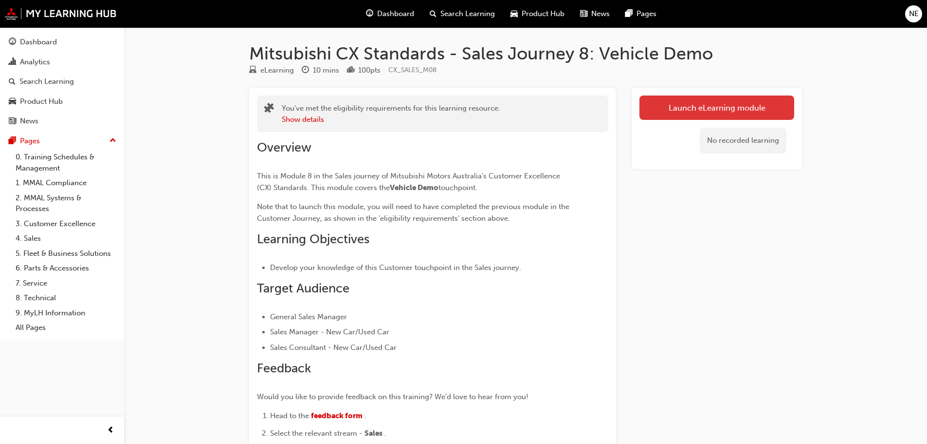
click at [719, 104] on link "Launch eLearning module" at bounding box center [717, 107] width 155 height 24
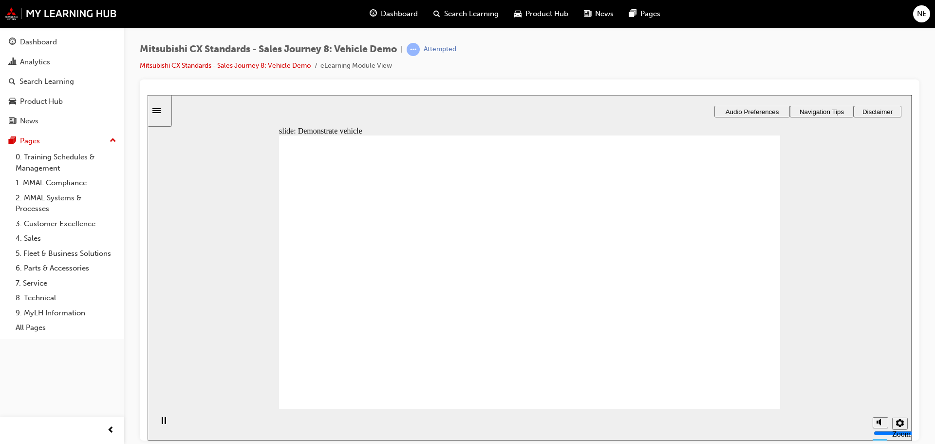
click at [816, 313] on div "slide: Demonstrate vehicle Demonstrate vehicle Which of these statements about …" at bounding box center [530, 266] width 764 height 345
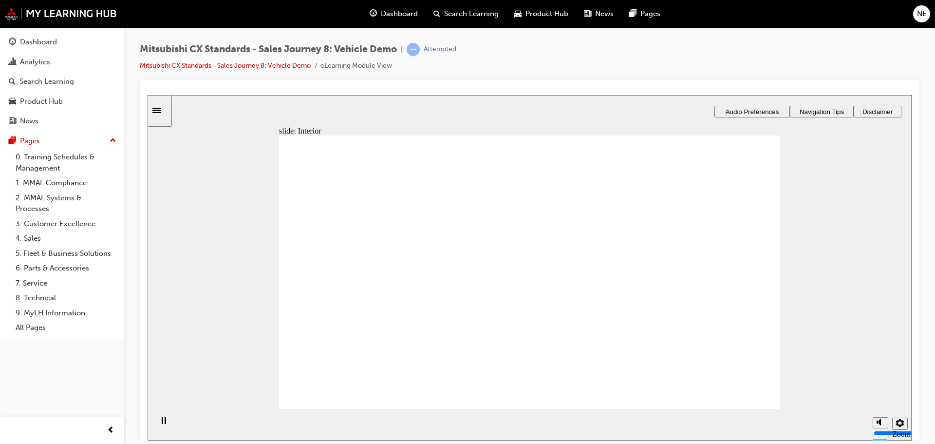
drag, startPoint x: 381, startPoint y: 300, endPoint x: 537, endPoint y: 242, distance: 165.9
drag, startPoint x: 372, startPoint y: 300, endPoint x: 525, endPoint y: 307, distance: 153.0
drag, startPoint x: 378, startPoint y: 296, endPoint x: 530, endPoint y: 342, distance: 158.5
drag, startPoint x: 507, startPoint y: 266, endPoint x: 680, endPoint y: 249, distance: 174.2
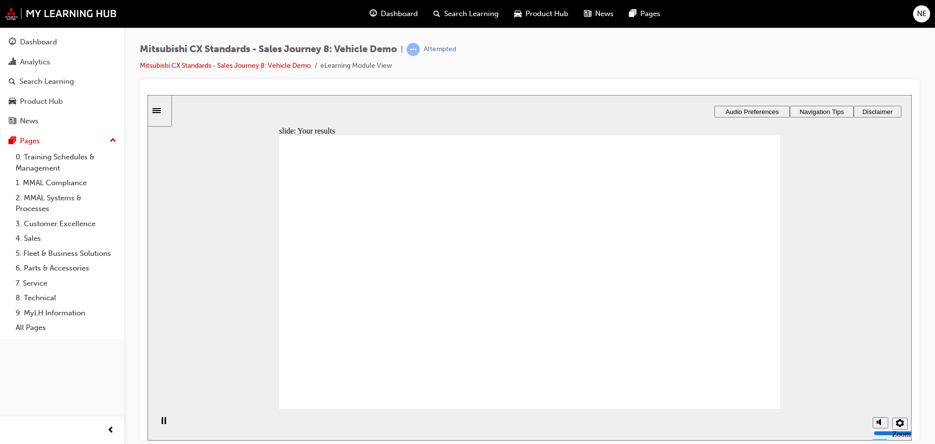
drag, startPoint x: 313, startPoint y: 290, endPoint x: 311, endPoint y: 303, distance: 12.8
checkbox input "false"
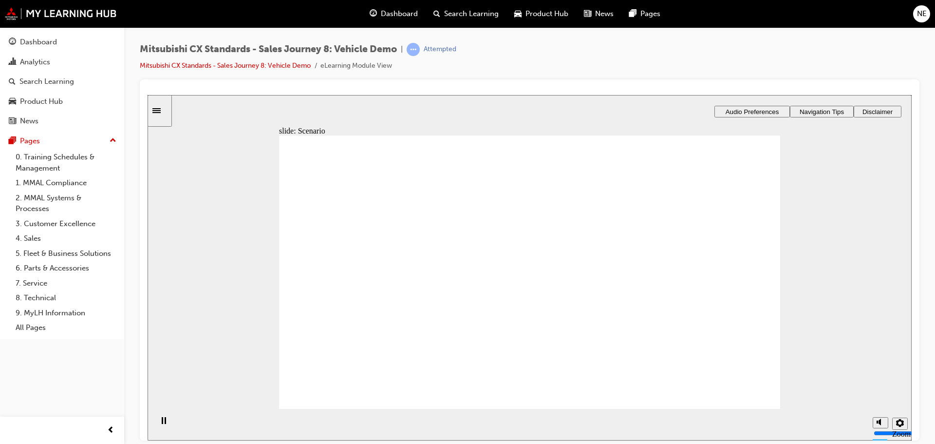
checkbox input "true"
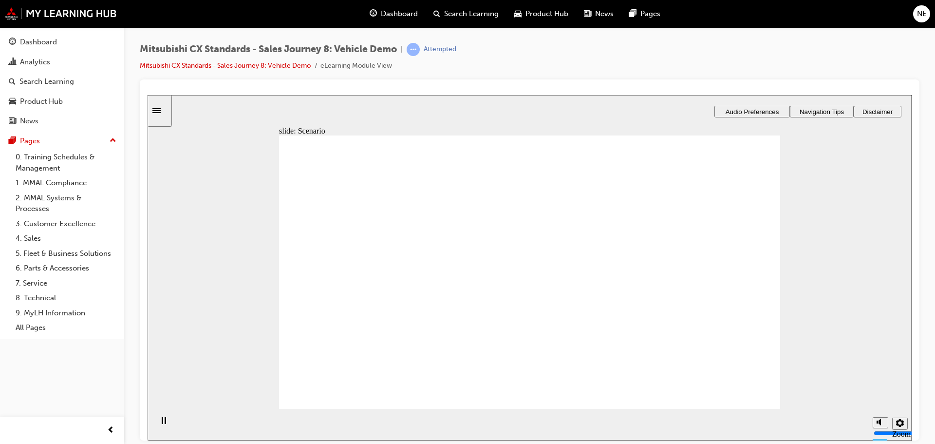
checkbox input "true"
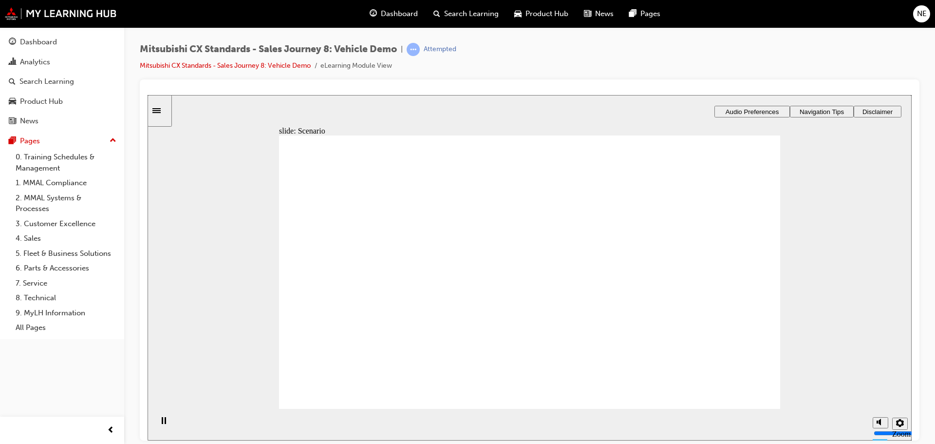
checkbox input "true"
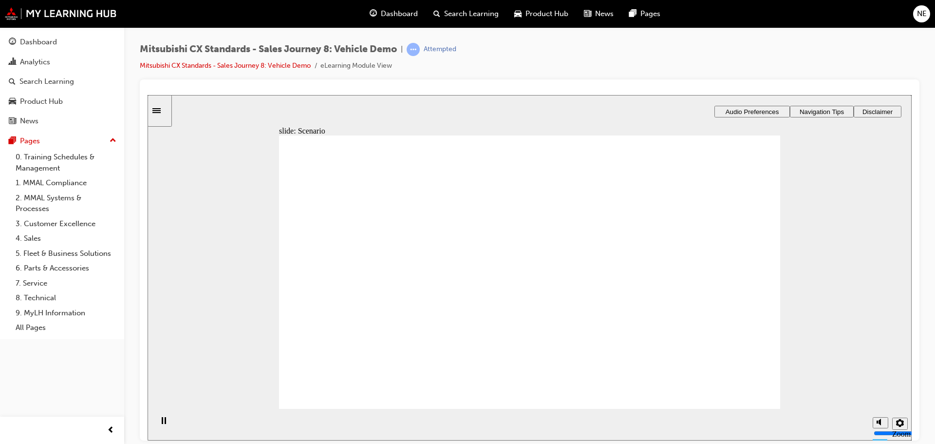
checkbox input "true"
checkbox input "false"
checkbox input "true"
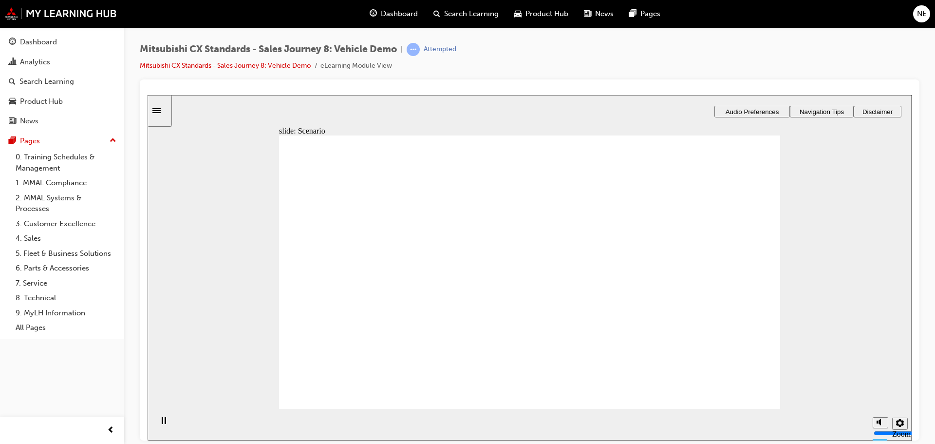
checkbox input "false"
checkbox input "true"
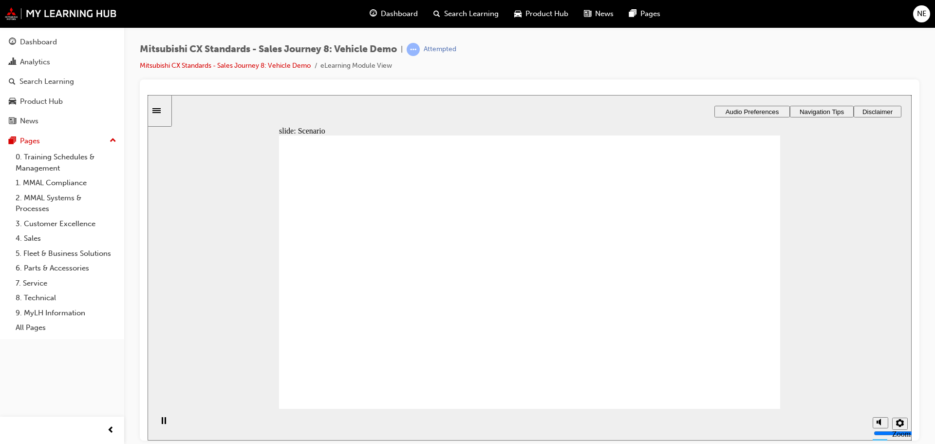
checkbox input "true"
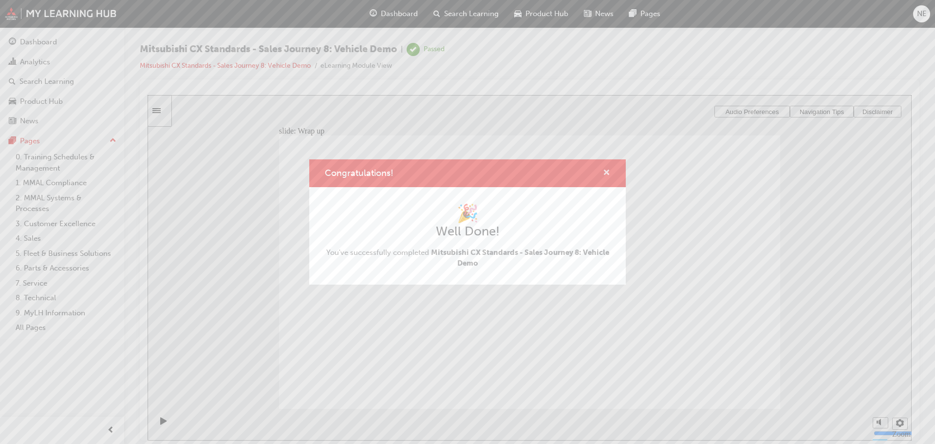
click at [607, 172] on span "cross-icon" at bounding box center [606, 173] width 7 height 9
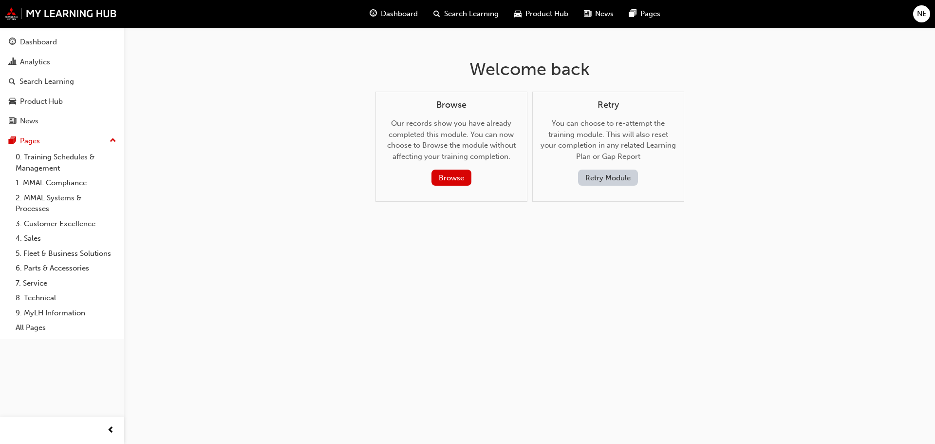
click at [472, 235] on div "Welcome back Browse Our records show you have already completed this module. Yo…" at bounding box center [529, 137] width 316 height 221
click at [391, 13] on span "Dashboard" at bounding box center [399, 13] width 37 height 11
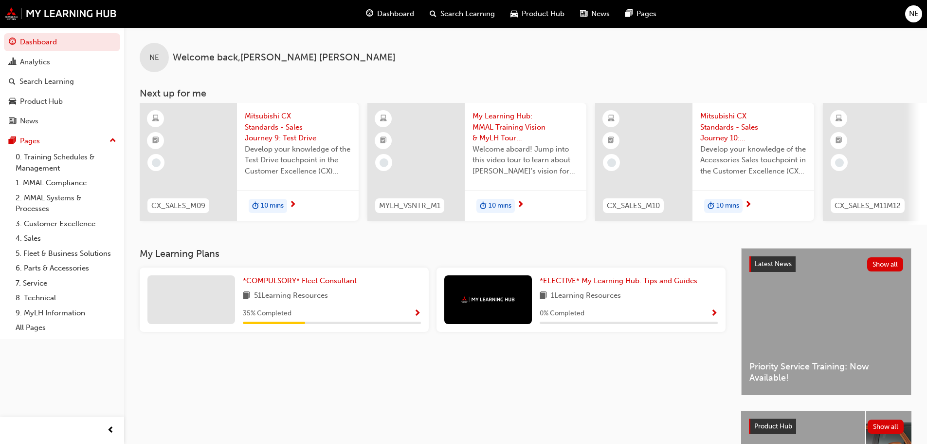
click at [272, 199] on div "10 mins" at bounding box center [268, 206] width 38 height 15
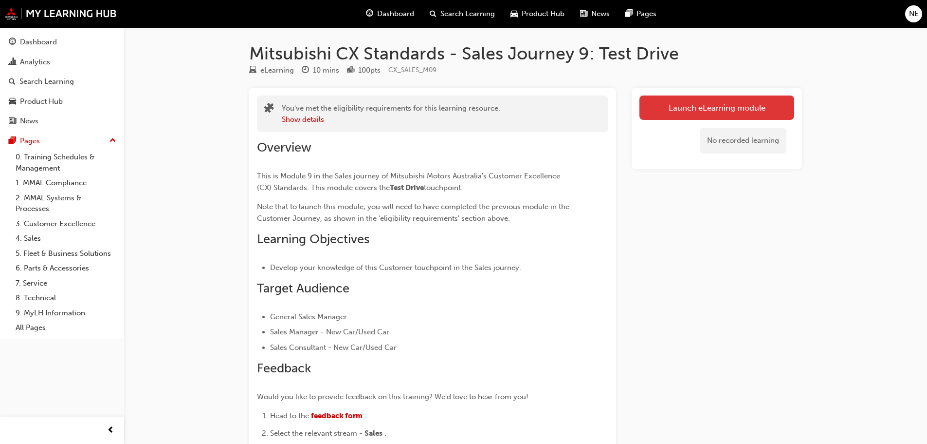
click at [684, 109] on link "Launch eLearning module" at bounding box center [717, 107] width 155 height 24
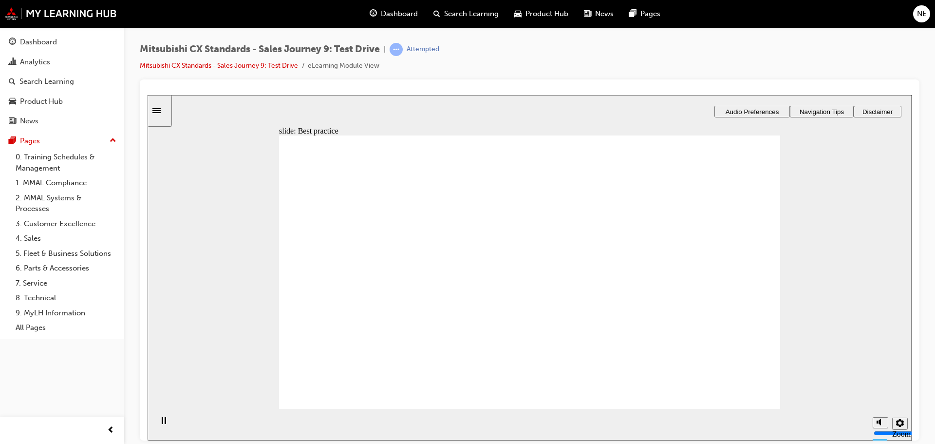
drag, startPoint x: 532, startPoint y: 279, endPoint x: 574, endPoint y: 301, distance: 47.3
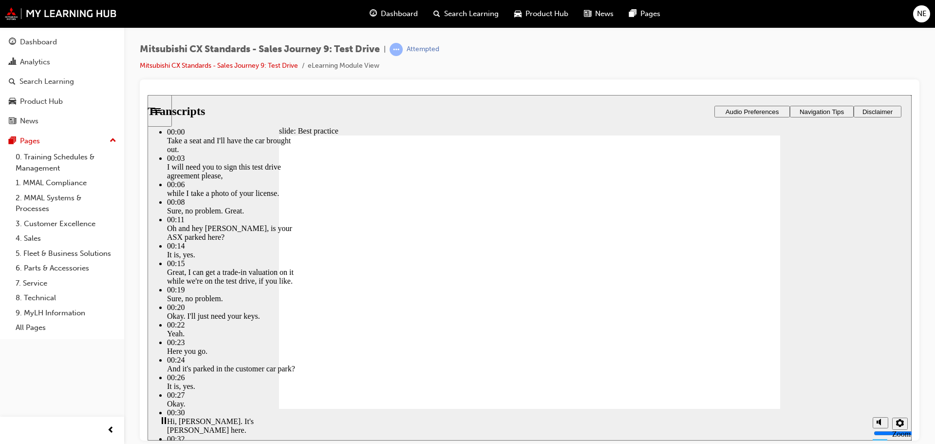
type input "170"
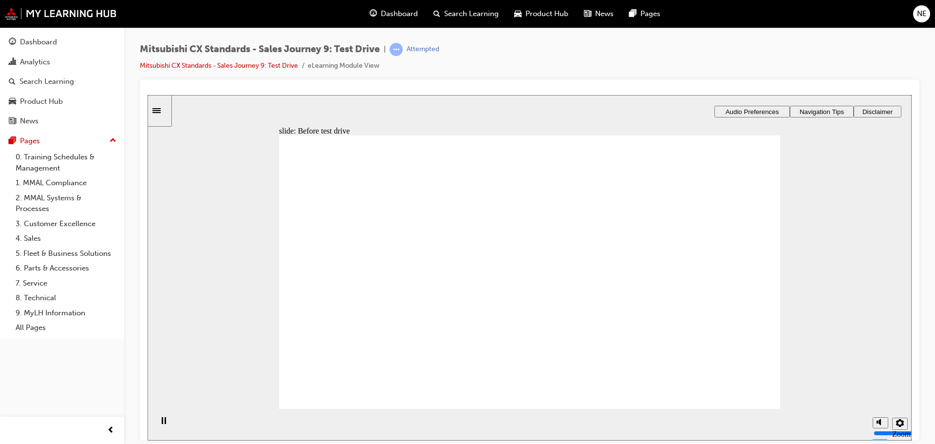
drag, startPoint x: 359, startPoint y: 300, endPoint x: 512, endPoint y: 224, distance: 170.7
drag, startPoint x: 375, startPoint y: 304, endPoint x: 535, endPoint y: 237, distance: 173.7
drag, startPoint x: 384, startPoint y: 303, endPoint x: 529, endPoint y: 252, distance: 153.8
drag, startPoint x: 374, startPoint y: 303, endPoint x: 536, endPoint y: 283, distance: 162.4
drag, startPoint x: 437, startPoint y: 304, endPoint x: 503, endPoint y: 298, distance: 66.4
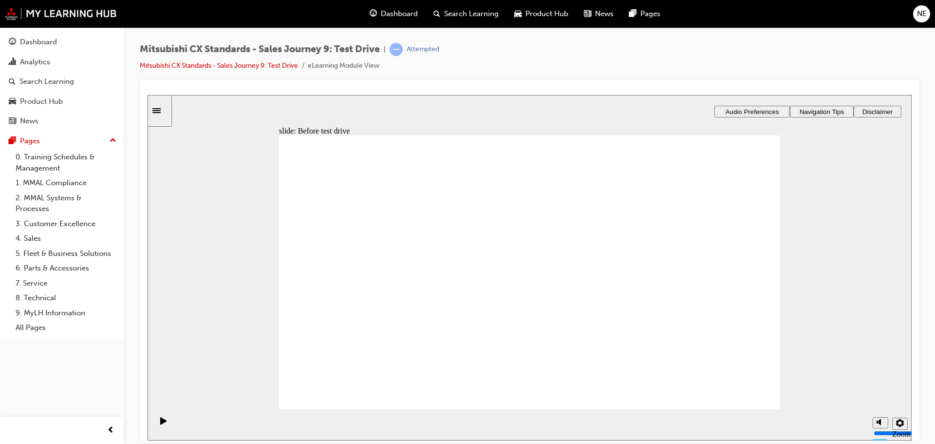
drag, startPoint x: 387, startPoint y: 305, endPoint x: 718, endPoint y: 216, distance: 342.2
drag, startPoint x: 374, startPoint y: 305, endPoint x: 696, endPoint y: 233, distance: 329.2
drag, startPoint x: 379, startPoint y: 303, endPoint x: 518, endPoint y: 327, distance: 140.8
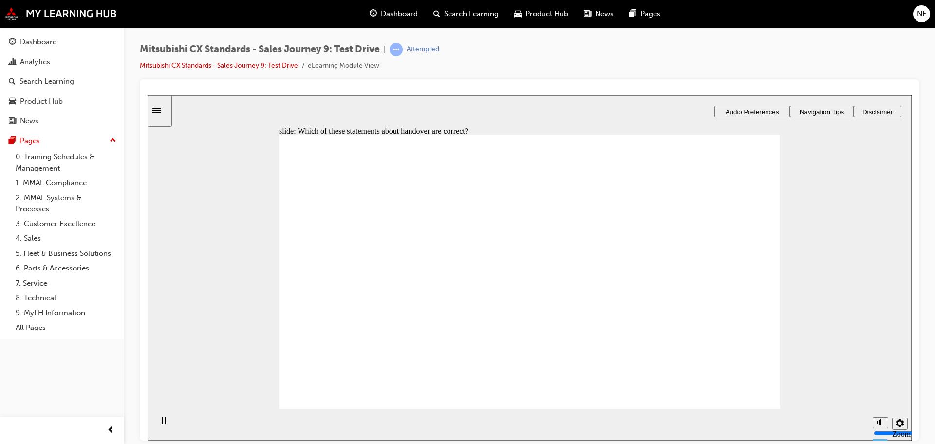
checkbox input "true"
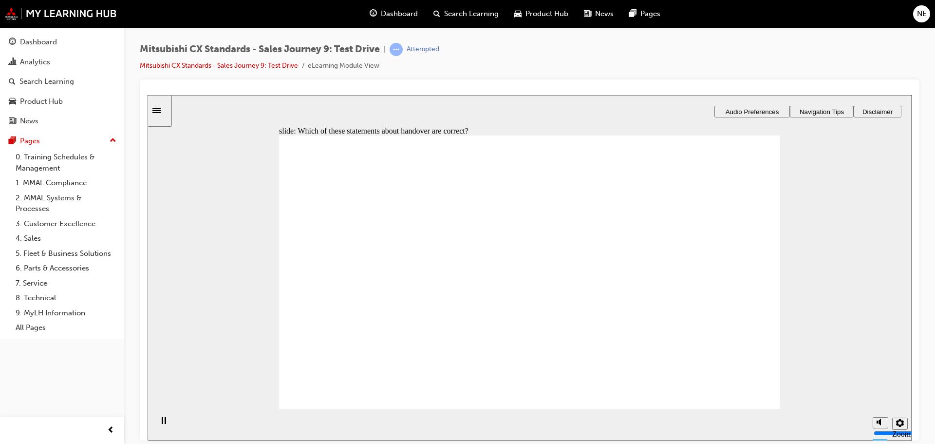
checkbox input "true"
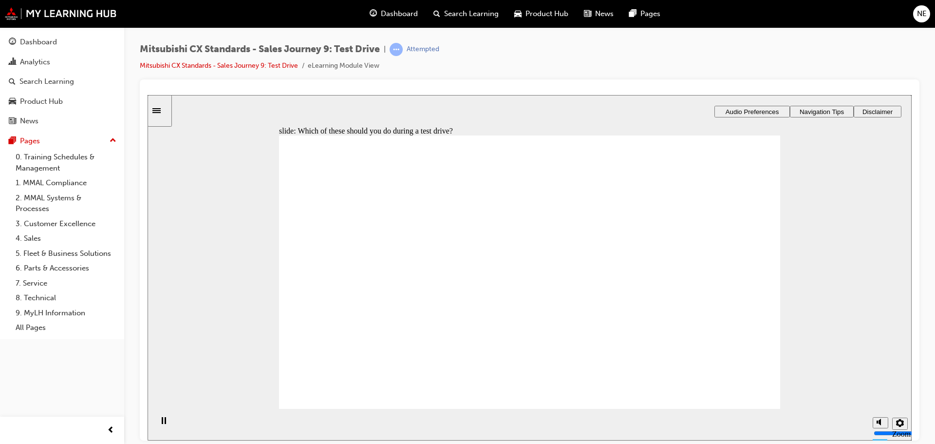
checkbox input "true"
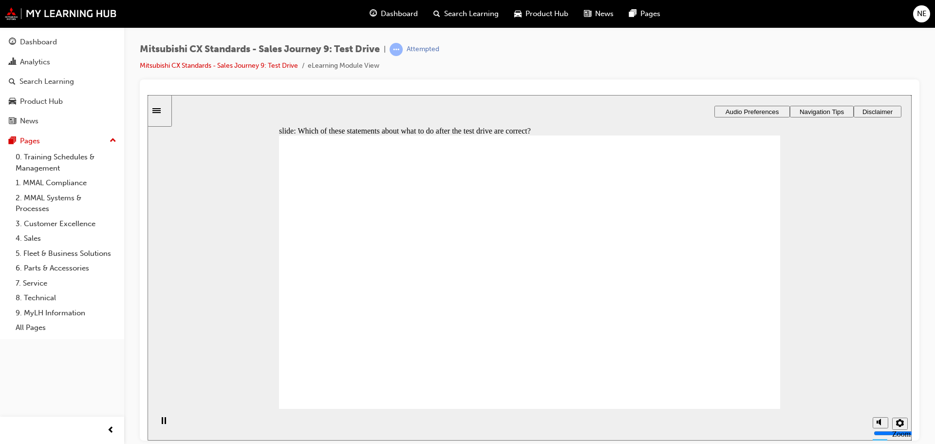
checkbox input "true"
drag, startPoint x: 545, startPoint y: 344, endPoint x: 706, endPoint y: 207, distance: 212.1
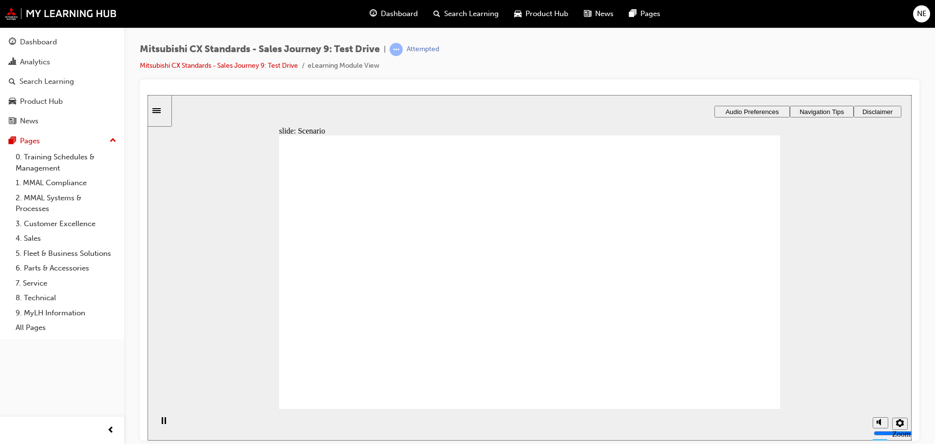
drag, startPoint x: 548, startPoint y: 283, endPoint x: 716, endPoint y: 246, distance: 171.5
drag, startPoint x: 566, startPoint y: 312, endPoint x: 705, endPoint y: 284, distance: 142.1
drag, startPoint x: 537, startPoint y: 247, endPoint x: 703, endPoint y: 314, distance: 178.5
drag, startPoint x: 512, startPoint y: 224, endPoint x: 675, endPoint y: 346, distance: 203.5
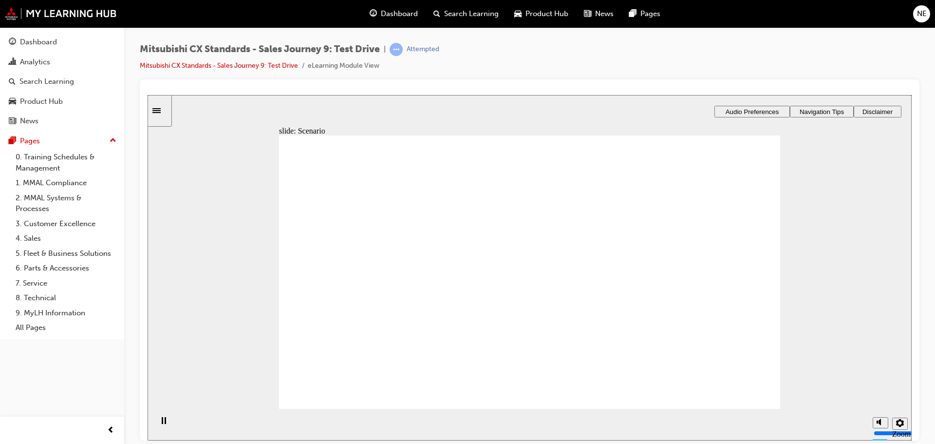
checkbox input "true"
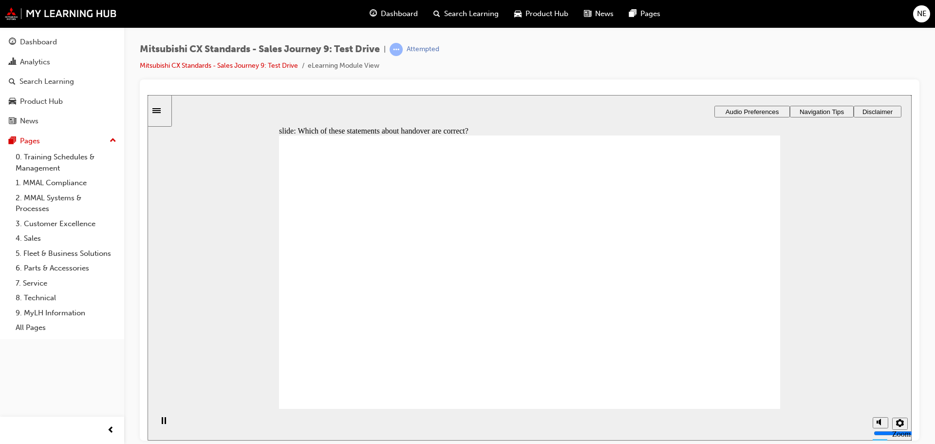
checkbox input "true"
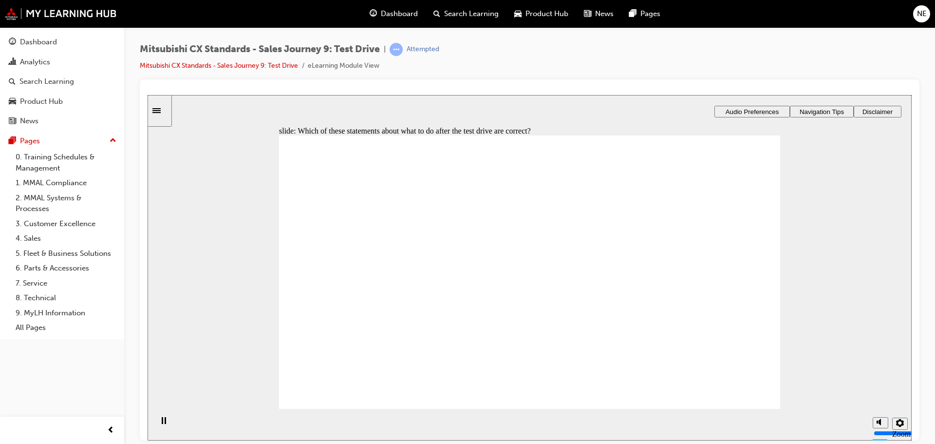
checkbox input "true"
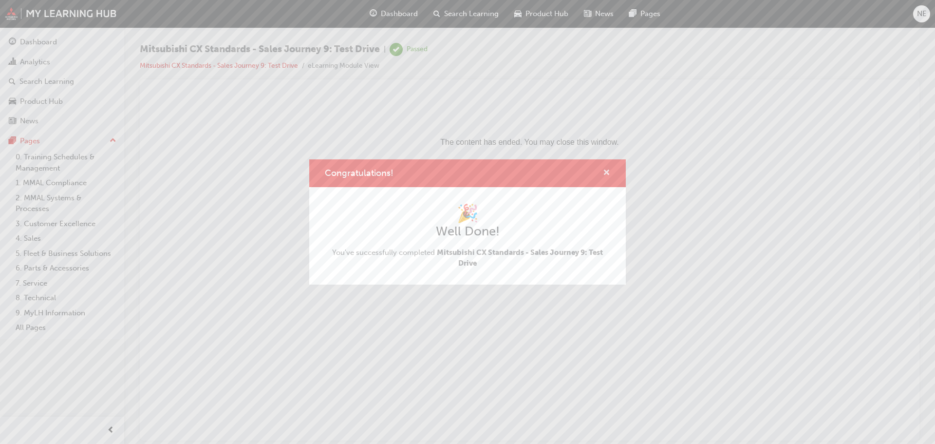
click at [607, 171] on span "cross-icon" at bounding box center [606, 173] width 7 height 9
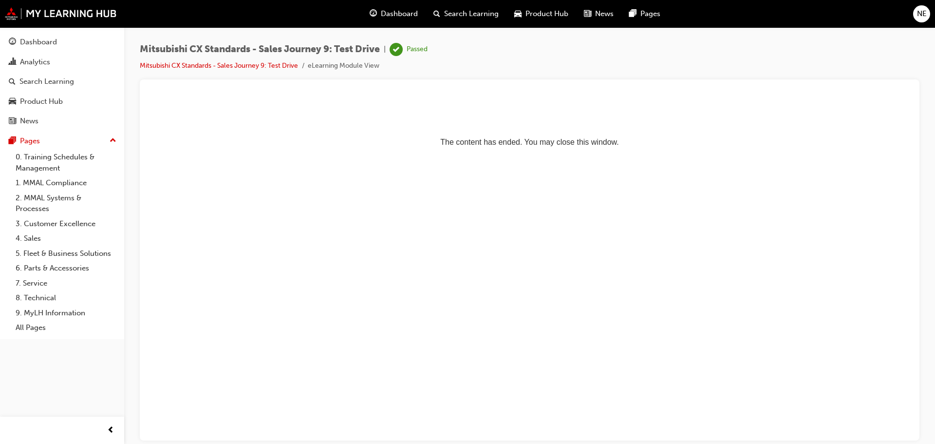
click at [386, 12] on span "Dashboard" at bounding box center [399, 13] width 37 height 11
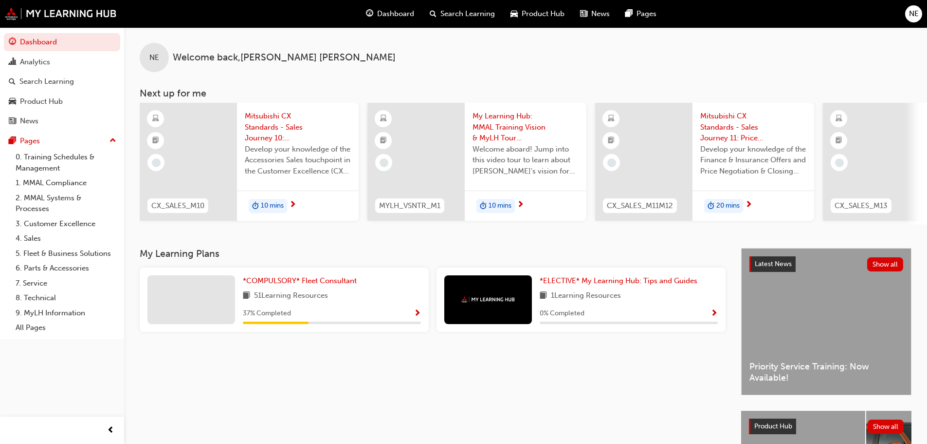
click at [275, 204] on span "10 mins" at bounding box center [272, 205] width 23 height 11
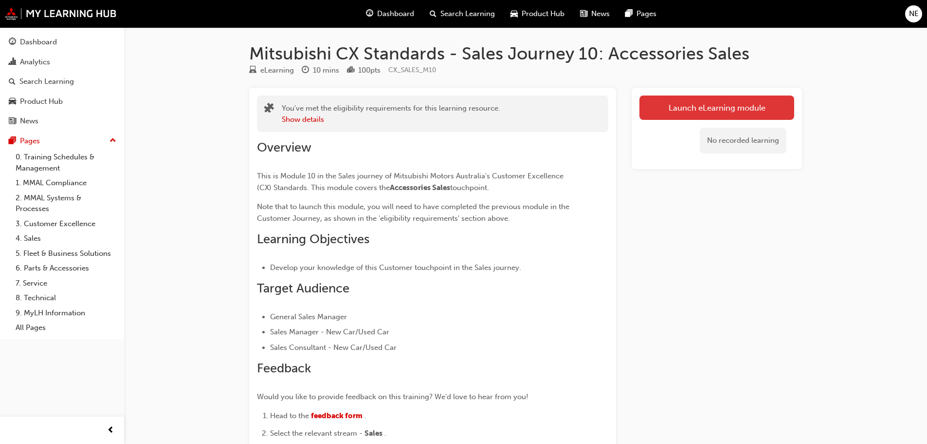
click at [715, 112] on link "Launch eLearning module" at bounding box center [717, 107] width 155 height 24
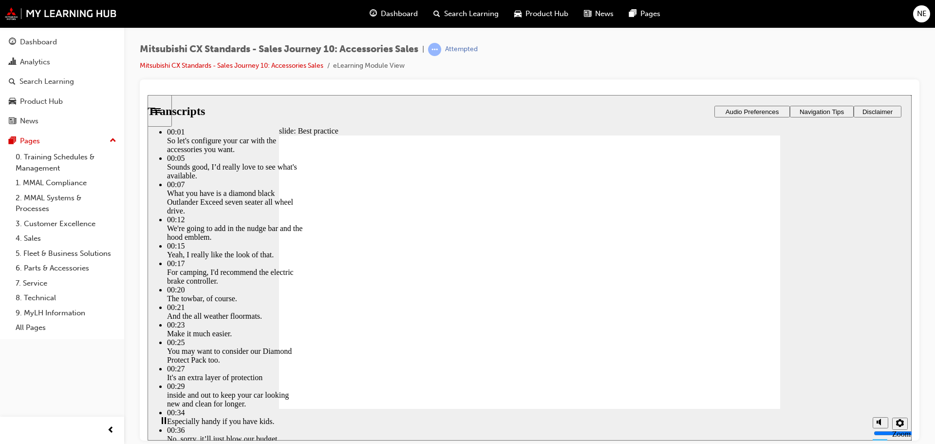
type input "89"
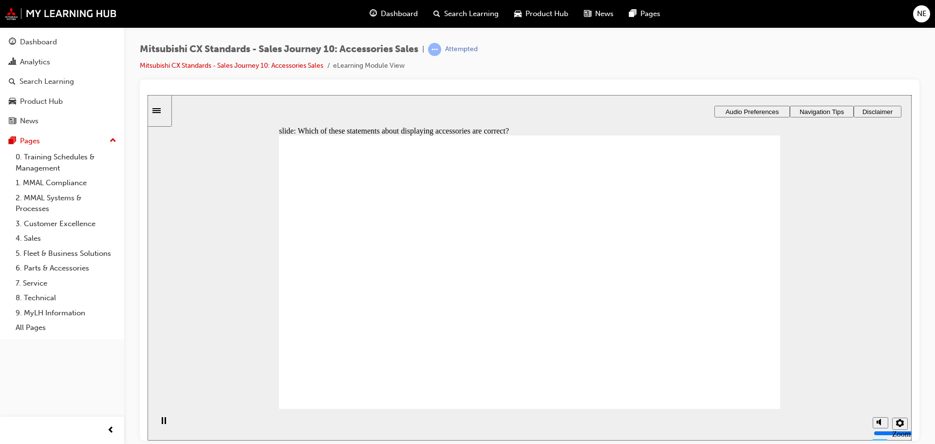
checkbox input "true"
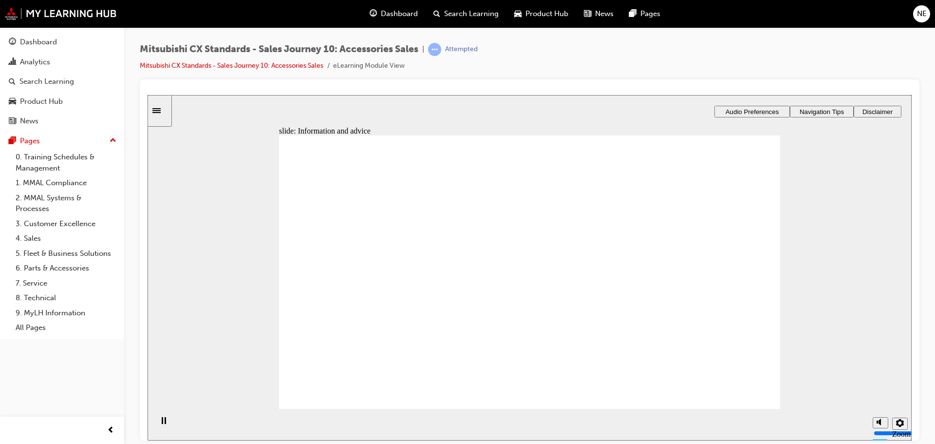
drag, startPoint x: 369, startPoint y: 313, endPoint x: 689, endPoint y: 254, distance: 326.2
drag, startPoint x: 370, startPoint y: 314, endPoint x: 521, endPoint y: 249, distance: 163.8
drag, startPoint x: 374, startPoint y: 308, endPoint x: 703, endPoint y: 251, distance: 333.0
drag, startPoint x: 384, startPoint y: 311, endPoint x: 532, endPoint y: 257, distance: 158.2
drag, startPoint x: 376, startPoint y: 310, endPoint x: 517, endPoint y: 289, distance: 142.7
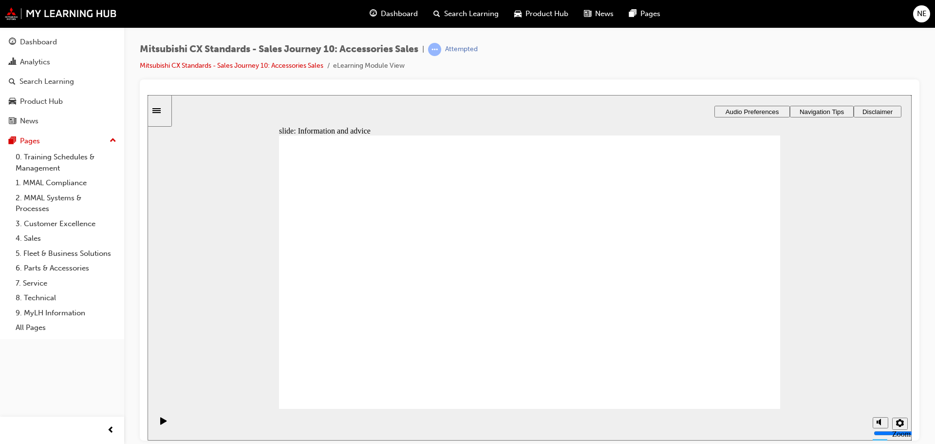
drag, startPoint x: 368, startPoint y: 315, endPoint x: 520, endPoint y: 314, distance: 151.9
checkbox input "true"
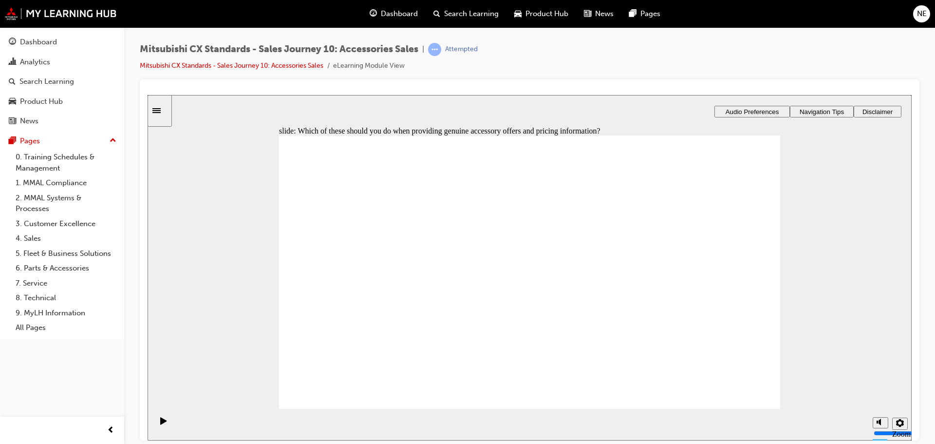
drag, startPoint x: 568, startPoint y: 296, endPoint x: 719, endPoint y: 243, distance: 160.3
drag, startPoint x: 372, startPoint y: 311, endPoint x: 523, endPoint y: 233, distance: 170.5
drag, startPoint x: 374, startPoint y: 311, endPoint x: 696, endPoint y: 265, distance: 324.6
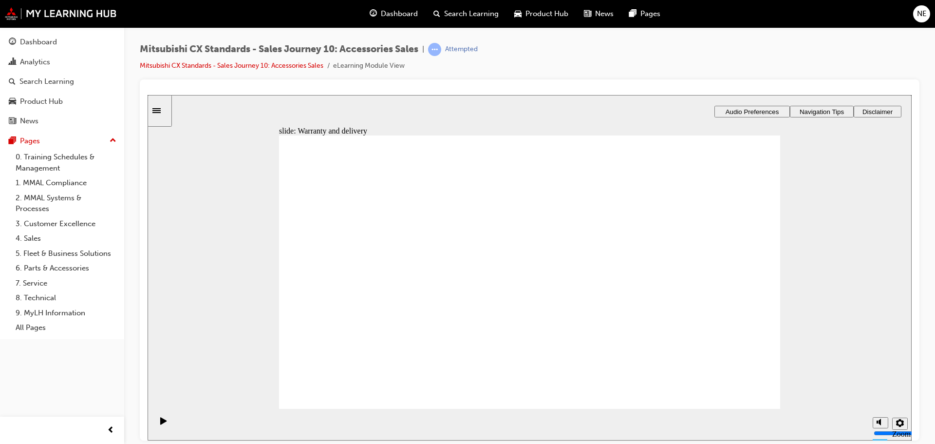
drag, startPoint x: 354, startPoint y: 311, endPoint x: 521, endPoint y: 282, distance: 169.0
drag, startPoint x: 359, startPoint y: 312, endPoint x: 507, endPoint y: 311, distance: 147.5
checkbox input "true"
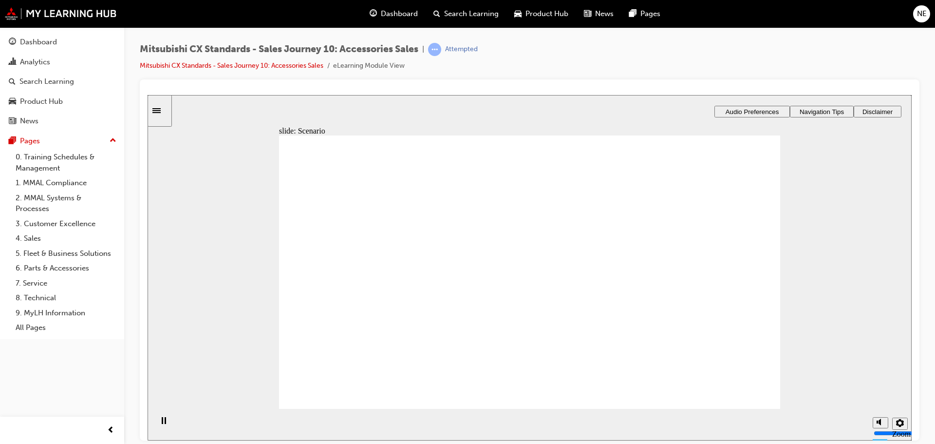
checkbox input "true"
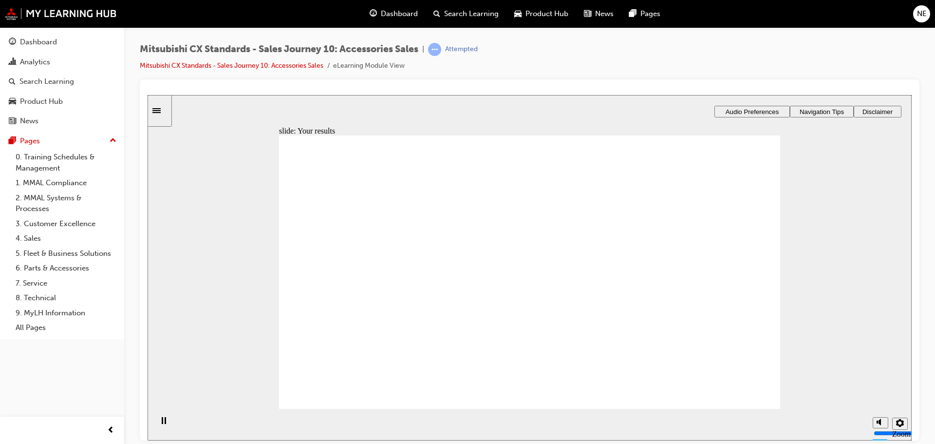
checkbox input "true"
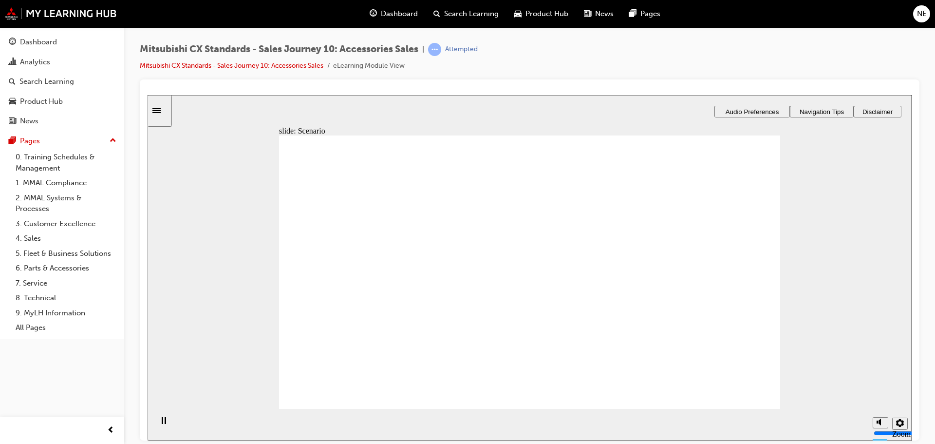
checkbox input "true"
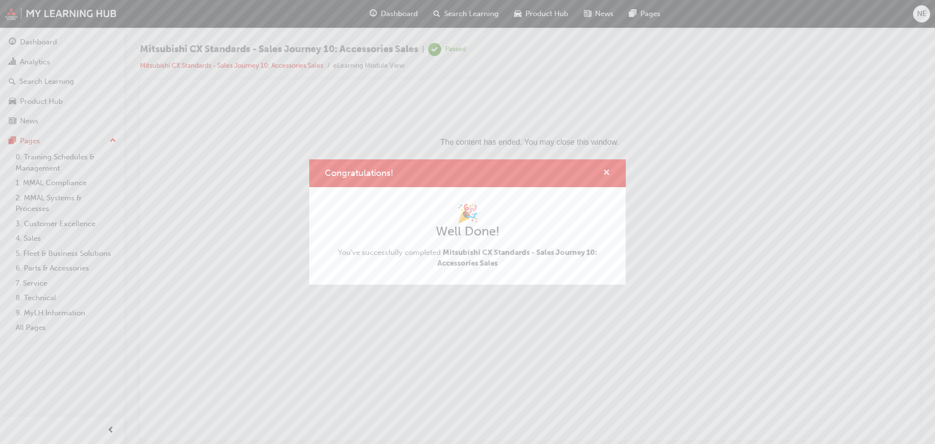
click at [605, 172] on span "cross-icon" at bounding box center [606, 173] width 7 height 9
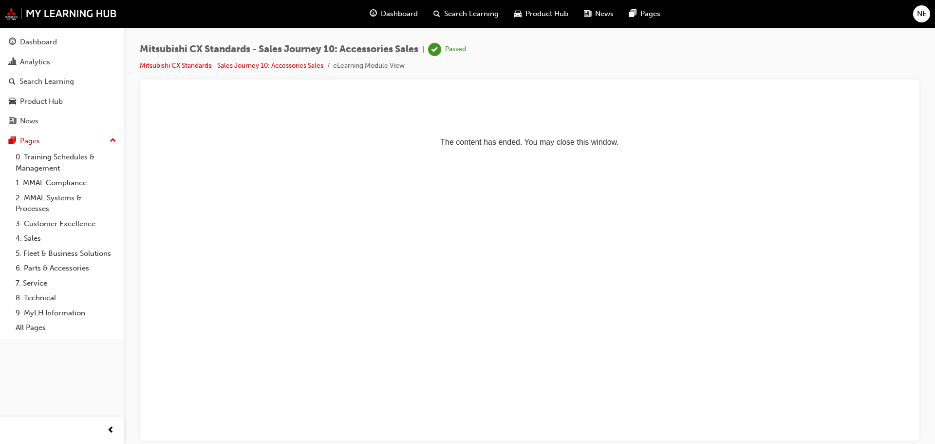
click at [389, 12] on span "Dashboard" at bounding box center [399, 13] width 37 height 11
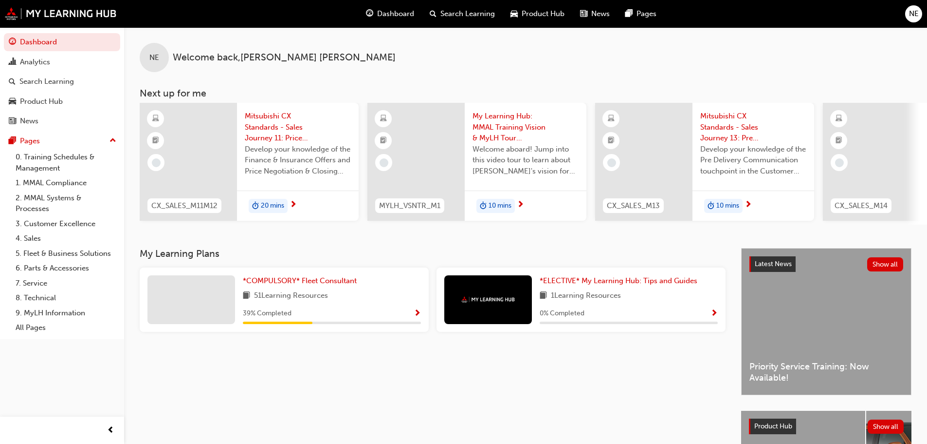
click at [268, 200] on span "20 mins" at bounding box center [272, 205] width 23 height 11
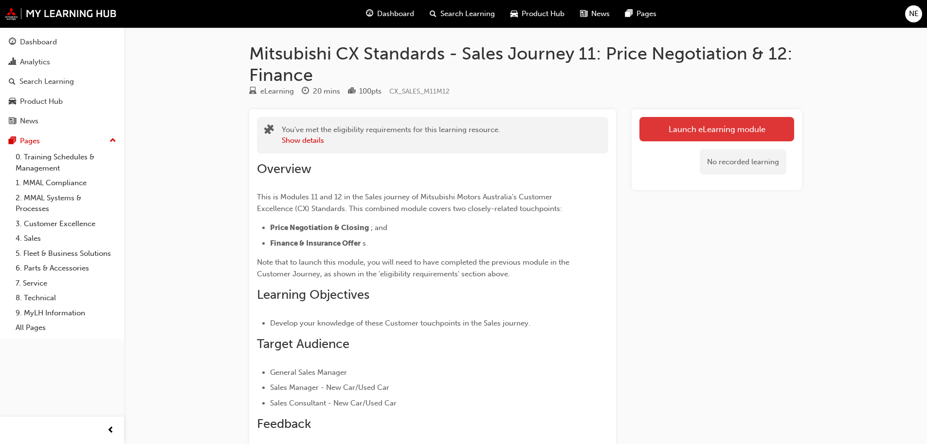
click at [675, 128] on link "Launch eLearning module" at bounding box center [717, 129] width 155 height 24
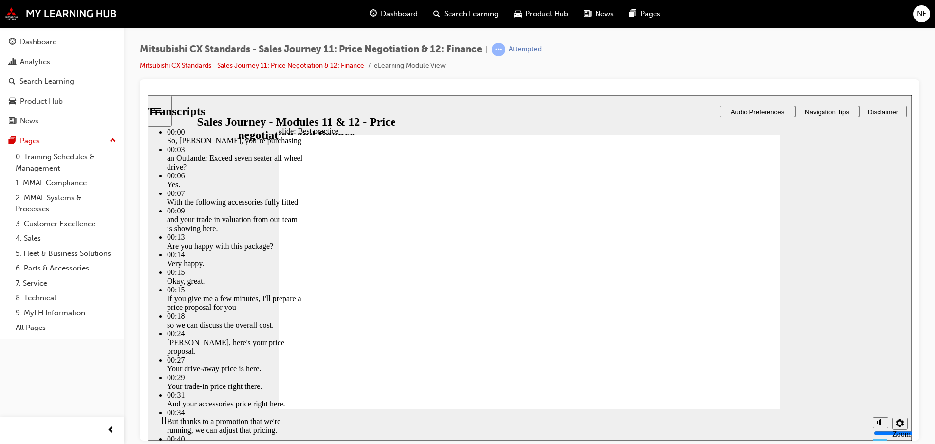
type input "221"
drag, startPoint x: 740, startPoint y: 393, endPoint x: 739, endPoint y: 383, distance: 10.3
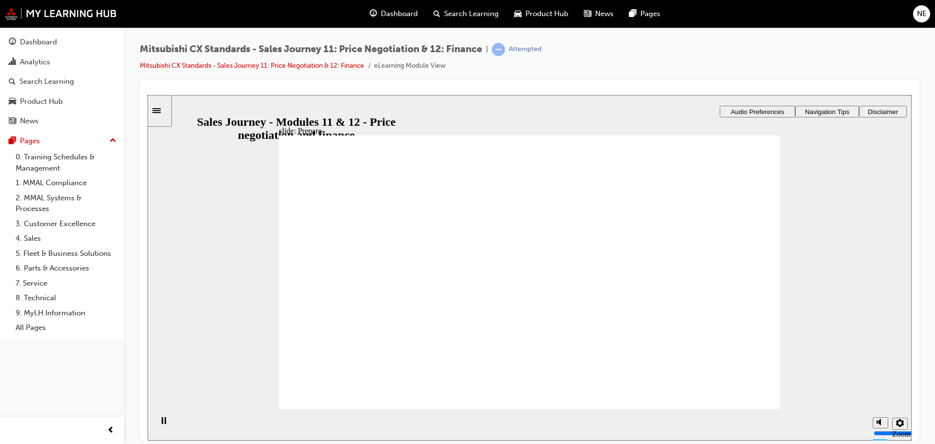
checkbox input "true"
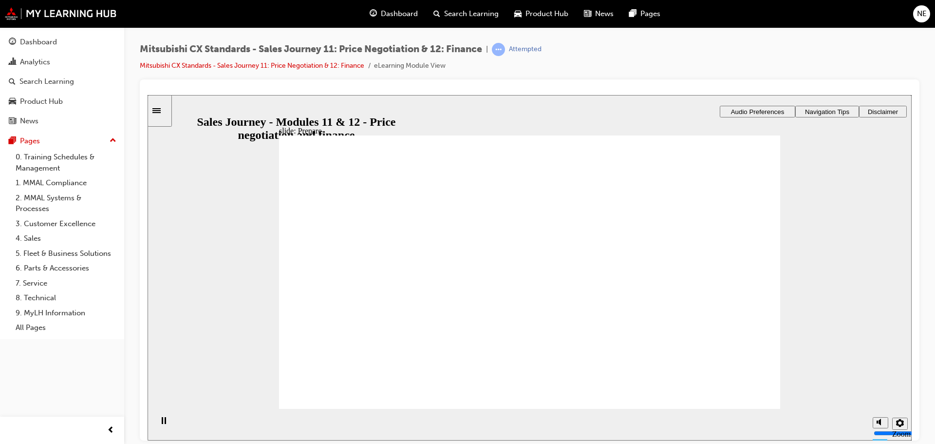
drag, startPoint x: 375, startPoint y: 286, endPoint x: 550, endPoint y: 222, distance: 186.4
drag, startPoint x: 370, startPoint y: 287, endPoint x: 522, endPoint y: 253, distance: 156.1
drag, startPoint x: 367, startPoint y: 296, endPoint x: 530, endPoint y: 279, distance: 164.0
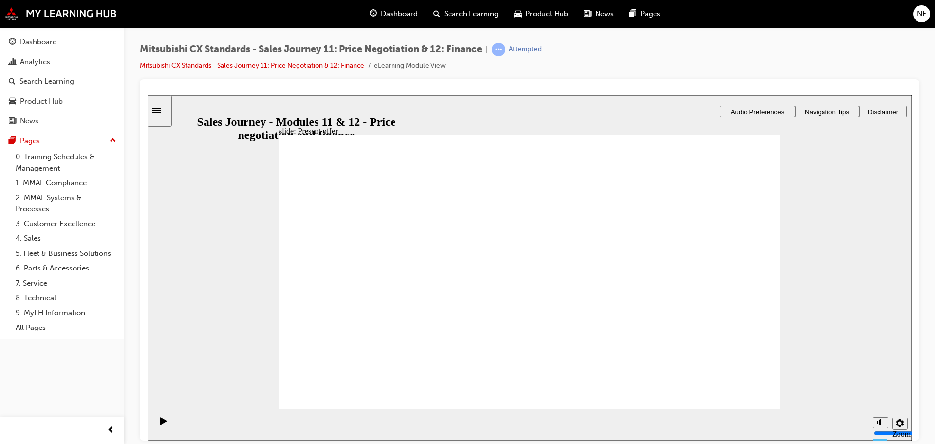
drag, startPoint x: 370, startPoint y: 299, endPoint x: 496, endPoint y: 302, distance: 125.6
drag, startPoint x: 374, startPoint y: 296, endPoint x: 539, endPoint y: 331, distance: 168.6
drag, startPoint x: 500, startPoint y: 334, endPoint x: 518, endPoint y: 338, distance: 18.9
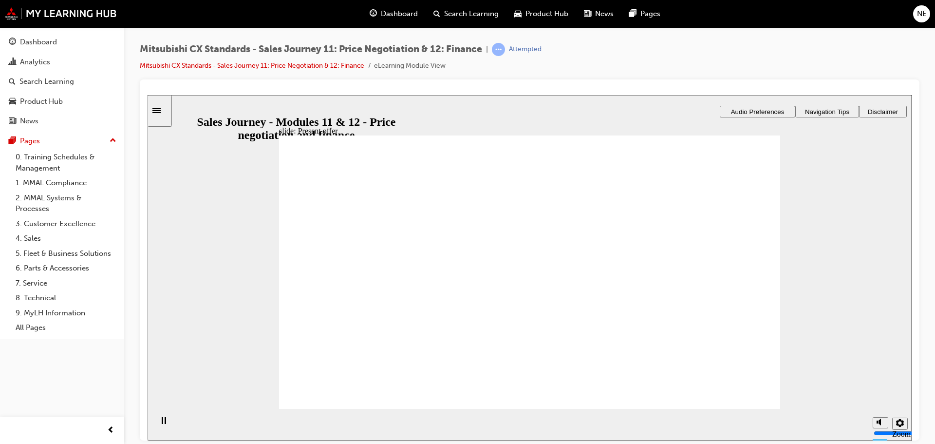
checkbox input "true"
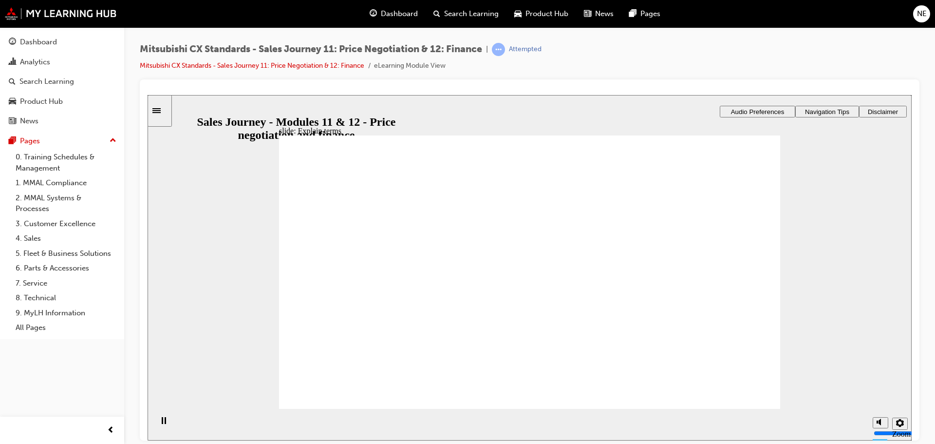
checkbox input "true"
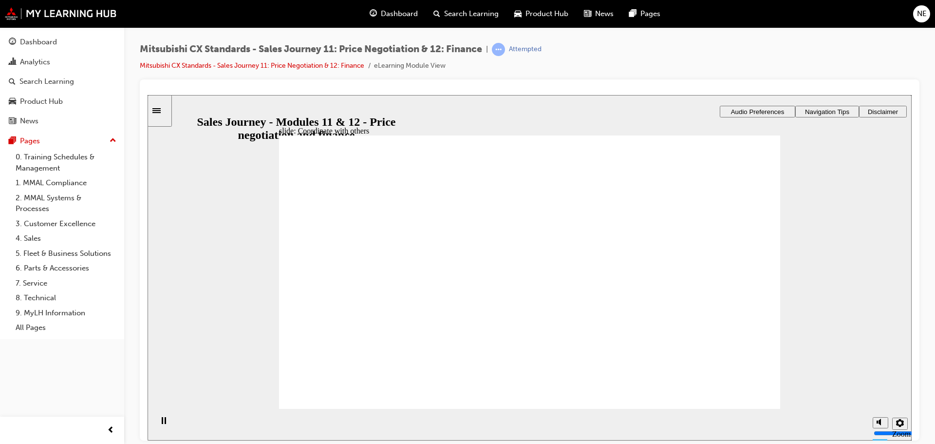
checkbox input "true"
drag, startPoint x: 445, startPoint y: 207, endPoint x: 490, endPoint y: 379, distance: 177.7
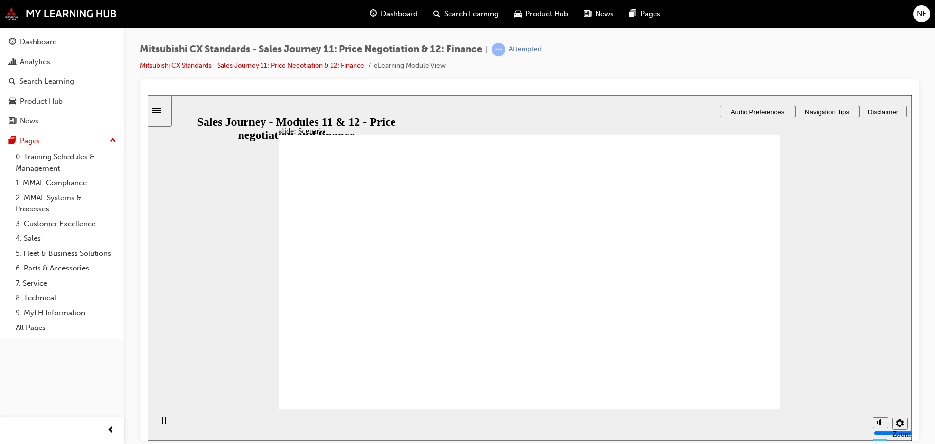
drag, startPoint x: 531, startPoint y: 352, endPoint x: 690, endPoint y: 202, distance: 218.7
drag, startPoint x: 503, startPoint y: 262, endPoint x: 669, endPoint y: 236, distance: 168.6
drag, startPoint x: 517, startPoint y: 286, endPoint x: 677, endPoint y: 257, distance: 163.4
drag, startPoint x: 505, startPoint y: 203, endPoint x: 681, endPoint y: 298, distance: 200.0
drag, startPoint x: 510, startPoint y: 223, endPoint x: 676, endPoint y: 323, distance: 193.7
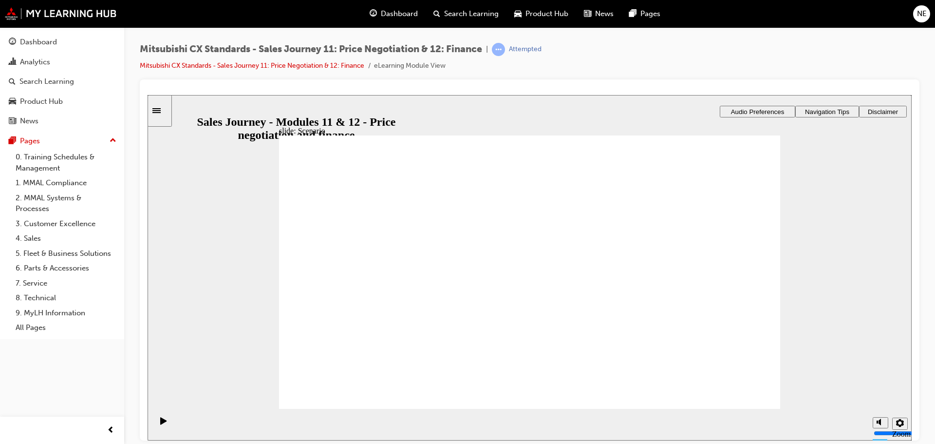
drag, startPoint x: 533, startPoint y: 318, endPoint x: 700, endPoint y: 351, distance: 169.7
drag, startPoint x: 370, startPoint y: 288, endPoint x: 521, endPoint y: 225, distance: 164.4
drag, startPoint x: 357, startPoint y: 290, endPoint x: 524, endPoint y: 253, distance: 170.7
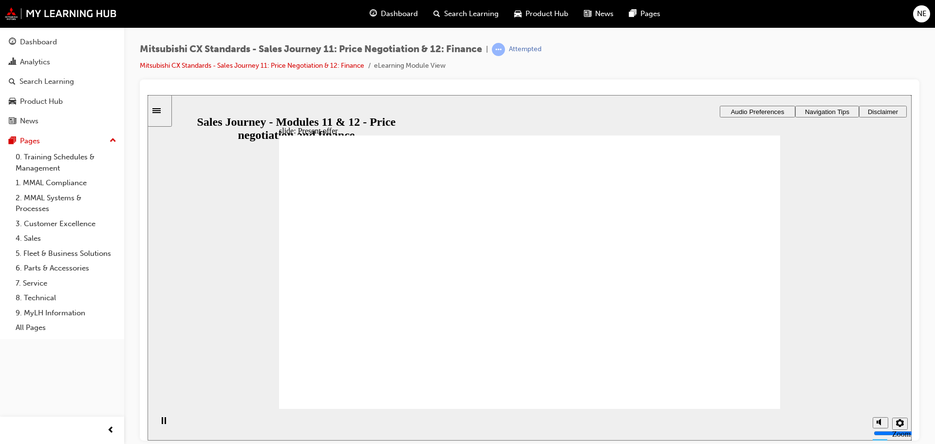
drag, startPoint x: 353, startPoint y: 296, endPoint x: 537, endPoint y: 278, distance: 184.9
drag, startPoint x: 362, startPoint y: 297, endPoint x: 550, endPoint y: 295, distance: 187.9
drag, startPoint x: 360, startPoint y: 292, endPoint x: 726, endPoint y: 246, distance: 369.0
drag, startPoint x: 342, startPoint y: 297, endPoint x: 490, endPoint y: 334, distance: 152.6
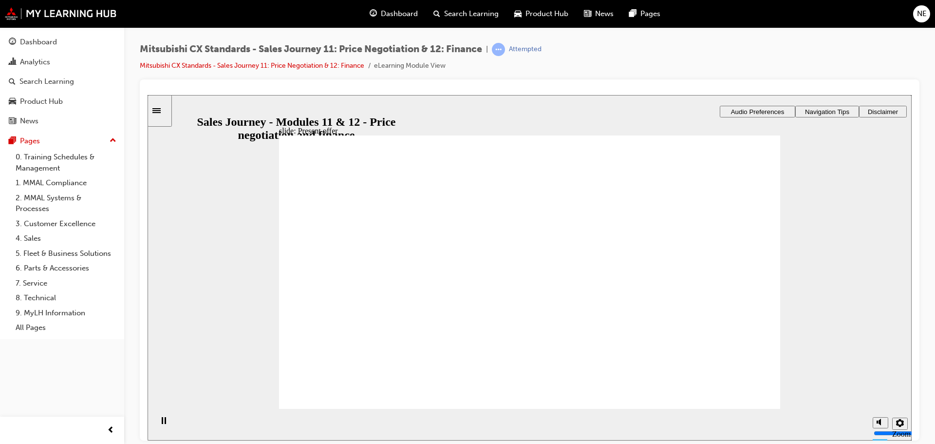
drag, startPoint x: 523, startPoint y: 352, endPoint x: 692, endPoint y: 204, distance: 225.0
drag, startPoint x: 510, startPoint y: 263, endPoint x: 669, endPoint y: 234, distance: 161.5
drag, startPoint x: 667, startPoint y: 225, endPoint x: 531, endPoint y: 260, distance: 140.8
drag, startPoint x: 509, startPoint y: 288, endPoint x: 679, endPoint y: 223, distance: 181.4
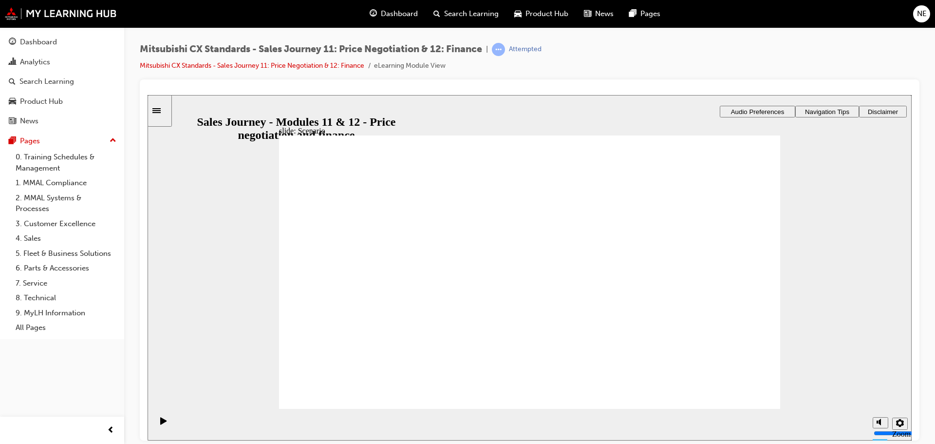
drag, startPoint x: 658, startPoint y: 254, endPoint x: 657, endPoint y: 281, distance: 27.3
drag, startPoint x: 666, startPoint y: 227, endPoint x: 662, endPoint y: 255, distance: 28.6
drag, startPoint x: 537, startPoint y: 229, endPoint x: 676, endPoint y: 228, distance: 138.3
drag, startPoint x: 519, startPoint y: 197, endPoint x: 686, endPoint y: 324, distance: 209.8
drag, startPoint x: 595, startPoint y: 318, endPoint x: 700, endPoint y: 350, distance: 108.7
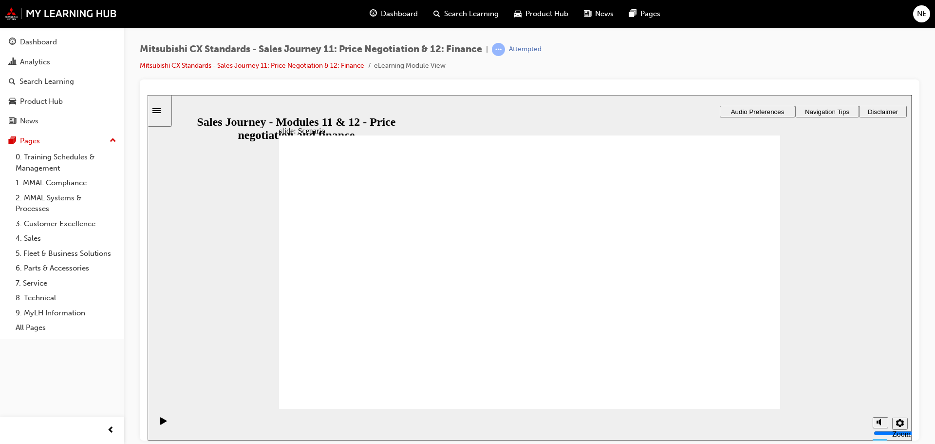
drag, startPoint x: 720, startPoint y: 388, endPoint x: 738, endPoint y: 390, distance: 18.2
drag, startPoint x: 377, startPoint y: 289, endPoint x: 554, endPoint y: 214, distance: 191.3
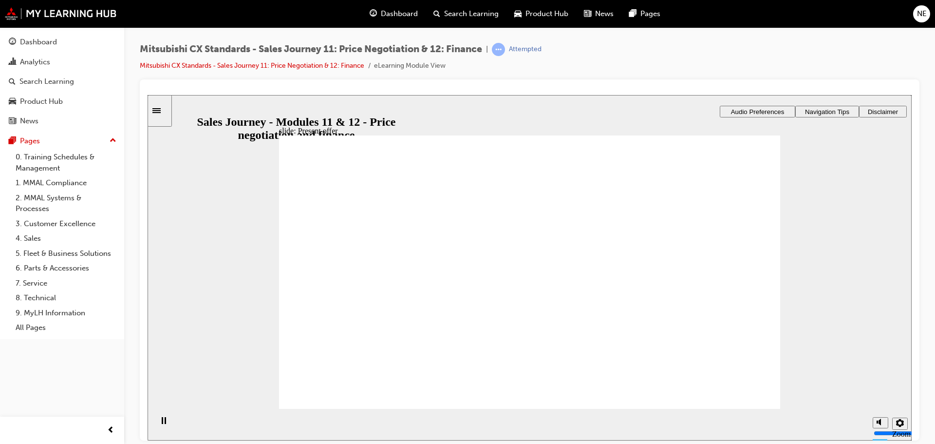
drag, startPoint x: 363, startPoint y: 287, endPoint x: 529, endPoint y: 249, distance: 170.3
drag, startPoint x: 357, startPoint y: 297, endPoint x: 485, endPoint y: 281, distance: 129.0
drag, startPoint x: 344, startPoint y: 292, endPoint x: 500, endPoint y: 301, distance: 156.5
drag, startPoint x: 341, startPoint y: 293, endPoint x: 686, endPoint y: 233, distance: 350.4
drag, startPoint x: 367, startPoint y: 290, endPoint x: 504, endPoint y: 345, distance: 148.4
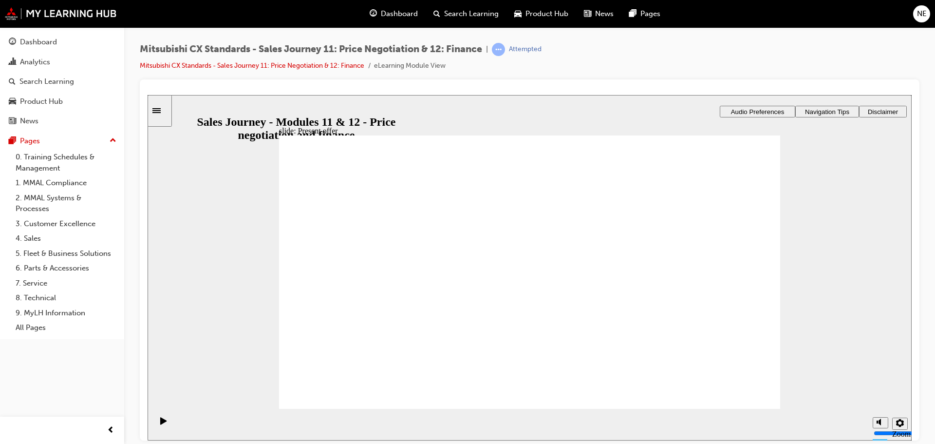
drag, startPoint x: 667, startPoint y: 219, endPoint x: 701, endPoint y: 204, distance: 37.3
drag, startPoint x: 511, startPoint y: 352, endPoint x: 687, endPoint y: 231, distance: 213.4
drag, startPoint x: 515, startPoint y: 285, endPoint x: 673, endPoint y: 252, distance: 162.2
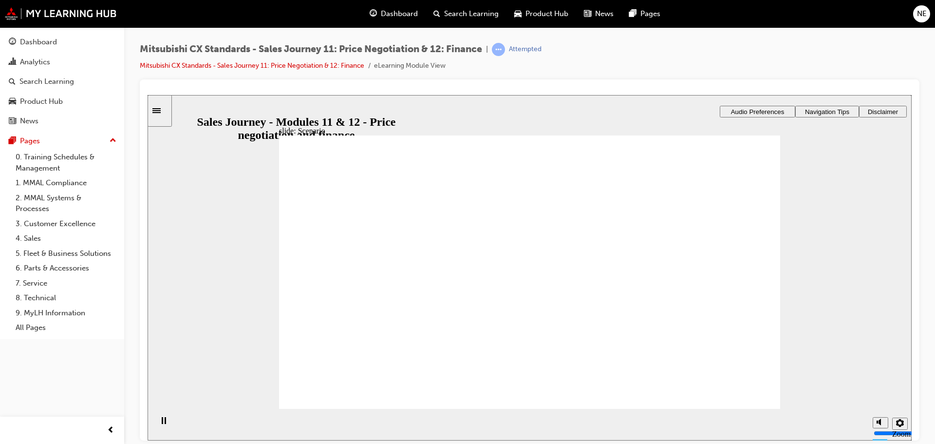
drag, startPoint x: 557, startPoint y: 252, endPoint x: 723, endPoint y: 291, distance: 170.4
drag, startPoint x: 520, startPoint y: 200, endPoint x: 681, endPoint y: 316, distance: 198.8
drag, startPoint x: 565, startPoint y: 321, endPoint x: 672, endPoint y: 340, distance: 108.2
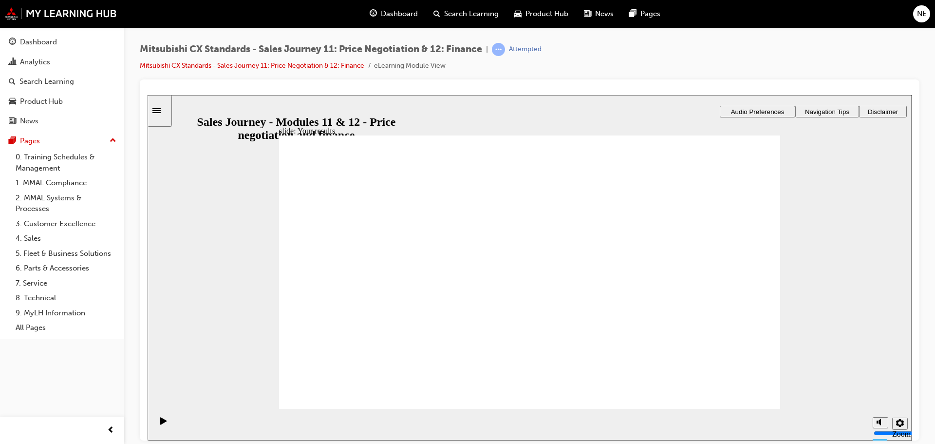
drag, startPoint x: 372, startPoint y: 280, endPoint x: 705, endPoint y: 231, distance: 336.5
drag, startPoint x: 344, startPoint y: 288, endPoint x: 509, endPoint y: 249, distance: 169.1
drag, startPoint x: 333, startPoint y: 291, endPoint x: 507, endPoint y: 281, distance: 174.6
drag, startPoint x: 341, startPoint y: 292, endPoint x: 509, endPoint y: 299, distance: 167.6
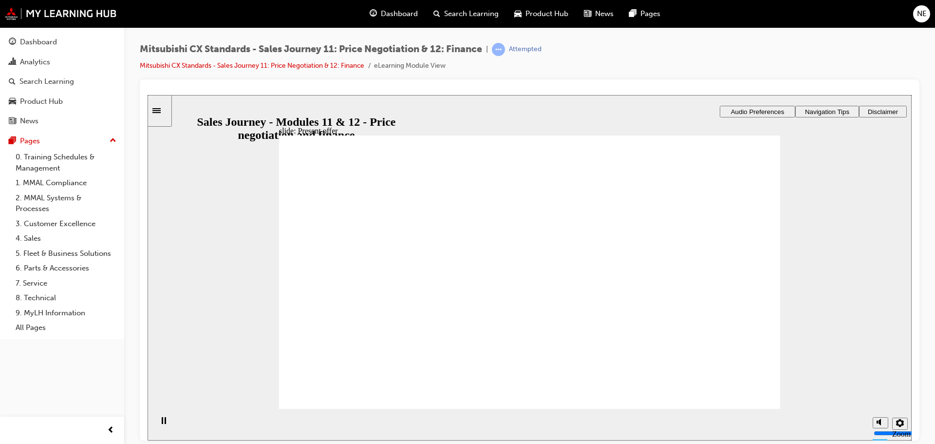
drag, startPoint x: 394, startPoint y: 291, endPoint x: 522, endPoint y: 287, distance: 128.1
drag, startPoint x: 380, startPoint y: 294, endPoint x: 706, endPoint y: 258, distance: 328.2
drag, startPoint x: 391, startPoint y: 303, endPoint x: 477, endPoint y: 296, distance: 85.5
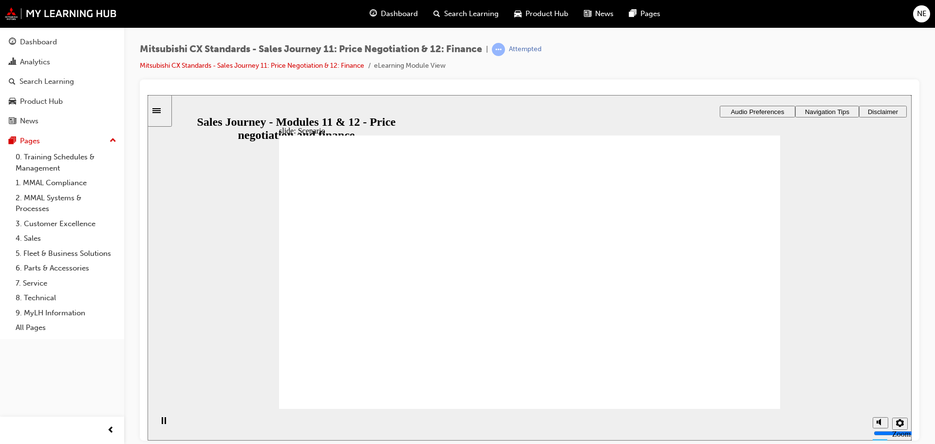
drag, startPoint x: 585, startPoint y: 327, endPoint x: 685, endPoint y: 204, distance: 158.2
drag, startPoint x: 523, startPoint y: 258, endPoint x: 692, endPoint y: 232, distance: 170.4
drag, startPoint x: 566, startPoint y: 272, endPoint x: 712, endPoint y: 250, distance: 148.2
drag, startPoint x: 524, startPoint y: 197, endPoint x: 693, endPoint y: 289, distance: 192.6
drag, startPoint x: 526, startPoint y: 220, endPoint x: 701, endPoint y: 313, distance: 198.2
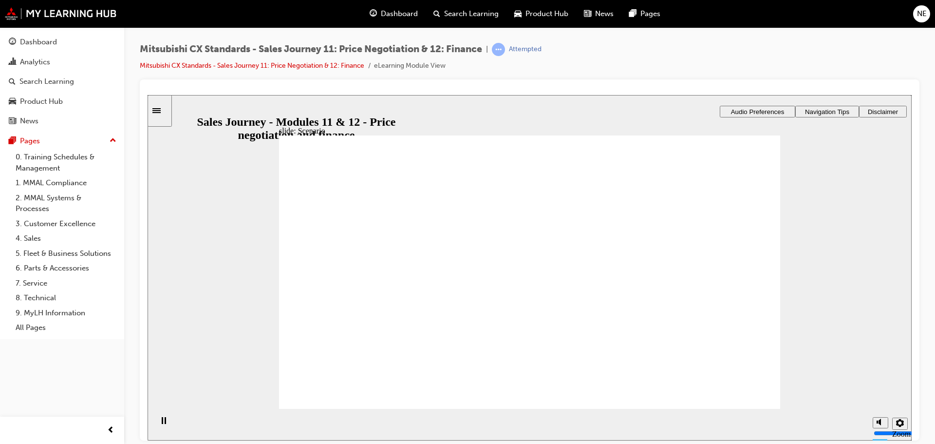
drag, startPoint x: 580, startPoint y: 318, endPoint x: 740, endPoint y: 362, distance: 166.7
drag, startPoint x: 500, startPoint y: 220, endPoint x: 680, endPoint y: 313, distance: 202.1
drag, startPoint x: 549, startPoint y: 318, endPoint x: 713, endPoint y: 355, distance: 168.1
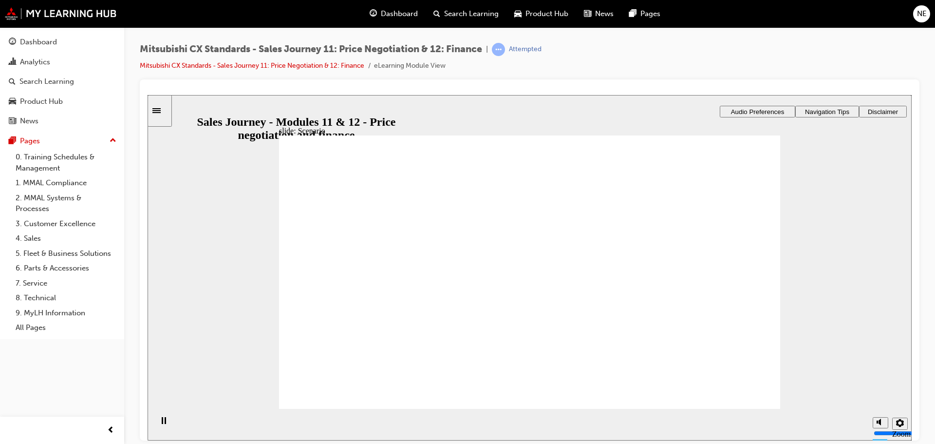
drag, startPoint x: 651, startPoint y: 355, endPoint x: 486, endPoint y: 355, distance: 165.0
drag, startPoint x: 375, startPoint y: 298, endPoint x: 539, endPoint y: 269, distance: 167.0
drag, startPoint x: 369, startPoint y: 298, endPoint x: 527, endPoint y: 298, distance: 158.7
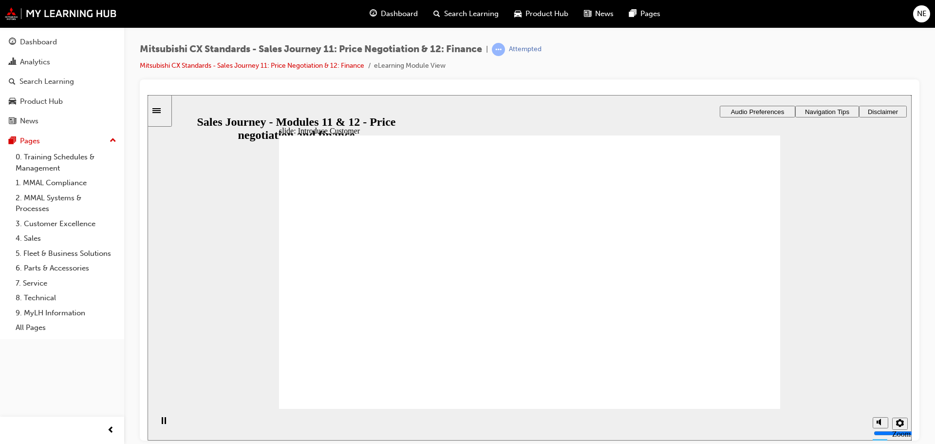
drag, startPoint x: 380, startPoint y: 299, endPoint x: 565, endPoint y: 350, distance: 191.9
checkbox input "true"
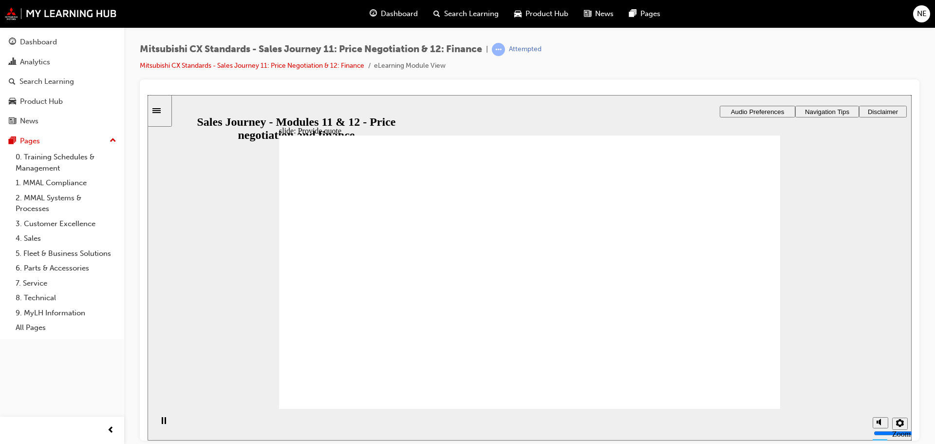
checkbox input "true"
checkbox input "false"
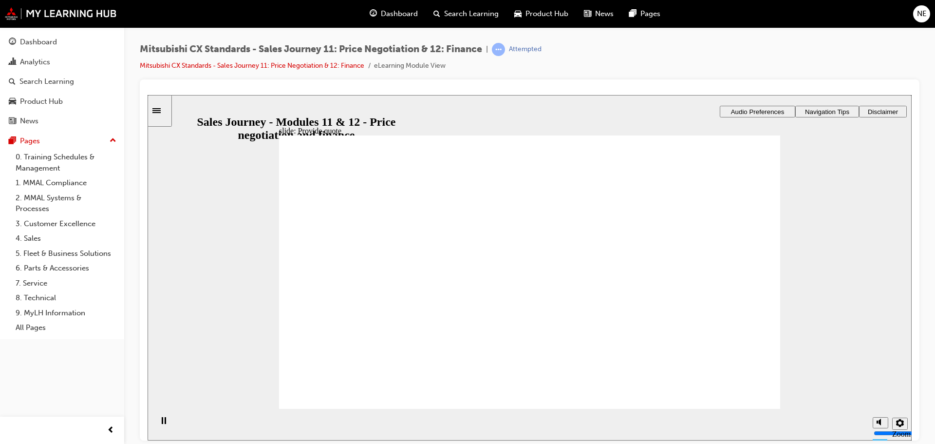
checkbox input "true"
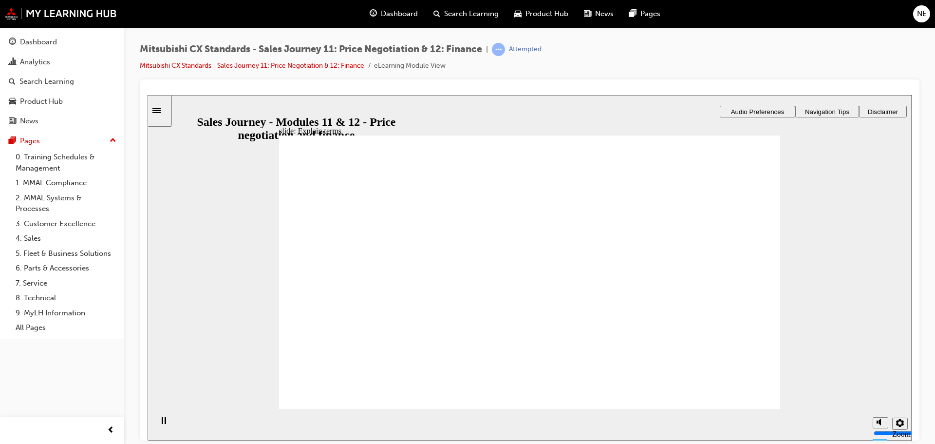
checkbox input "true"
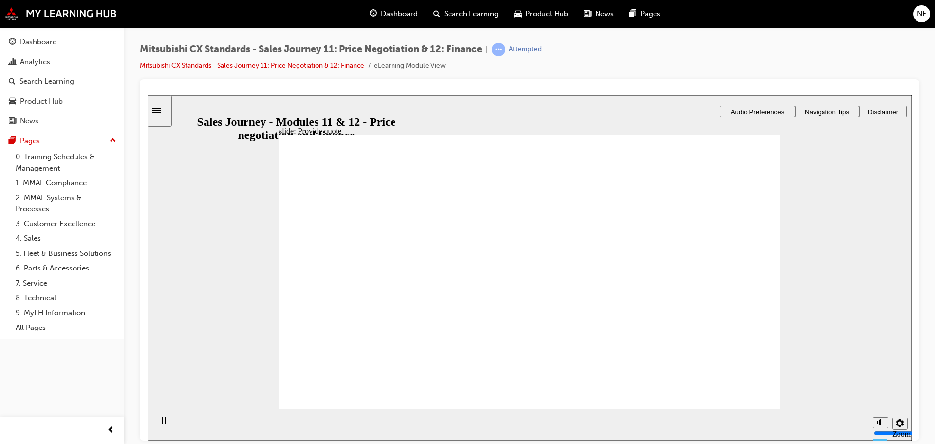
checkbox input "true"
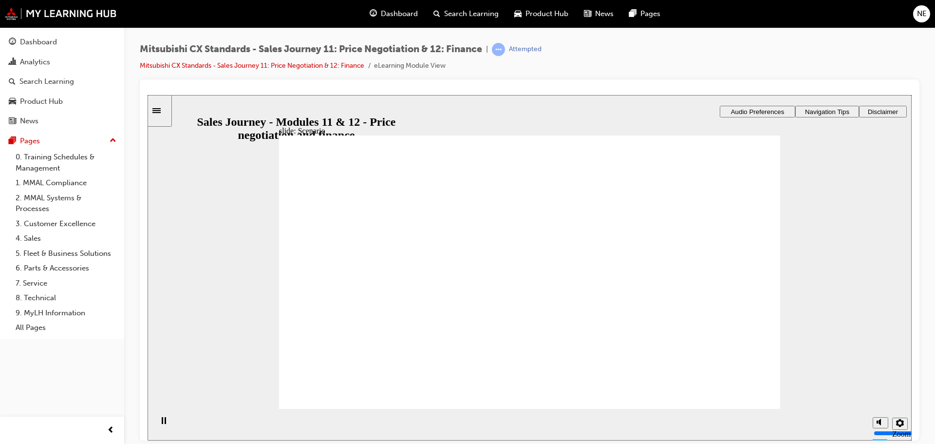
checkbox input "true"
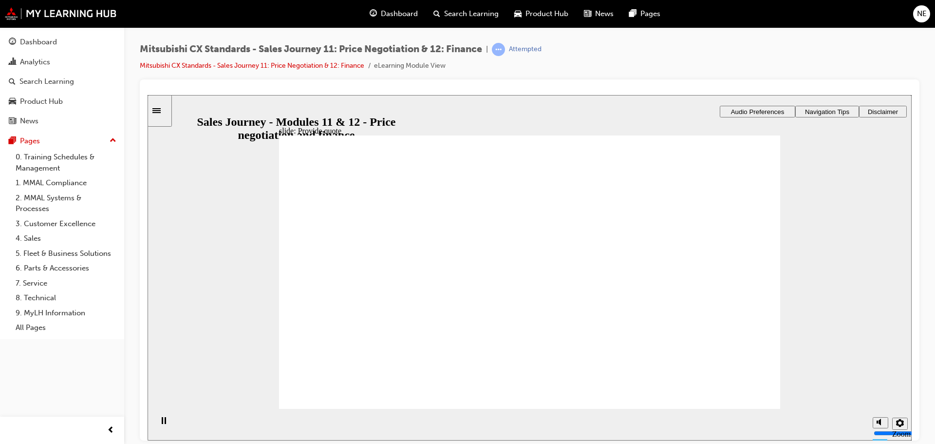
drag, startPoint x: 299, startPoint y: 261, endPoint x: 296, endPoint y: 267, distance: 6.8
checkbox input "true"
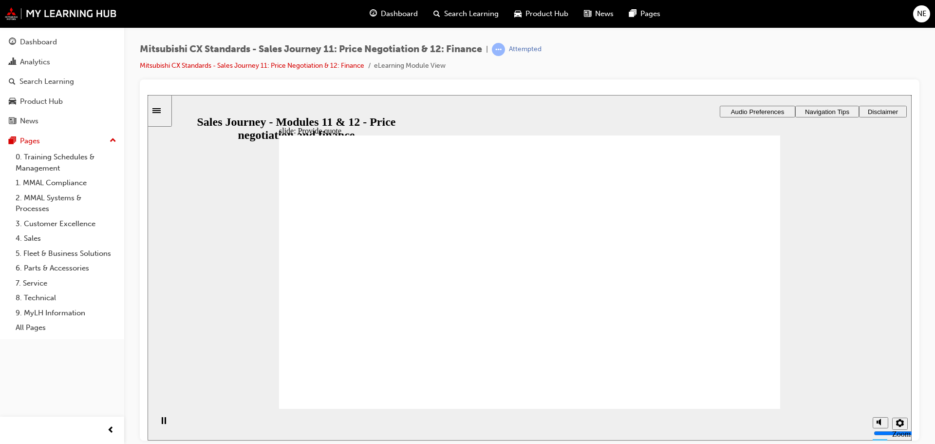
checkbox input "true"
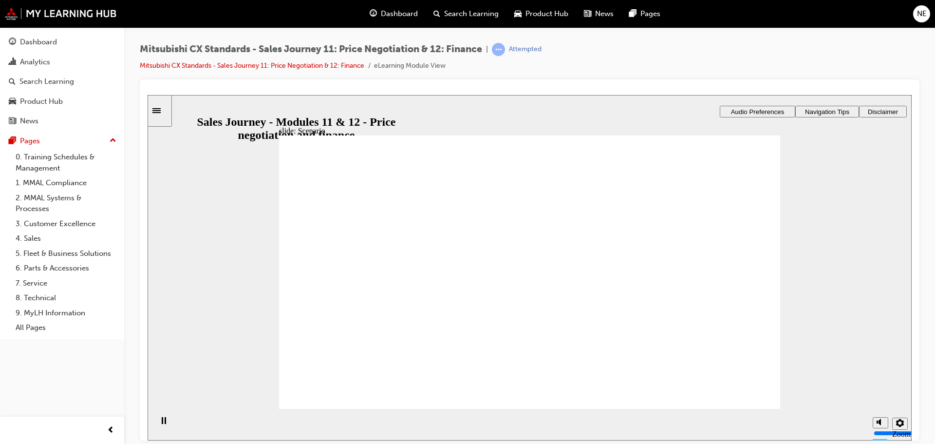
checkbox input "true"
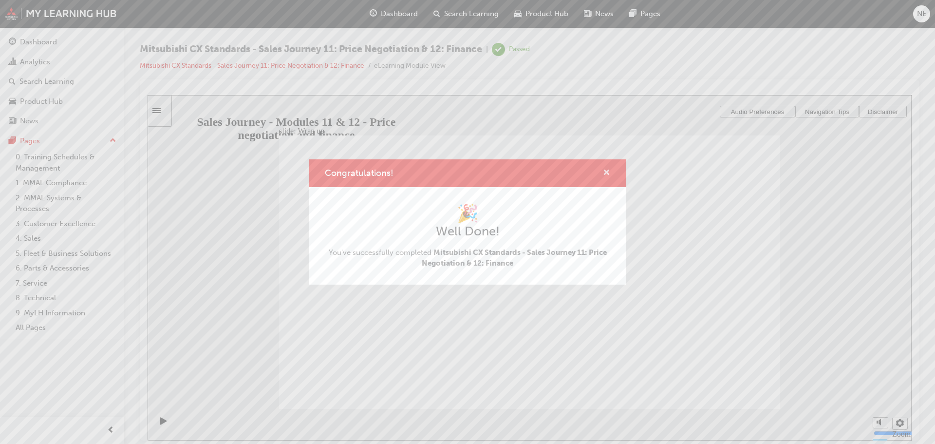
click at [609, 174] on span "cross-icon" at bounding box center [606, 173] width 7 height 9
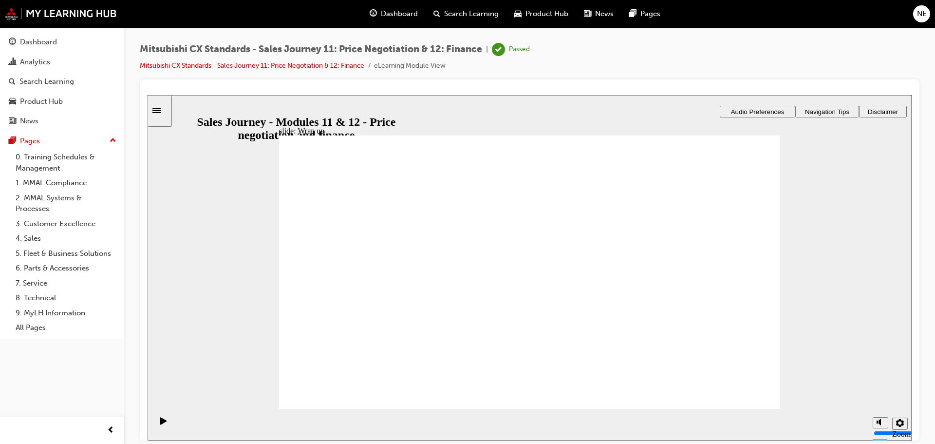
click at [395, 12] on span "Dashboard" at bounding box center [399, 13] width 37 height 11
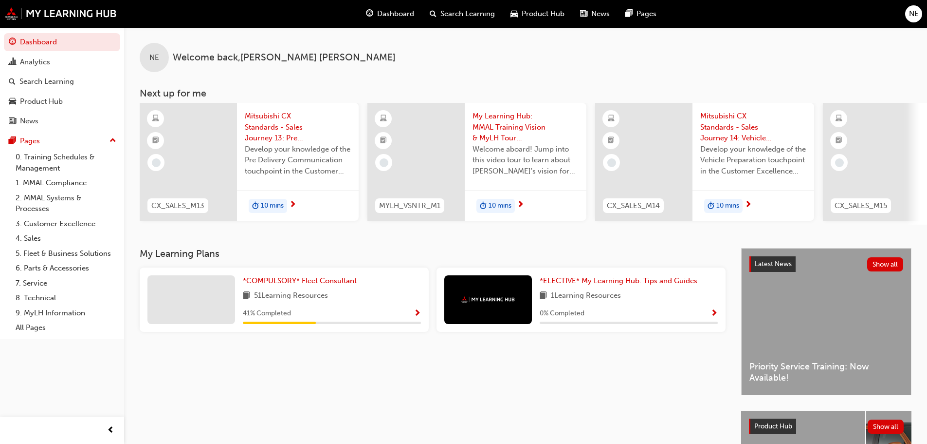
click at [283, 173] on span "Develop your knowledge of the Pre Delivery Communication touchpoint in the Cust…" at bounding box center [298, 160] width 106 height 33
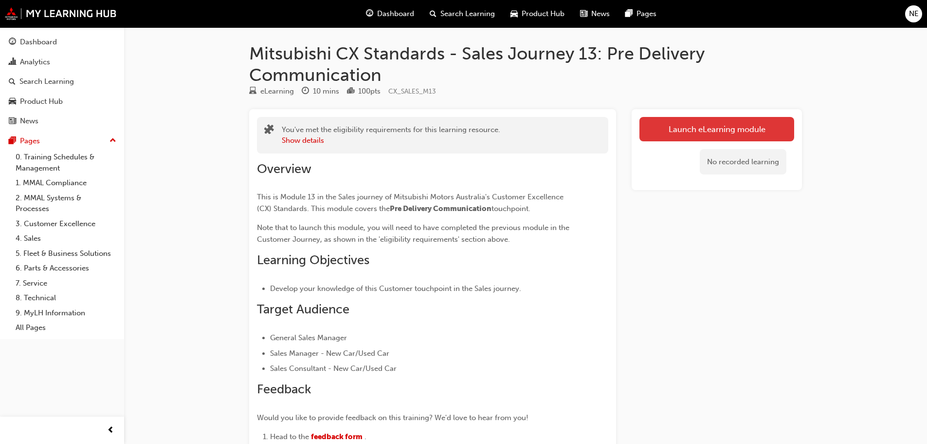
click at [686, 126] on link "Launch eLearning module" at bounding box center [717, 129] width 155 height 24
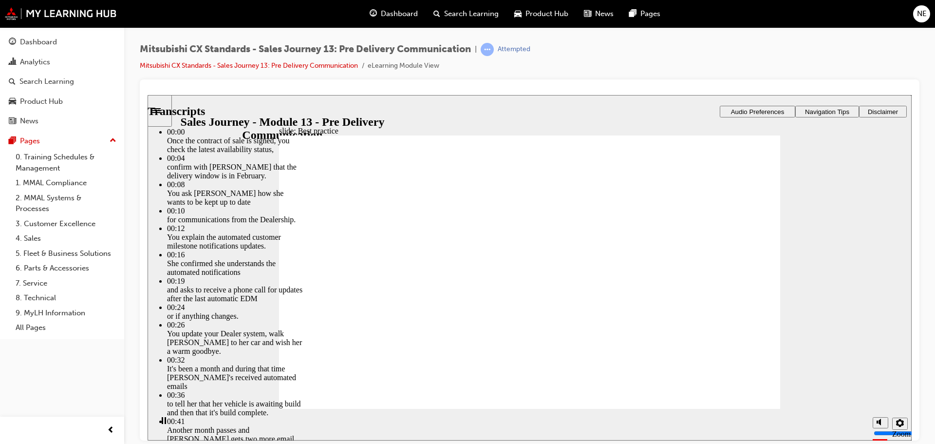
type input "88"
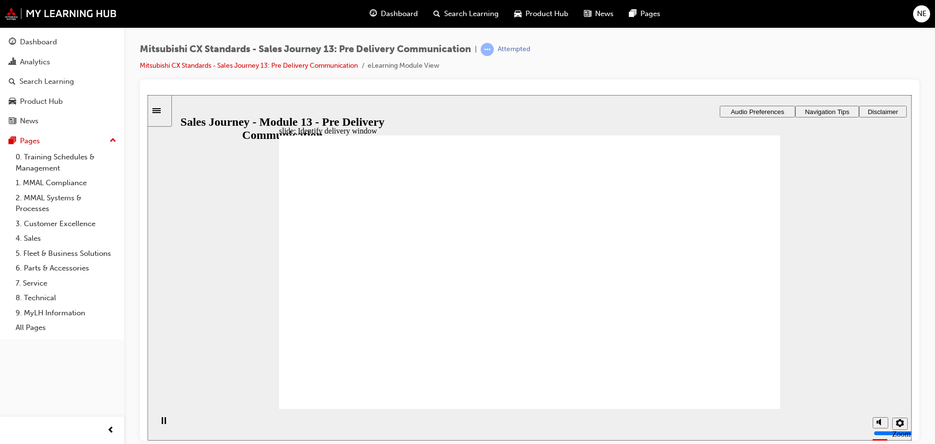
checkbox input "true"
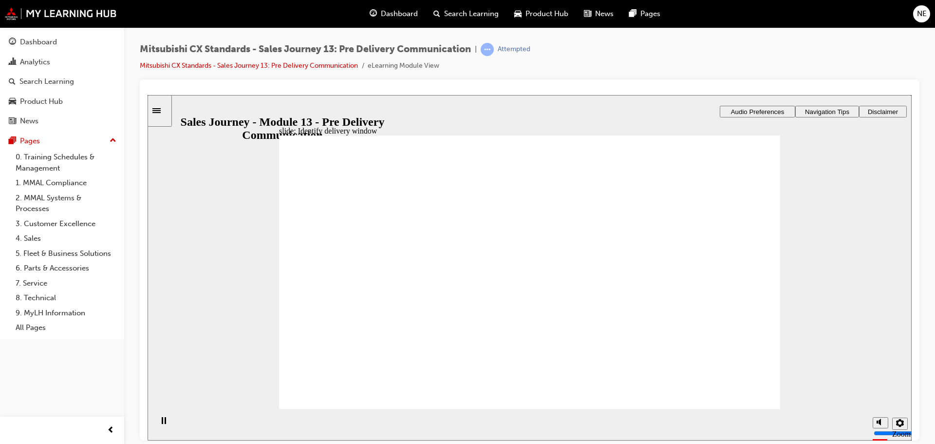
drag, startPoint x: 379, startPoint y: 297, endPoint x: 536, endPoint y: 243, distance: 165.2
drag, startPoint x: 389, startPoint y: 300, endPoint x: 529, endPoint y: 298, distance: 140.2
drag, startPoint x: 367, startPoint y: 299, endPoint x: 524, endPoint y: 342, distance: 162.5
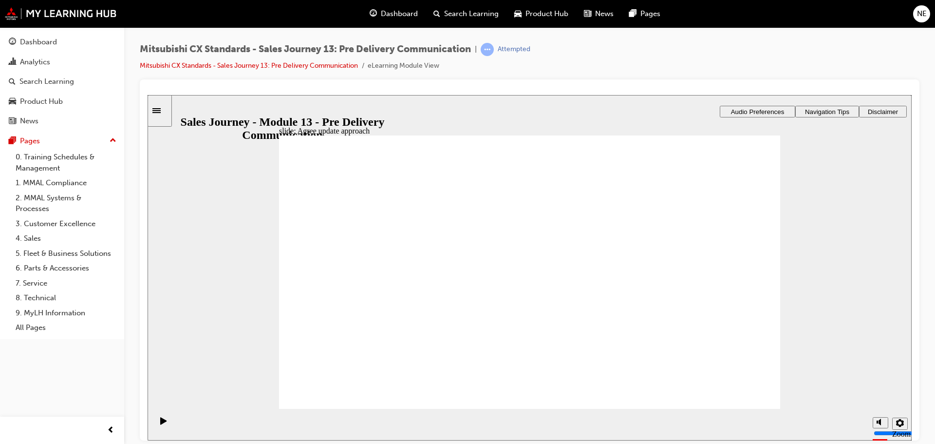
drag, startPoint x: 380, startPoint y: 298, endPoint x: 512, endPoint y: 355, distance: 143.7
drag, startPoint x: 529, startPoint y: 249, endPoint x: 653, endPoint y: 247, distance: 124.6
checkbox input "true"
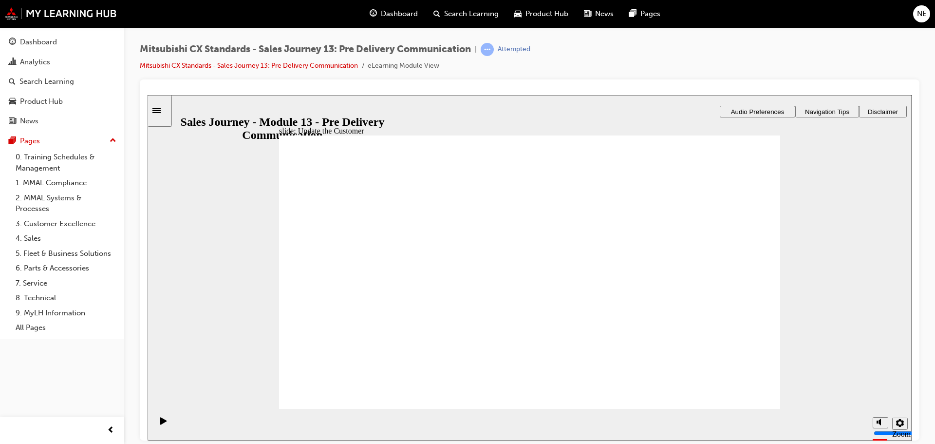
checkbox input "true"
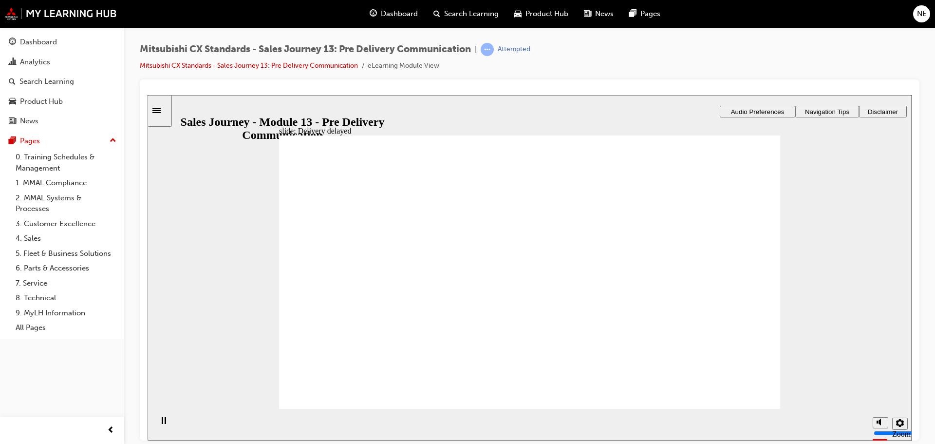
checkbox input "true"
drag, startPoint x: 546, startPoint y: 281, endPoint x: 717, endPoint y: 216, distance: 182.6
drag, startPoint x: 506, startPoint y: 245, endPoint x: 680, endPoint y: 248, distance: 174.3
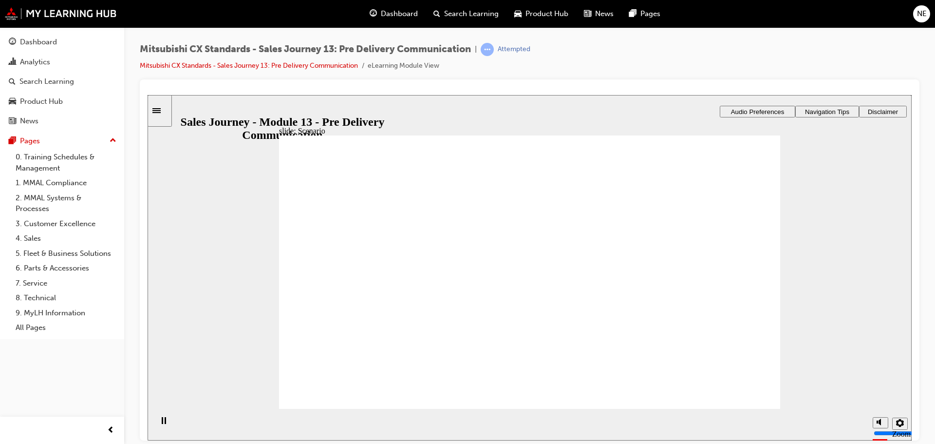
drag, startPoint x: 542, startPoint y: 344, endPoint x: 699, endPoint y: 276, distance: 170.7
drag, startPoint x: 511, startPoint y: 215, endPoint x: 676, endPoint y: 314, distance: 192.1
drag, startPoint x: 531, startPoint y: 307, endPoint x: 709, endPoint y: 357, distance: 185.7
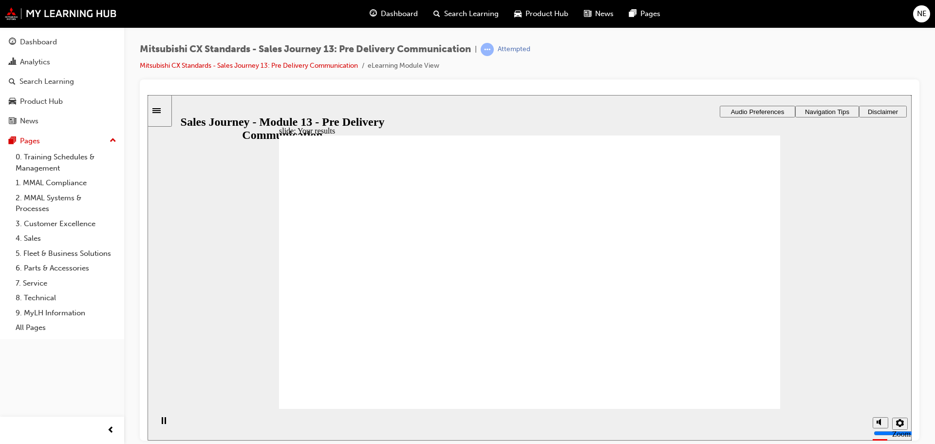
drag, startPoint x: 382, startPoint y: 299, endPoint x: 569, endPoint y: 262, distance: 190.0
drag, startPoint x: 362, startPoint y: 299, endPoint x: 536, endPoint y: 294, distance: 174.4
drag, startPoint x: 389, startPoint y: 299, endPoint x: 538, endPoint y: 328, distance: 152.2
drag, startPoint x: 363, startPoint y: 294, endPoint x: 503, endPoint y: 345, distance: 148.6
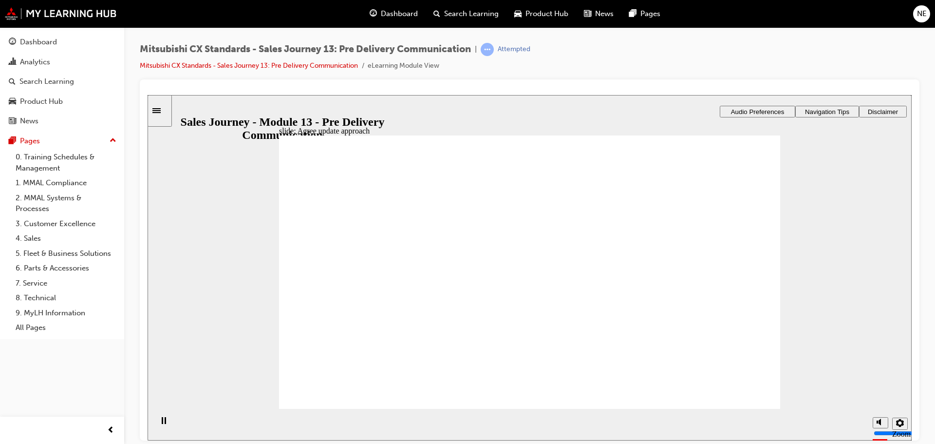
checkbox input "true"
drag, startPoint x: 335, startPoint y: 262, endPoint x: 331, endPoint y: 278, distance: 16.3
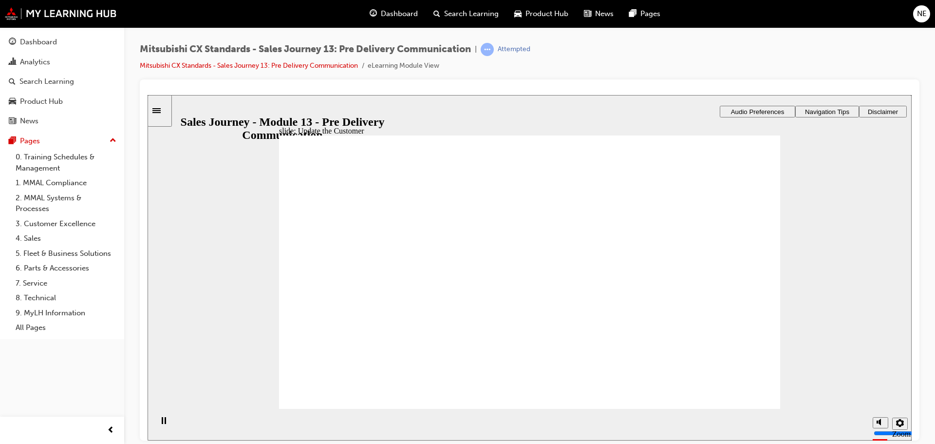
checkbox input "true"
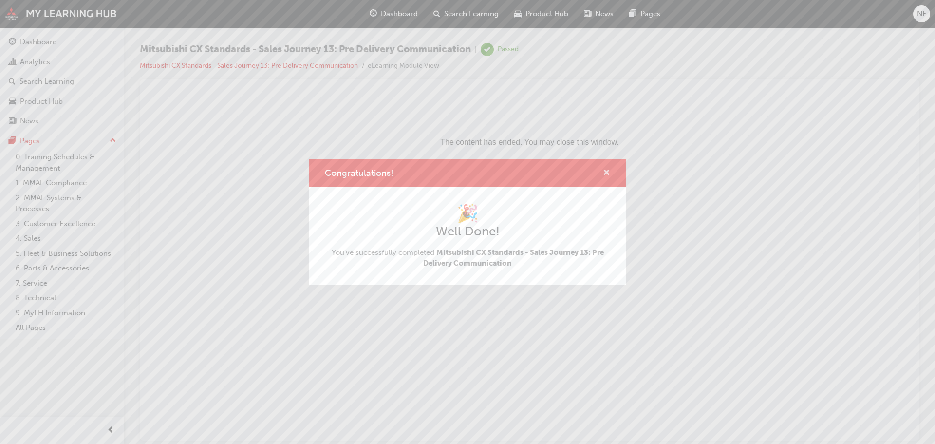
click at [604, 172] on span "cross-icon" at bounding box center [606, 173] width 7 height 9
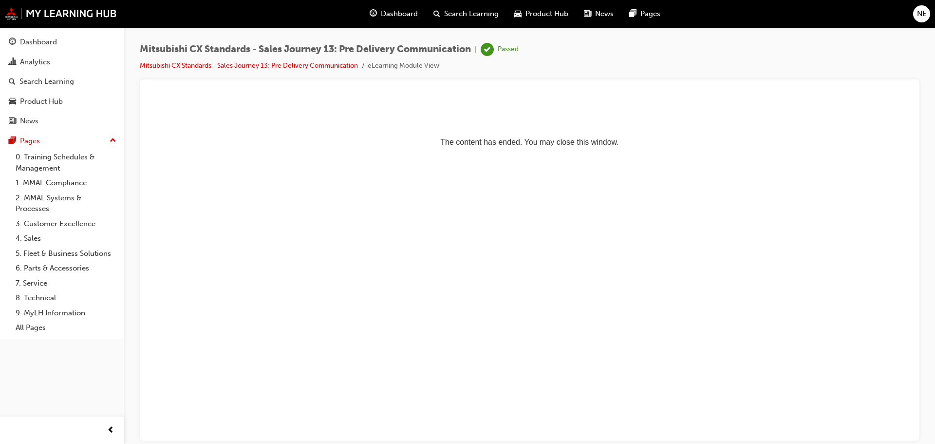
click at [396, 11] on span "Dashboard" at bounding box center [399, 13] width 37 height 11
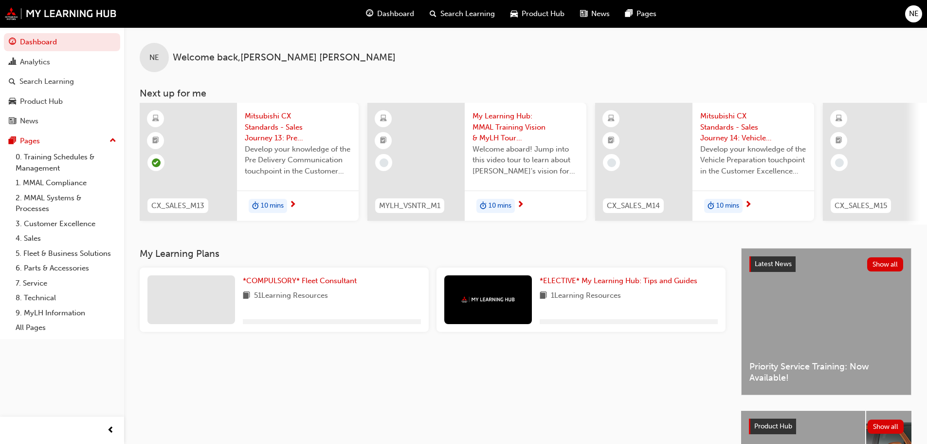
click at [295, 165] on span "Develop your knowledge of the Pre Delivery Communication touchpoint in the Cust…" at bounding box center [298, 160] width 106 height 33
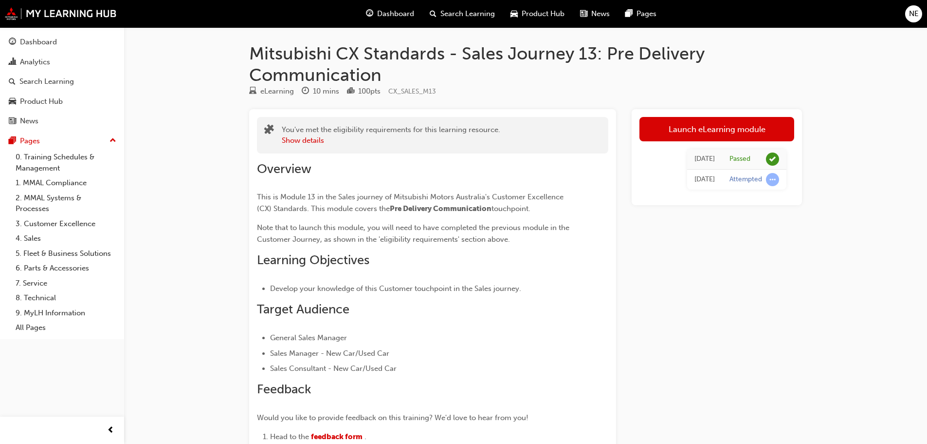
click at [389, 15] on span "Dashboard" at bounding box center [395, 13] width 37 height 11
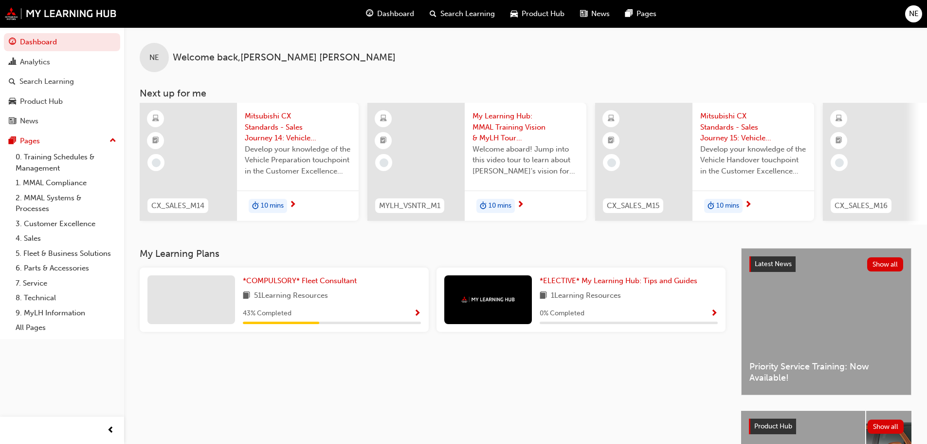
click at [310, 182] on div "Develop your knowledge of the Vehicle Preparation touchpoint in the Customer Ex…" at bounding box center [298, 163] width 106 height 39
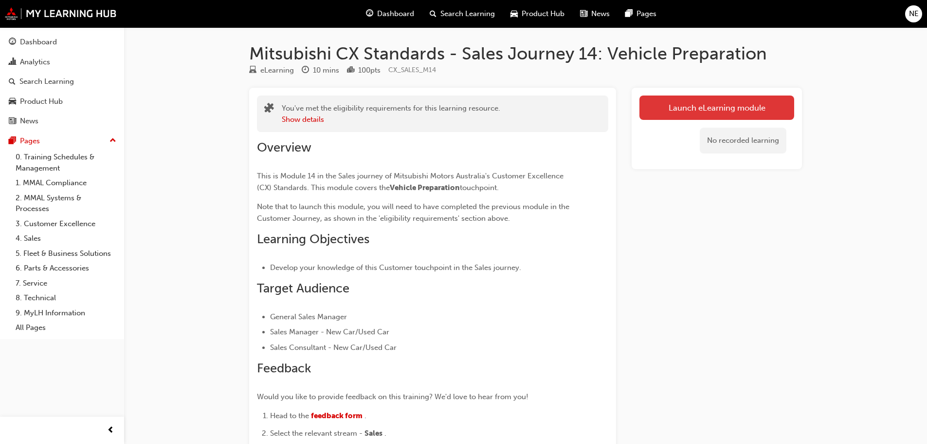
click at [706, 109] on link "Launch eLearning module" at bounding box center [717, 107] width 155 height 24
